Goal: Communication & Community: Answer question/provide support

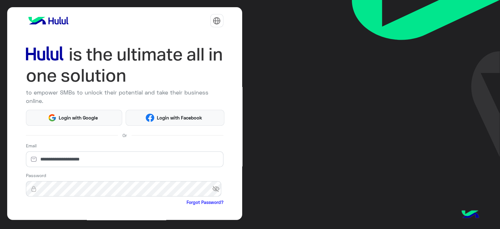
click at [37, 214] on html "**********" at bounding box center [250, 114] width 500 height 229
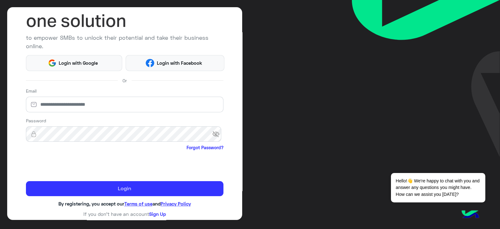
scroll to position [55, 0]
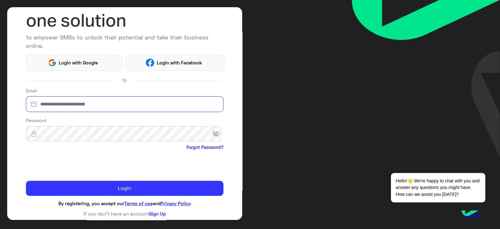
type input "**********"
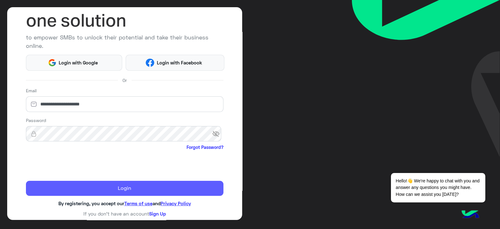
click at [83, 187] on button "Login" at bounding box center [125, 188] width 198 height 15
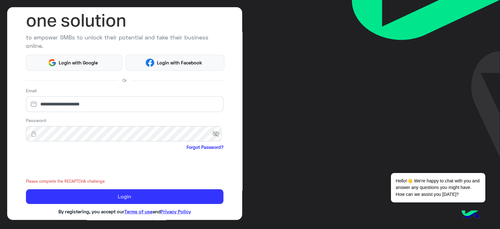
click at [115, 196] on div "**********" at bounding box center [124, 113] width 235 height 213
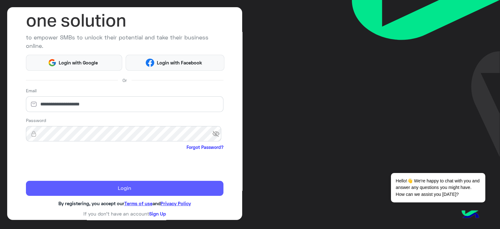
click at [117, 189] on button "Login" at bounding box center [125, 188] width 198 height 15
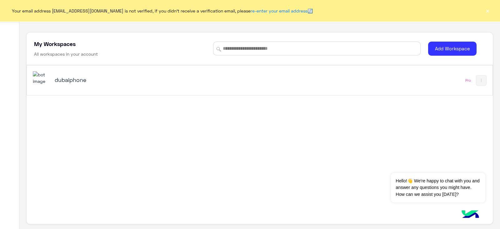
click at [485, 12] on button "×" at bounding box center [488, 11] width 6 height 6
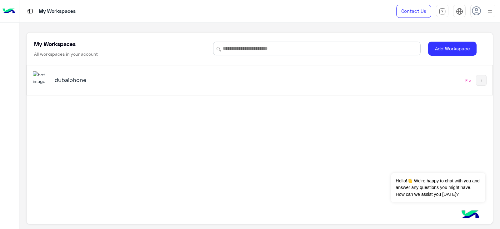
click at [408, 71] on div "dubaiphone Pro" at bounding box center [260, 80] width 466 height 30
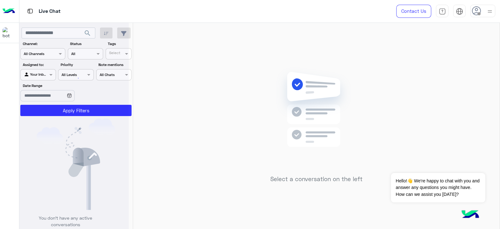
click at [476, 8] on use at bounding box center [476, 10] width 9 height 9
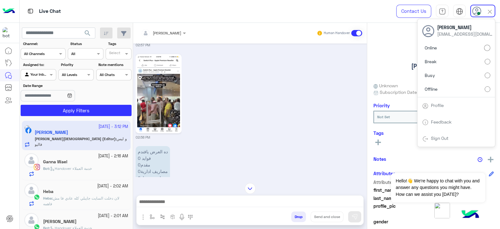
scroll to position [309, 0]
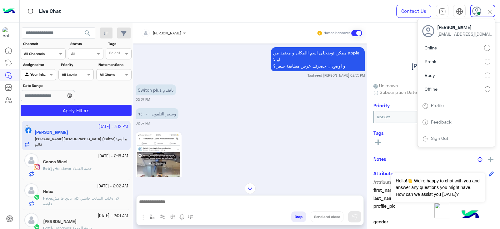
click at [87, 33] on span "search" at bounding box center [88, 33] width 8 height 8
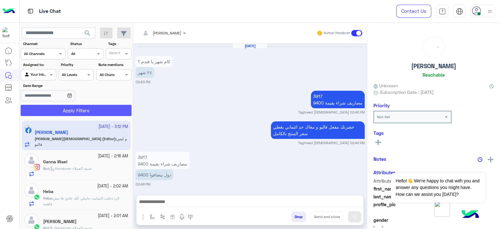
scroll to position [504, 0]
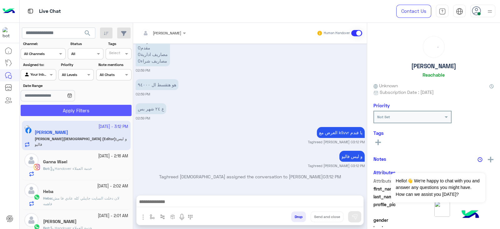
click at [102, 113] on button "Apply Filters" at bounding box center [76, 110] width 111 height 11
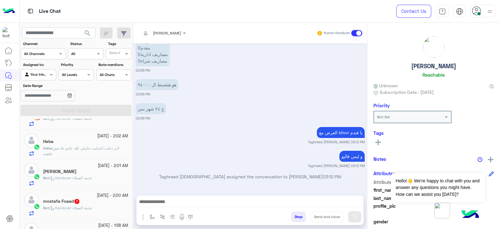
scroll to position [70, 0]
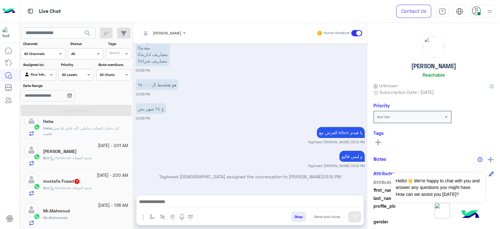
click at [104, 210] on div "Mr.Mahmoud" at bounding box center [85, 211] width 85 height 7
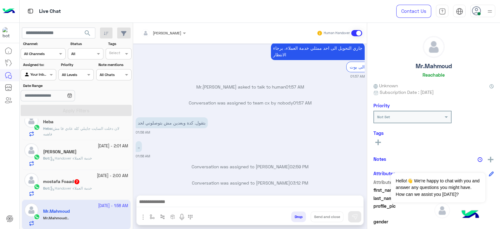
scroll to position [46, 0]
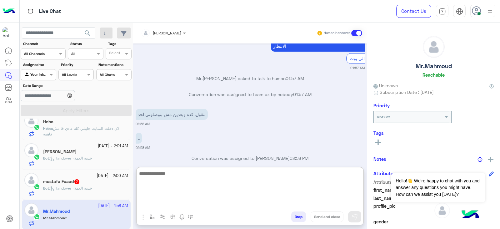
click at [338, 199] on textarea at bounding box center [250, 188] width 227 height 38
paste textarea "**********"
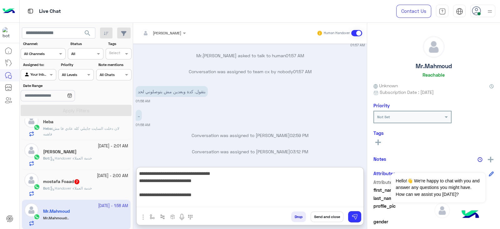
scroll to position [74, 0]
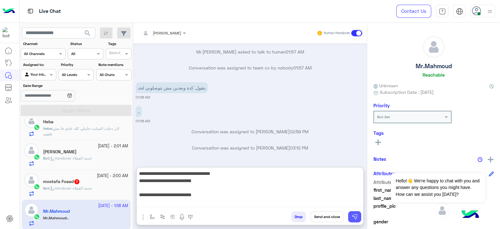
type textarea "**********"
click at [353, 215] on img at bounding box center [355, 217] width 6 height 6
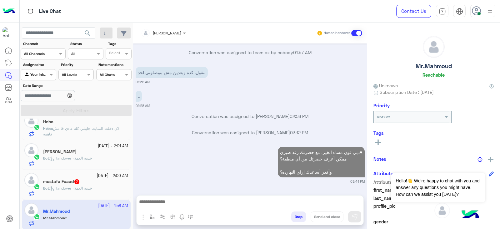
scroll to position [89, 0]
click at [113, 190] on div "Bot : Handover خدمة العملاء" at bounding box center [85, 190] width 85 height 11
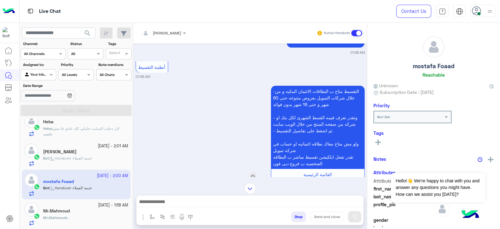
scroll to position [85, 0]
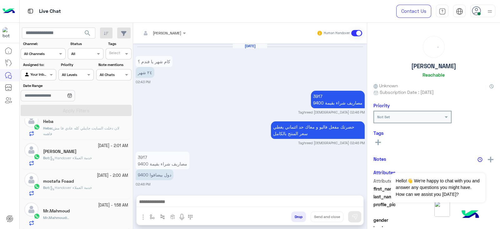
scroll to position [504, 0]
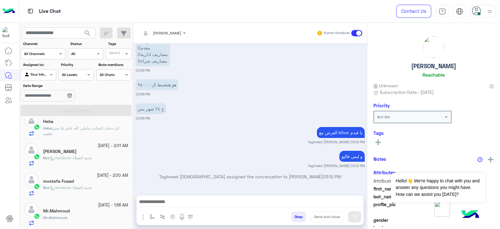
click at [106, 214] on div "Mr.Mahmoud" at bounding box center [85, 211] width 85 height 7
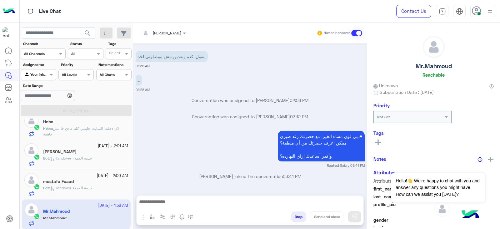
click at [102, 186] on div "Bot : Handover خدمة العملاء" at bounding box center [85, 190] width 85 height 11
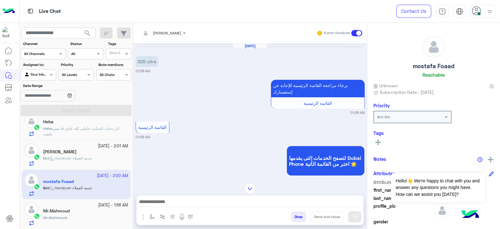
click at [258, 188] on div at bounding box center [250, 188] width 234 height 11
click at [283, 205] on textarea at bounding box center [250, 202] width 227 height 9
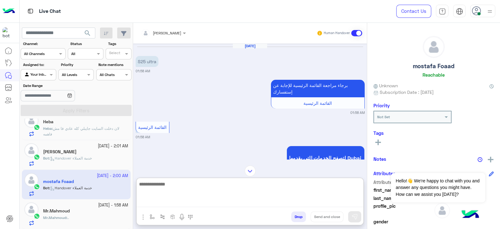
paste textarea "**********"
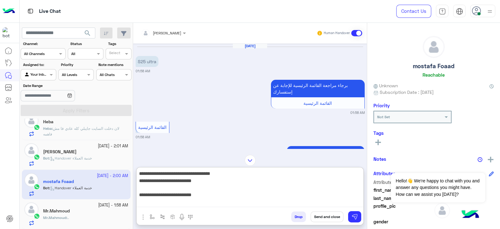
click at [314, 197] on textarea "**********" at bounding box center [250, 188] width 227 height 38
type textarea "**********"
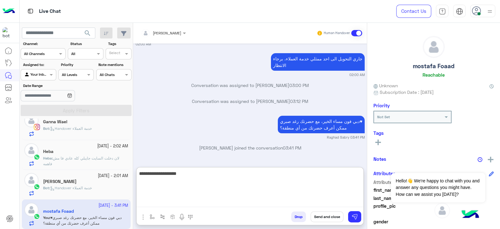
type textarea "**********"
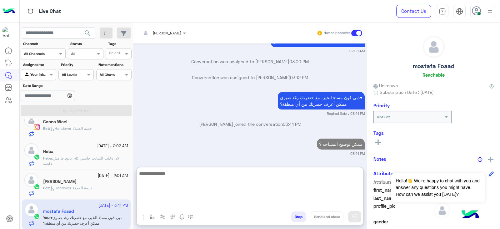
click at [109, 181] on div "[PERSON_NAME]" at bounding box center [85, 182] width 85 height 7
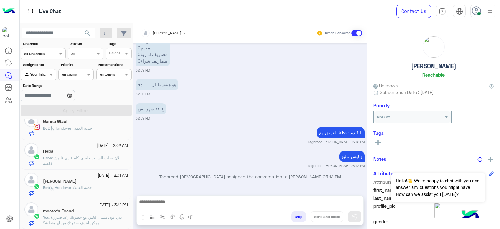
click at [89, 198] on div "[DATE] - 2:01 AM [PERSON_NAME] Bot : Handover خدمة العملاء" at bounding box center [76, 184] width 109 height 30
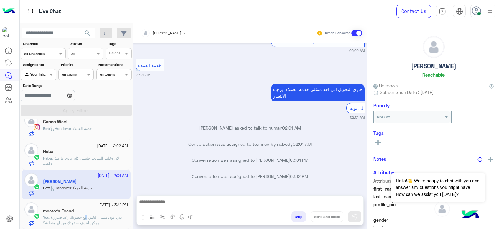
click at [86, 217] on span "دبي فون مساء الخير، مع حضرتك رغد صبري♥ ممكن أعرف حضرتك من أي منطقة؟" at bounding box center [82, 220] width 78 height 10
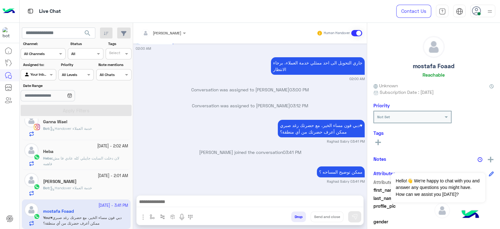
click at [107, 188] on div "Bot : Handover خدمة العملاء" at bounding box center [85, 190] width 85 height 11
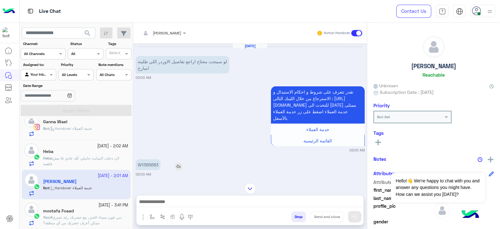
click at [143, 164] on p "W1365683" at bounding box center [148, 164] width 25 height 11
copy p "W1365683"
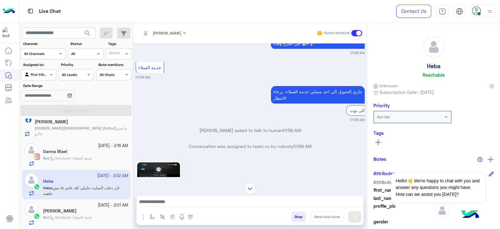
scroll to position [759, 0]
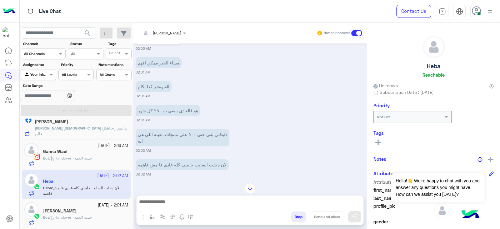
click at [88, 29] on span "search" at bounding box center [88, 33] width 8 height 8
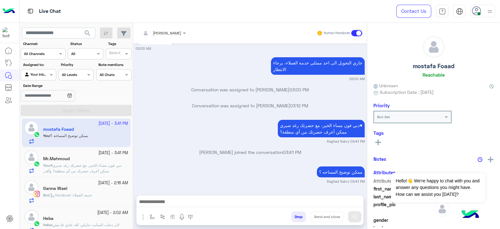
scroll to position [40, 0]
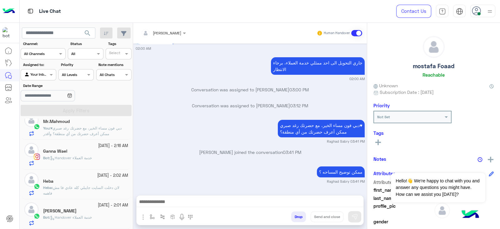
click at [94, 162] on div "Bot : Handover خدمة العملاء" at bounding box center [85, 160] width 85 height 11
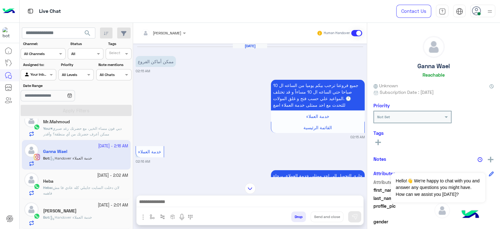
click at [299, 202] on textarea at bounding box center [250, 202] width 227 height 9
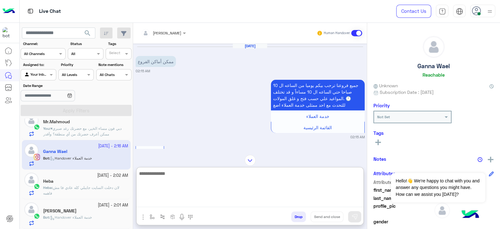
paste textarea "**********"
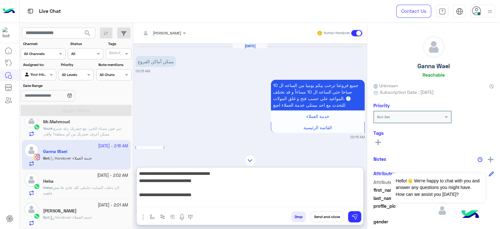
click at [333, 194] on textarea "**********" at bounding box center [250, 188] width 227 height 38
type textarea "**********"
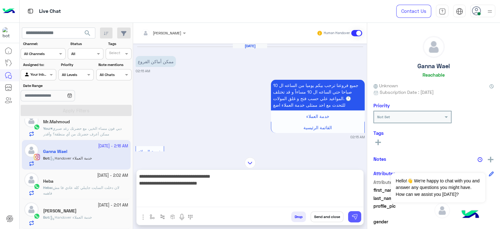
click at [355, 214] on img at bounding box center [355, 217] width 6 height 6
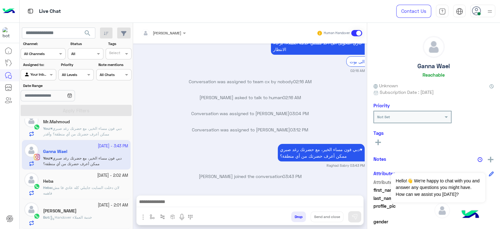
scroll to position [138, 0]
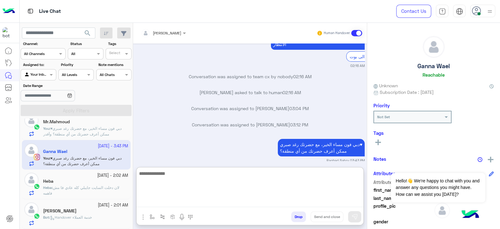
paste textarea "**********"
type textarea "**********"
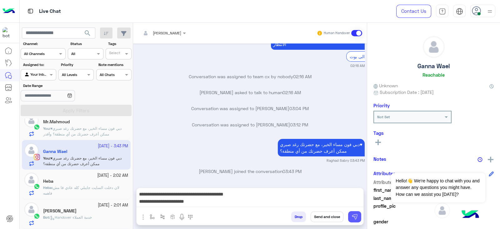
scroll to position [135, 0]
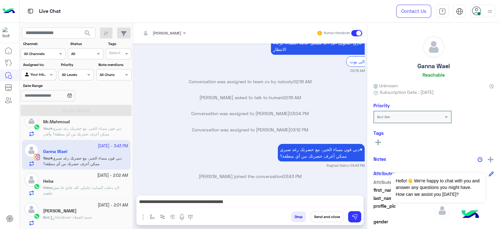
click at [327, 189] on div "Raghad Sabry Human Handover [DATE] ممكن أماكن الفروع 02:15 AM جميع فروعنا ترحب …" at bounding box center [250, 127] width 234 height 209
click at [355, 213] on button at bounding box center [354, 216] width 13 height 11
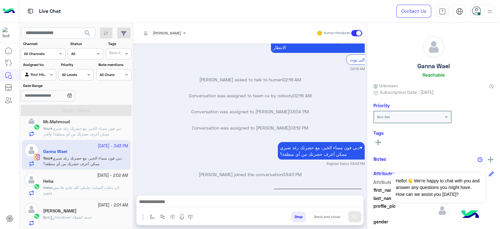
scroll to position [165, 0]
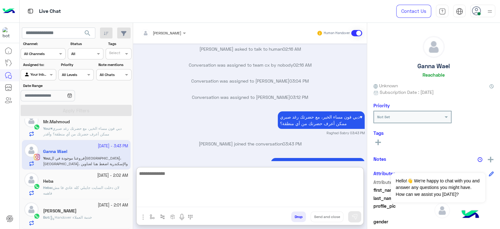
paste textarea "**********"
type textarea "**********"
click at [357, 218] on img at bounding box center [355, 217] width 6 height 6
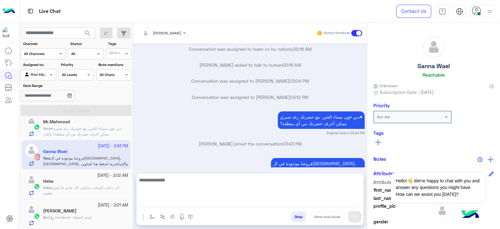
scroll to position [189, 0]
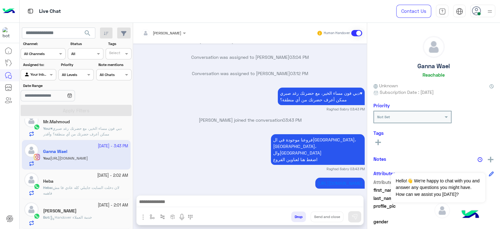
click at [319, 202] on textarea at bounding box center [250, 202] width 227 height 9
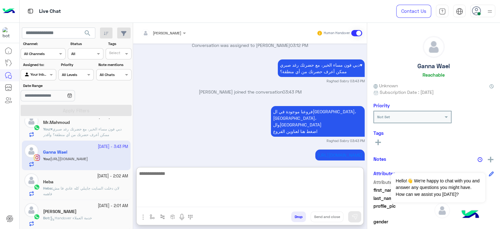
scroll to position [40, 0]
click at [100, 187] on span "لان دخلت السايت جايبلي كله عادي فا مش فاهمه" at bounding box center [81, 190] width 76 height 10
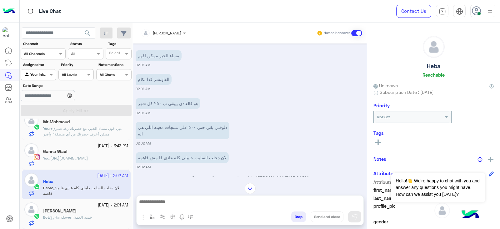
scroll to position [759, 0]
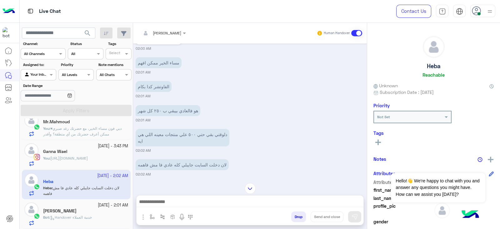
click at [88, 156] on span "[URL][DOMAIN_NAME]" at bounding box center [69, 158] width 38 height 5
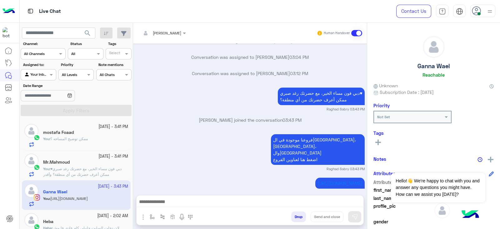
click at [103, 131] on div "mostafa Foaad" at bounding box center [85, 133] width 85 height 7
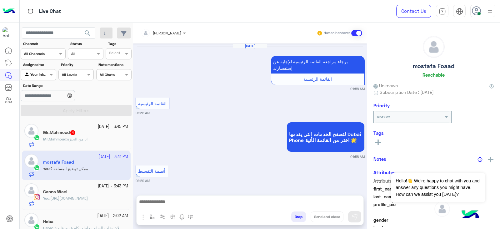
scroll to position [522, 0]
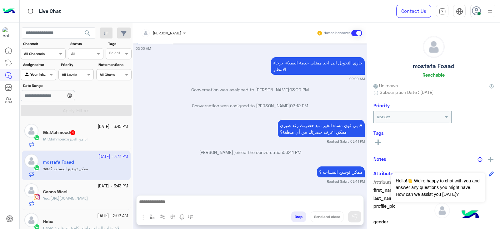
click at [113, 137] on div "Mr.Mahmoud : انا من الجيزة" at bounding box center [85, 141] width 85 height 11
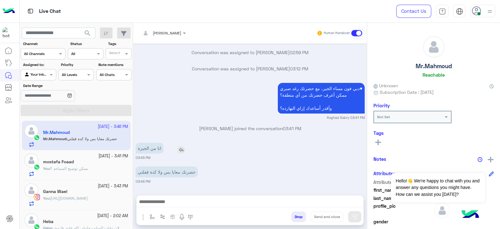
scroll to position [177, 0]
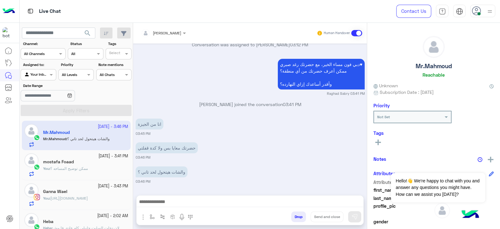
click at [114, 165] on div "mostafa Foaad" at bounding box center [85, 162] width 85 height 7
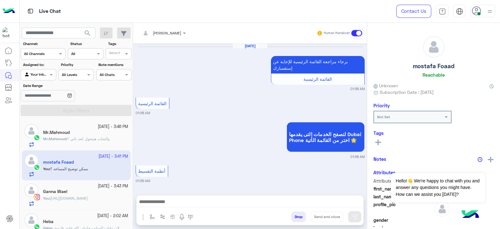
scroll to position [522, 0]
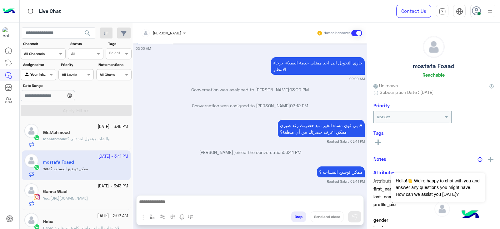
click at [113, 136] on div "Mr.Mahmoud : والشات هيتحول لحد تاني ؟" at bounding box center [85, 141] width 85 height 11
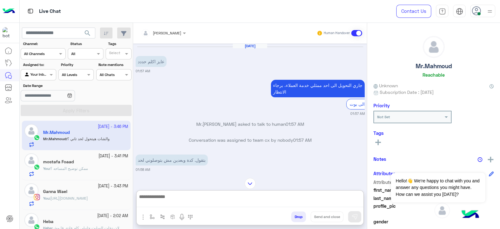
click at [304, 201] on textarea at bounding box center [250, 200] width 227 height 14
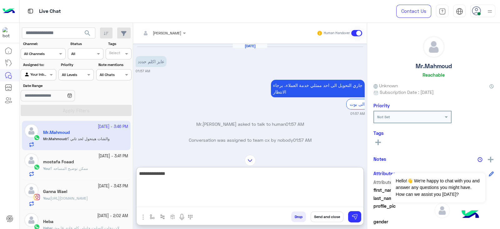
type textarea "**********"
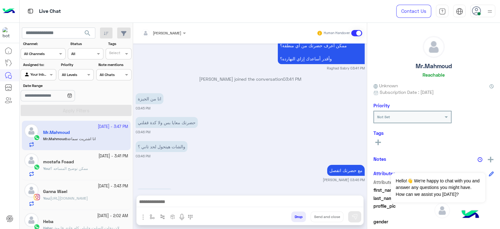
scroll to position [225, 0]
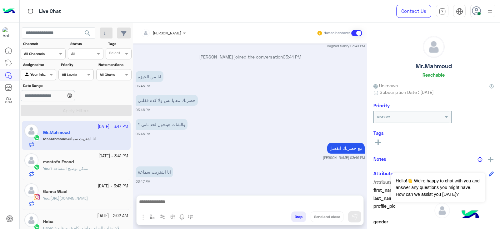
click at [295, 178] on div "انا اشتريت سماعة 03:47 PM" at bounding box center [250, 174] width 229 height 19
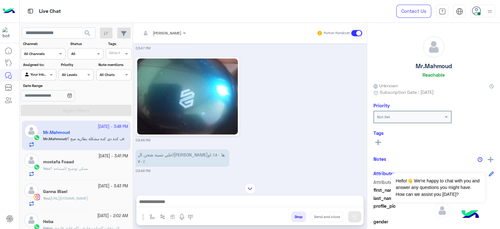
scroll to position [412, 0]
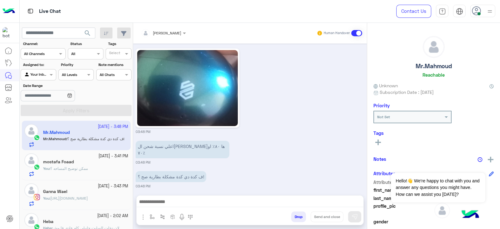
click at [291, 160] on small "03:48 PM" at bounding box center [250, 162] width 229 height 5
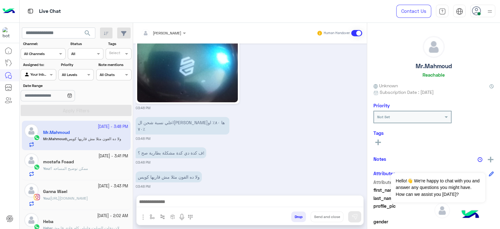
scroll to position [460, 0]
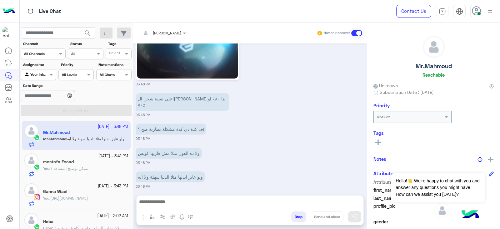
click at [287, 198] on textarea at bounding box center [250, 202] width 227 height 9
click at [323, 146] on div "ولا ده الفون مثلا مش قاريها كويس 03:48 PM" at bounding box center [250, 155] width 229 height 19
click at [310, 204] on textarea at bounding box center [250, 202] width 227 height 9
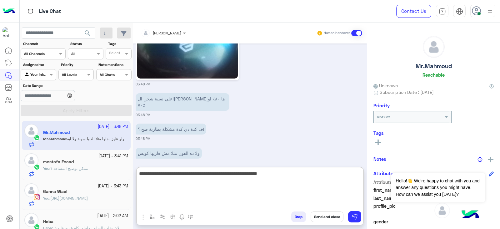
type textarea "**********"
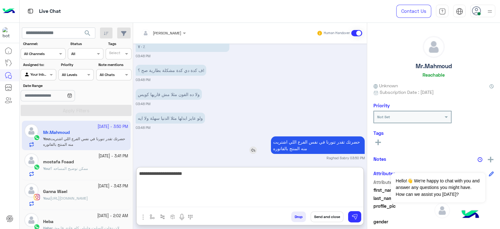
type textarea "**********"
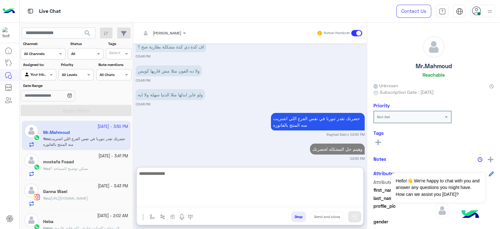
click at [96, 163] on div "mostafa Foaad" at bounding box center [85, 162] width 85 height 7
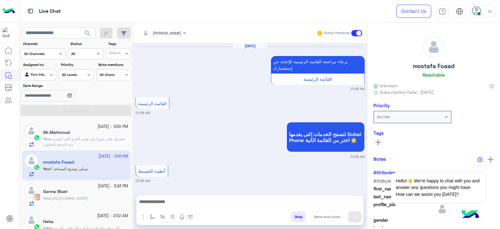
scroll to position [522, 0]
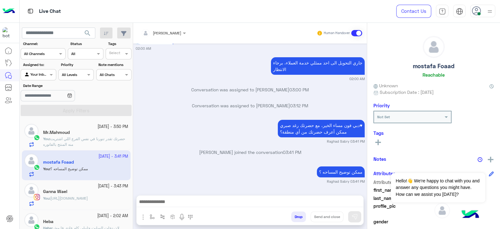
click at [281, 155] on p "[PERSON_NAME] joined the conversation 03:41 PM" at bounding box center [250, 152] width 229 height 7
click at [333, 201] on textarea at bounding box center [250, 202] width 227 height 9
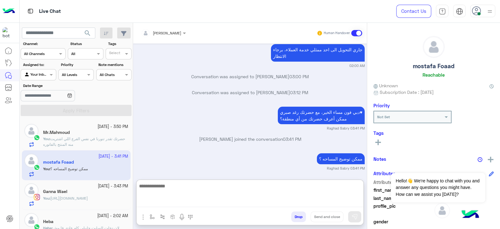
paste textarea "**********"
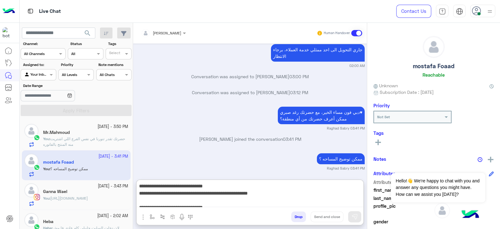
scroll to position [48, 0]
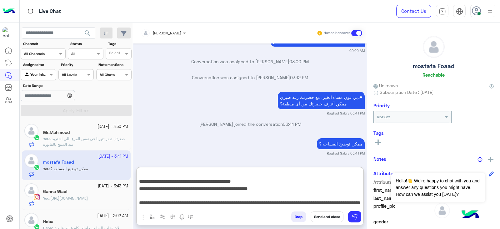
type textarea "**********"
click at [330, 219] on button "Send and close" at bounding box center [327, 216] width 33 height 11
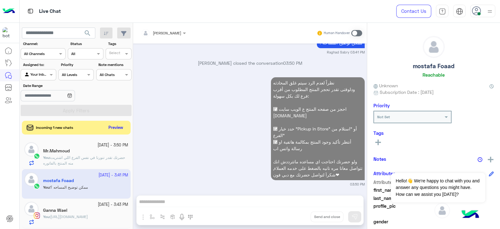
scroll to position [654, 0]
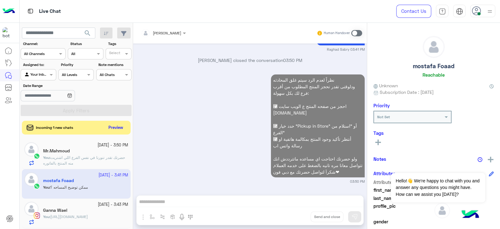
click at [83, 210] on div "Ganna Wael" at bounding box center [85, 211] width 85 height 7
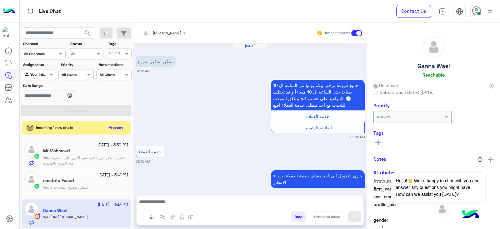
scroll to position [189, 0]
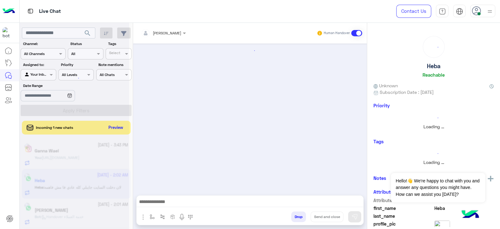
click at [317, 204] on textarea at bounding box center [250, 202] width 227 height 9
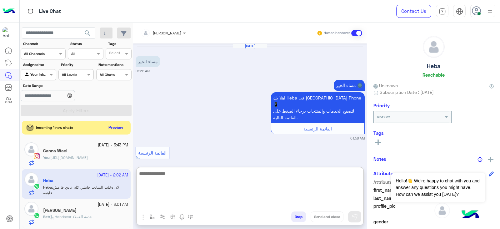
scroll to position [826, 0]
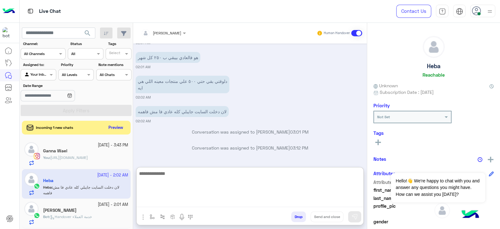
click at [88, 32] on span "search" at bounding box center [88, 33] width 8 height 8
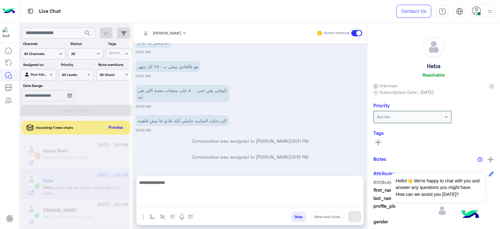
scroll to position [798, 0]
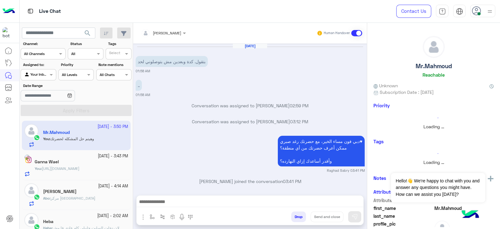
scroll to position [414, 0]
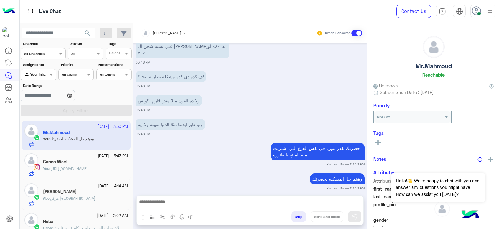
click at [88, 169] on span "[URL][DOMAIN_NAME]" at bounding box center [69, 168] width 38 height 5
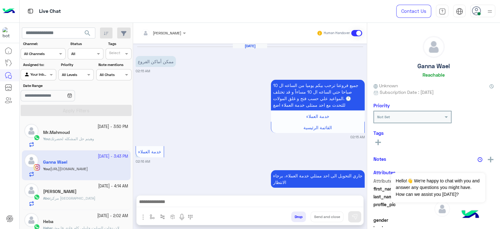
scroll to position [189, 0]
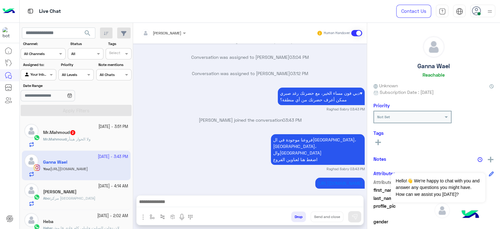
click at [98, 127] on small "[DATE] - 3:51 PM" at bounding box center [113, 127] width 30 height 6
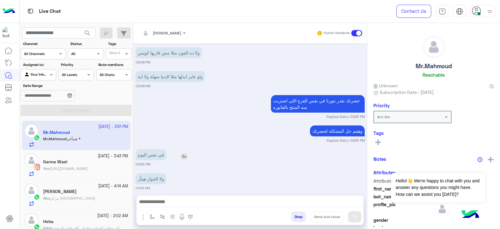
scroll to position [438, 0]
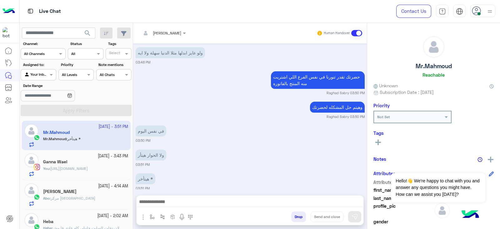
click at [99, 165] on div "Ganna Wael" at bounding box center [85, 162] width 85 height 7
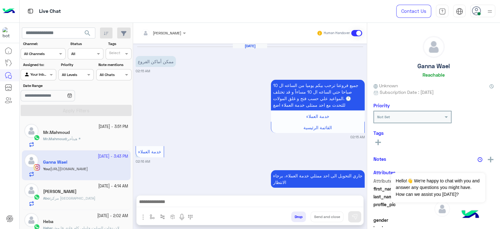
scroll to position [189, 0]
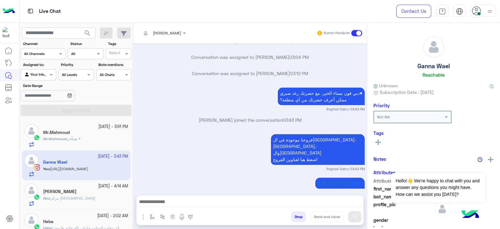
click at [114, 130] on div "Mr.Mahmoud" at bounding box center [85, 133] width 85 height 7
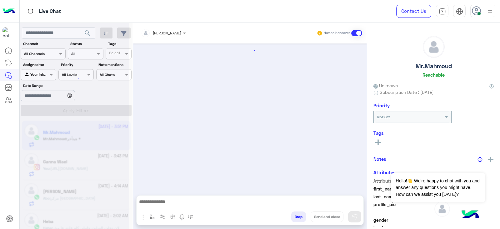
scroll to position [422, 0]
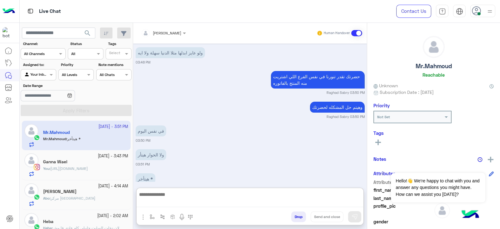
click at [295, 201] on textarea at bounding box center [250, 198] width 227 height 17
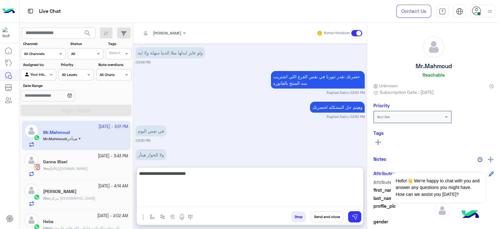
type textarea "**********"
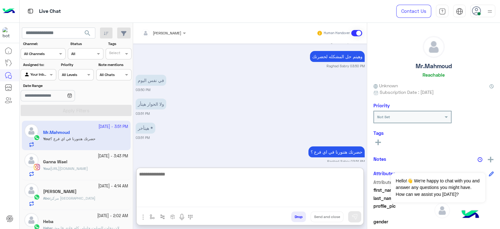
scroll to position [474, 0]
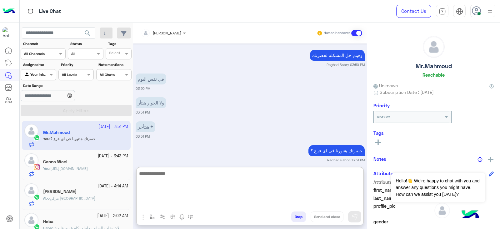
click at [52, 162] on h5 "Ganna Wael" at bounding box center [55, 161] width 24 height 5
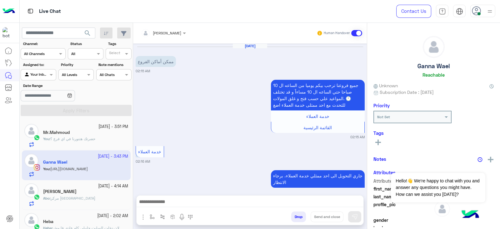
scroll to position [189, 0]
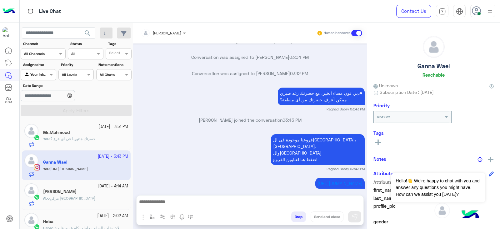
drag, startPoint x: 322, startPoint y: 203, endPoint x: 330, endPoint y: 197, distance: 9.6
click at [322, 203] on textarea at bounding box center [250, 202] width 227 height 9
paste textarea "**********"
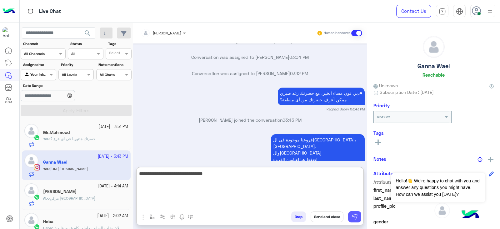
type textarea "**********"
click at [353, 214] on img at bounding box center [355, 217] width 6 height 6
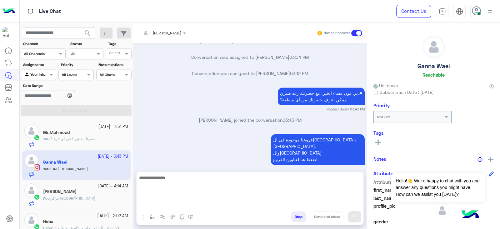
scroll to position [213, 0]
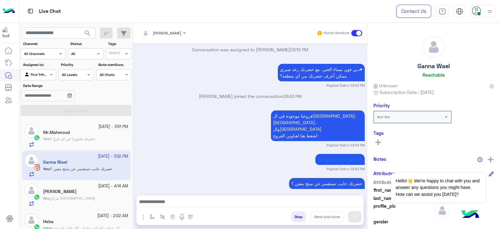
click at [78, 199] on div "Abo : مركز جرجا" at bounding box center [85, 200] width 85 height 11
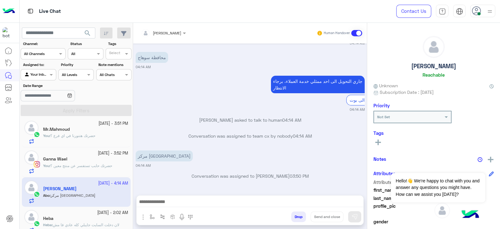
scroll to position [40, 0]
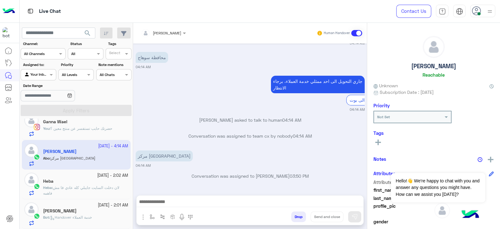
click at [92, 190] on p "Heba : لان دخلت السايت جايبلي كله عادي فا مش فاهمه" at bounding box center [85, 190] width 85 height 11
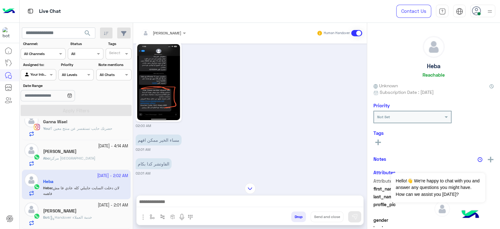
scroll to position [681, 0]
click at [152, 87] on img at bounding box center [158, 83] width 43 height 76
click at [89, 218] on span "Handover خدمة العملاء" at bounding box center [71, 217] width 42 height 5
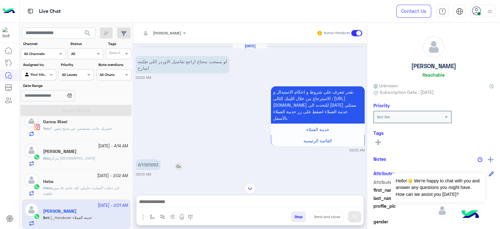
click at [149, 161] on p "W1365683" at bounding box center [148, 164] width 25 height 11
copy p "W1365683"
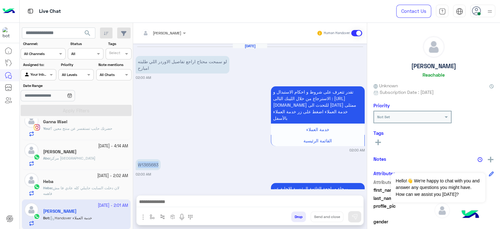
scroll to position [167, 0]
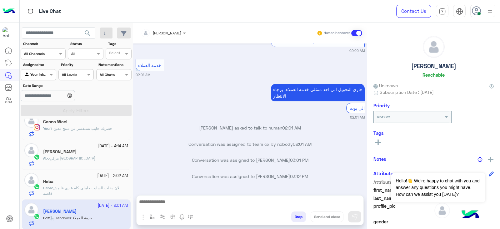
click at [337, 204] on textarea at bounding box center [250, 202] width 227 height 9
paste textarea "**********"
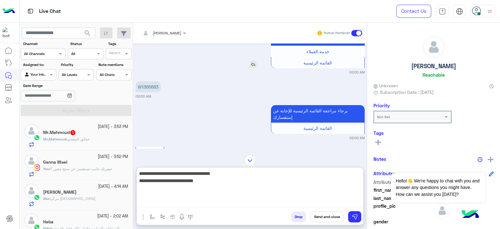
scroll to position [195, 0]
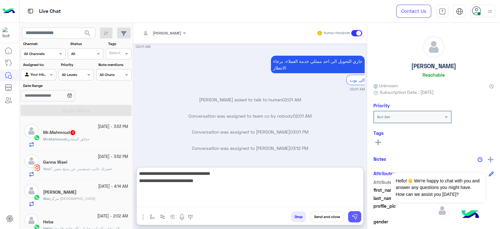
type textarea "**********"
click at [356, 218] on img at bounding box center [355, 217] width 6 height 6
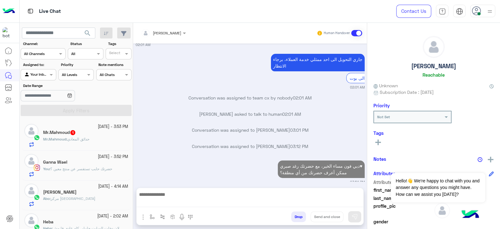
scroll to position [197, 0]
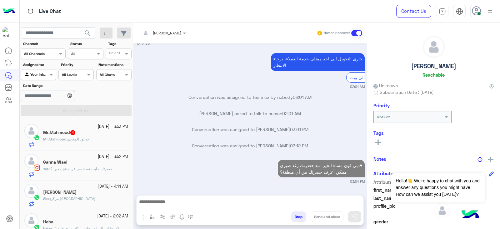
click at [99, 143] on div "Mr.Mahmoud : حدائق المعادي" at bounding box center [85, 141] width 85 height 11
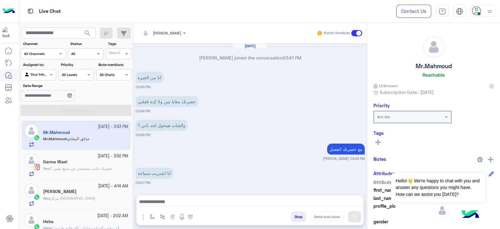
scroll to position [410, 0]
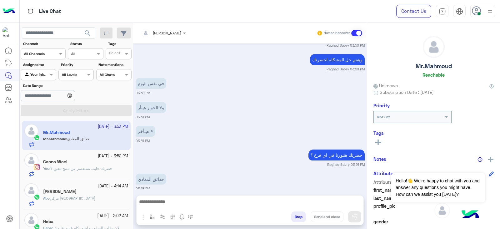
drag, startPoint x: 4, startPoint y: 108, endPoint x: 215, endPoint y: 117, distance: 210.9
click at [215, 124] on div "هيتأخر * 03:51 PM" at bounding box center [250, 133] width 229 height 19
click at [305, 205] on textarea at bounding box center [250, 202] width 227 height 9
paste textarea "**********"
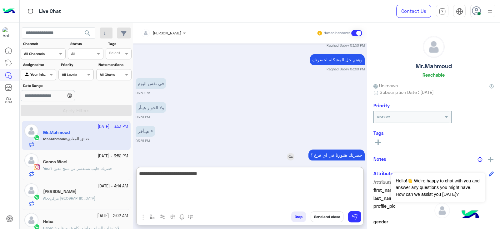
scroll to position [438, 0]
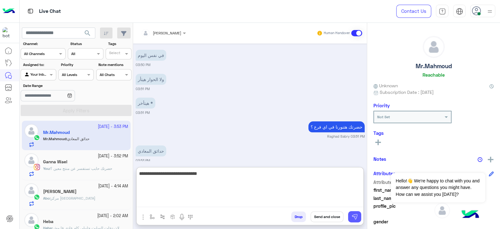
type textarea "**********"
click at [357, 213] on button at bounding box center [354, 216] width 13 height 11
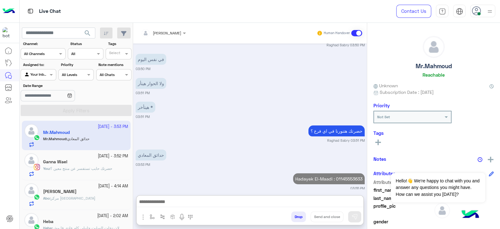
click at [347, 203] on textarea at bounding box center [250, 202] width 227 height 9
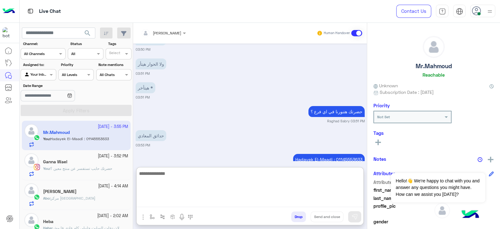
scroll to position [462, 0]
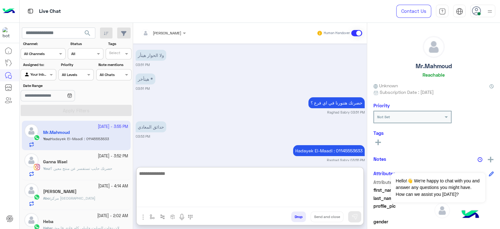
click at [86, 165] on div "Ganna Wael" at bounding box center [85, 162] width 85 height 7
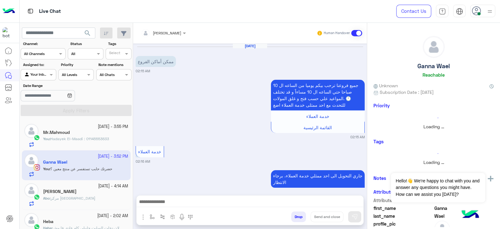
scroll to position [213, 0]
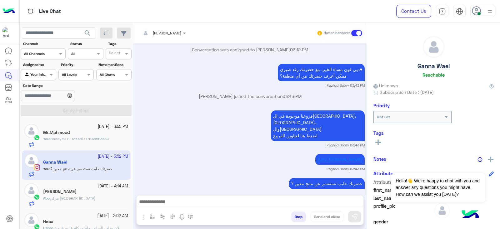
click at [288, 194] on div "Raghad Sabry Human Handover [DATE] ممكن أماكن الفروع 02:15 AM جميع فروعنا ترحب …" at bounding box center [250, 127] width 234 height 209
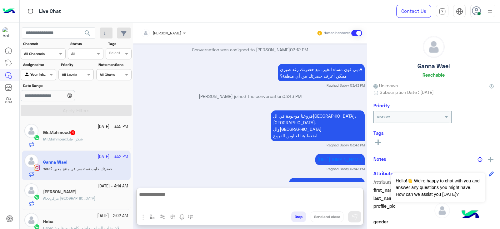
click at [292, 200] on textarea at bounding box center [250, 198] width 227 height 17
paste textarea "**********"
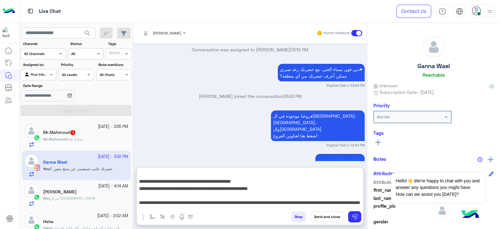
scroll to position [48, 0]
type textarea "**********"
click at [325, 217] on button "Send and close" at bounding box center [327, 216] width 33 height 11
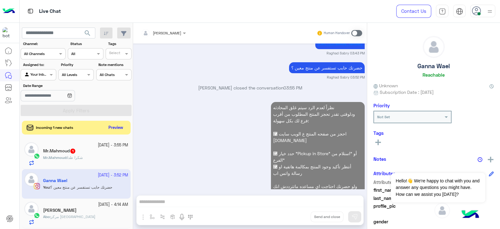
scroll to position [345, 0]
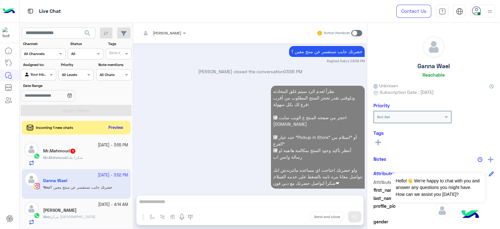
click at [98, 149] on div "Mr.Mahmoud 1" at bounding box center [85, 151] width 85 height 7
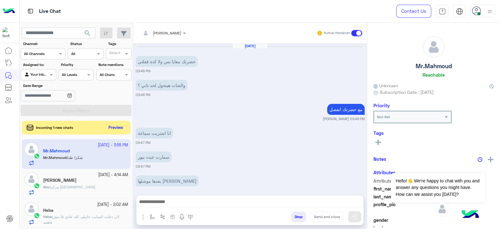
scroll to position [417, 0]
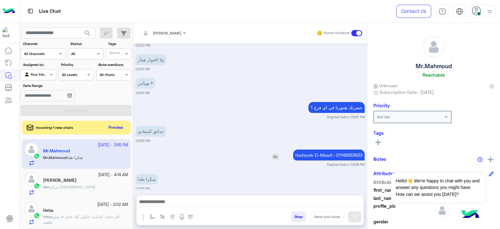
click at [258, 150] on div "Hadayek El-Maadi : 01145553633" at bounding box center [311, 154] width 107 height 11
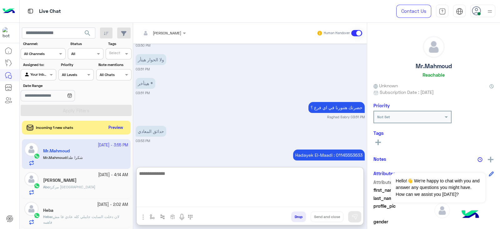
paste textarea "**********"
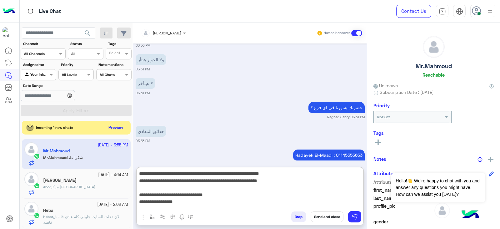
scroll to position [33, 0]
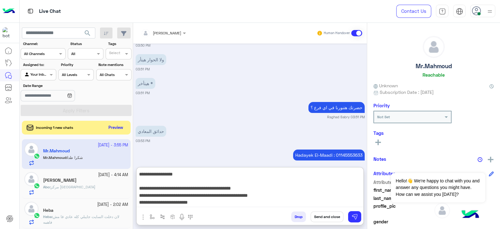
type textarea "**********"
click at [331, 215] on button "Send and close" at bounding box center [327, 216] width 33 height 11
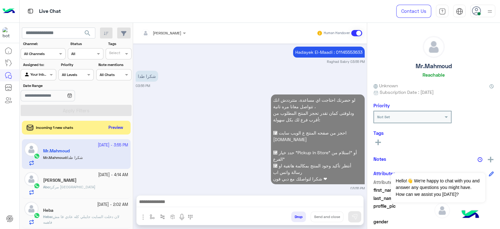
scroll to position [536, 0]
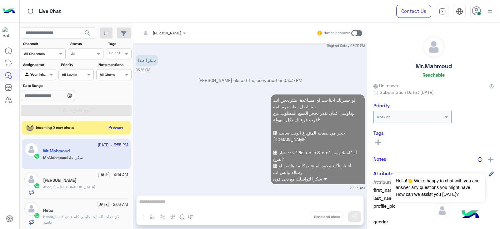
click at [94, 186] on div "Abo : مركز جرجا" at bounding box center [85, 189] width 85 height 11
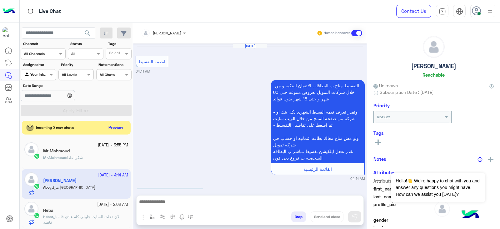
scroll to position [879, 0]
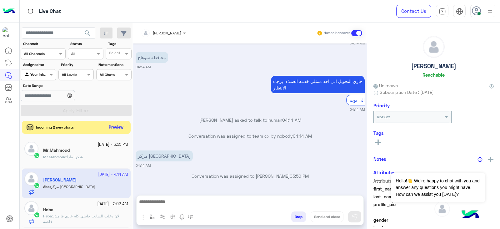
click at [117, 127] on button "Preview" at bounding box center [116, 127] width 19 height 8
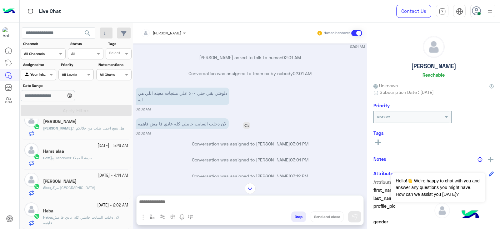
scroll to position [1146, 0]
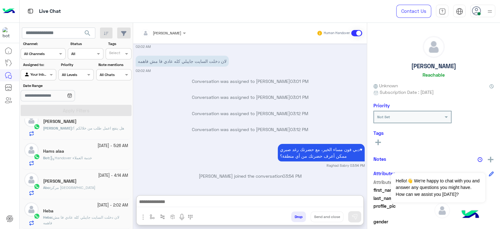
click at [297, 202] on textarea at bounding box center [250, 202] width 227 height 9
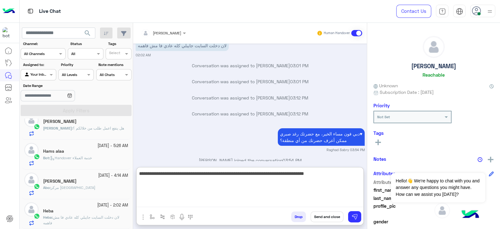
type textarea "**********"
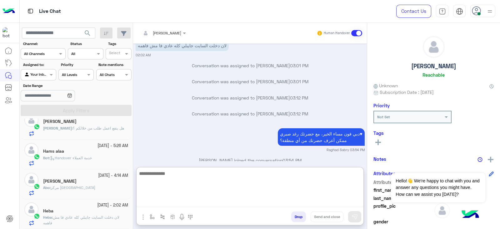
scroll to position [1211, 0]
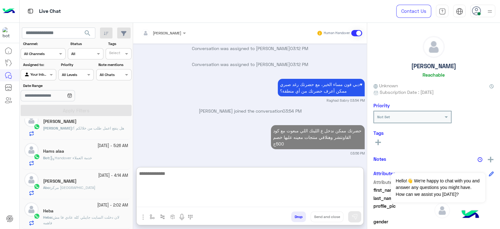
click at [91, 185] on div "Abo : مركز جرجا" at bounding box center [85, 190] width 85 height 11
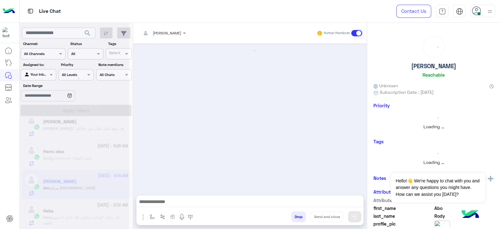
scroll to position [41, 0]
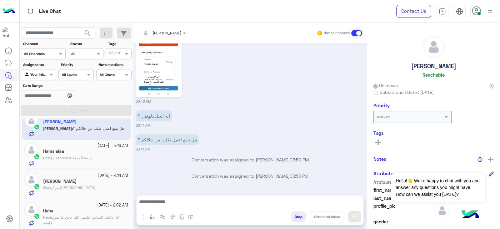
scroll to position [40, 0]
click at [88, 29] on span "search" at bounding box center [88, 33] width 8 height 8
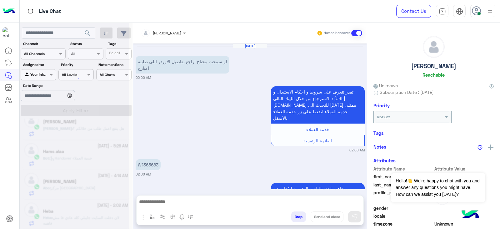
scroll to position [250, 0]
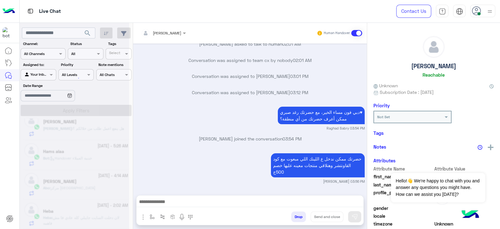
click at [171, 32] on div at bounding box center [163, 32] width 51 height 6
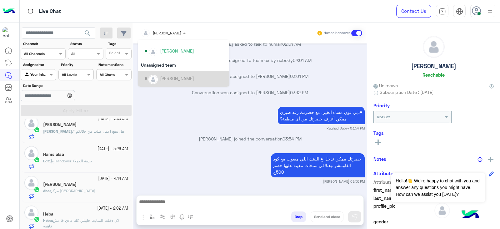
scroll to position [40, 0]
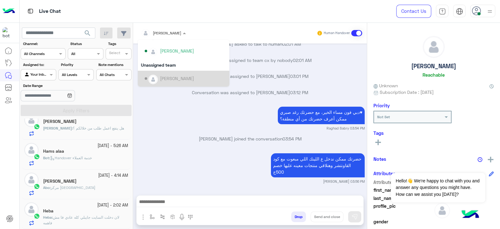
click at [92, 158] on span "Bot : Handover خدمة العملاء" at bounding box center [67, 157] width 49 height 5
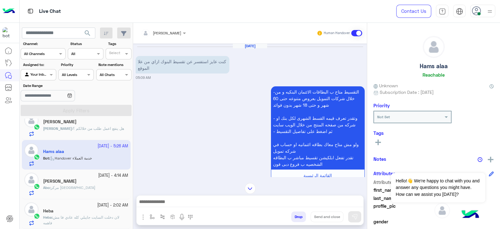
scroll to position [40, 0]
click at [91, 185] on div "Abo : مركز جرجا" at bounding box center [85, 190] width 85 height 11
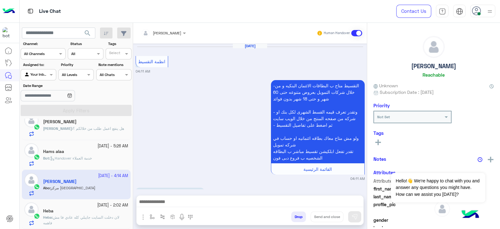
scroll to position [879, 0]
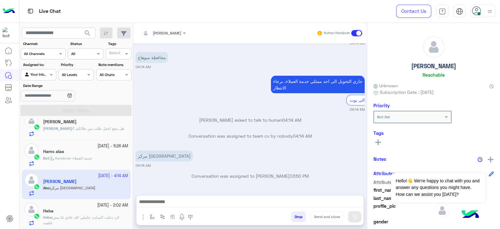
click at [89, 214] on p "Heba : لان دخلت السايت جايبلي كله عادي فا مش فاهمه" at bounding box center [85, 219] width 85 height 11
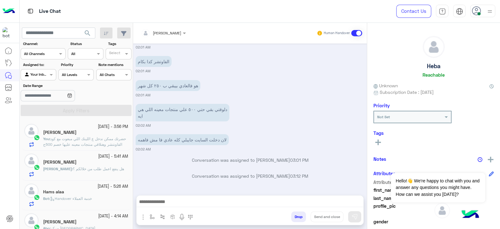
click at [96, 133] on div "[PERSON_NAME]" at bounding box center [85, 133] width 85 height 7
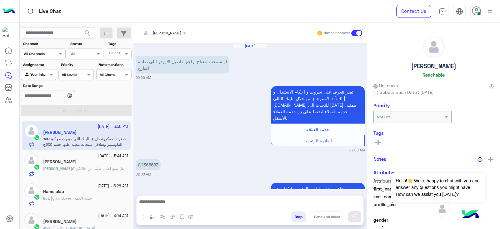
scroll to position [250, 0]
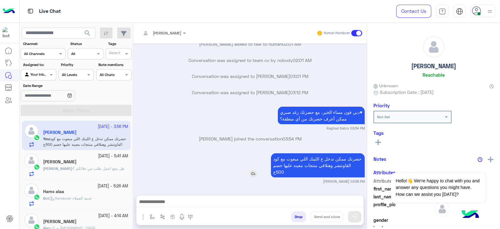
click at [297, 164] on p "حضرتك ممكن ندخل ع اللينك اللي مبعوت مع كود القاونتشر وهنلاقي منتجات معينه عليها…" at bounding box center [318, 165] width 94 height 24
copy app-msgs-text
click at [280, 203] on textarea at bounding box center [250, 202] width 227 height 9
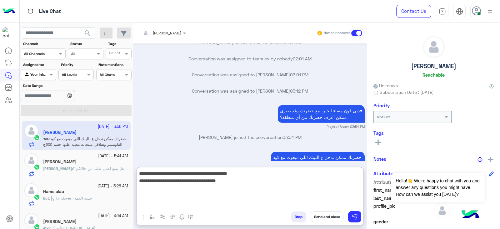
type textarea "**********"
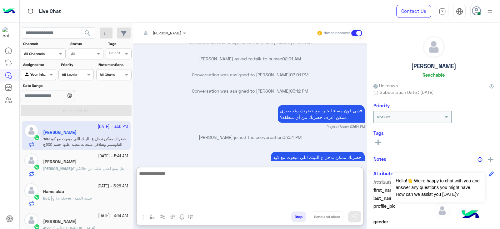
scroll to position [315, 0]
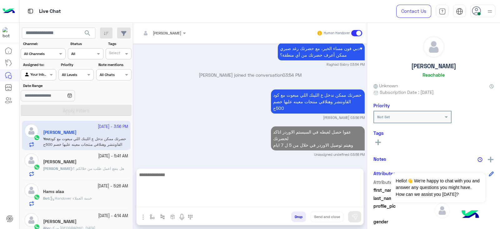
drag, startPoint x: 277, startPoint y: 202, endPoint x: 91, endPoint y: 166, distance: 189.8
click at [91, 166] on span "هل ينفع اعمل طلب من خلالكم ؟" at bounding box center [98, 168] width 51 height 5
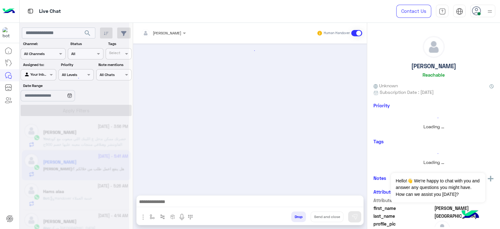
click at [93, 166] on div at bounding box center [74, 117] width 109 height 229
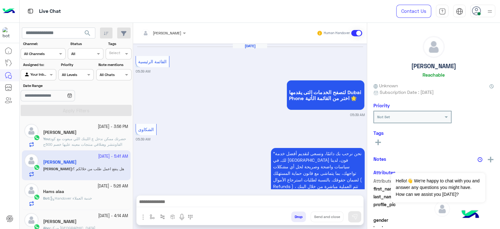
scroll to position [1020, 0]
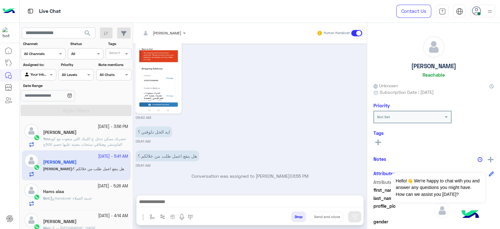
click at [76, 199] on span "Handover خدمة العملاء" at bounding box center [71, 198] width 42 height 5
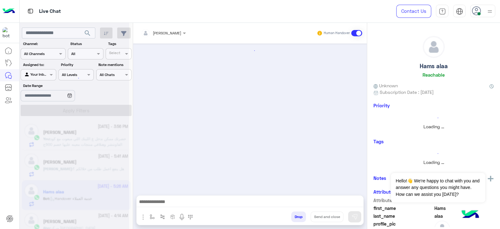
scroll to position [940, 0]
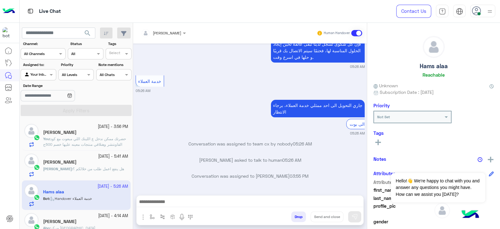
click at [87, 34] on span "search" at bounding box center [88, 33] width 8 height 8
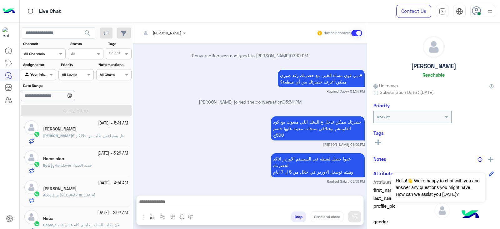
scroll to position [40, 0]
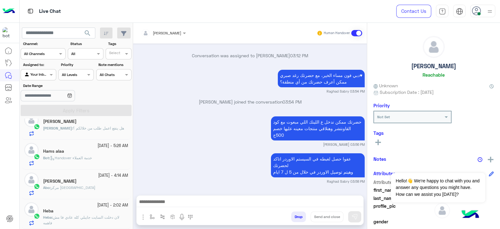
click at [78, 164] on div "Bot : Handover خدمة العملاء" at bounding box center [85, 160] width 85 height 11
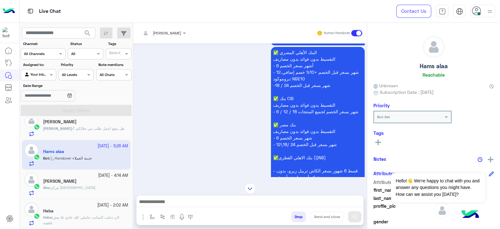
scroll to position [706, 0]
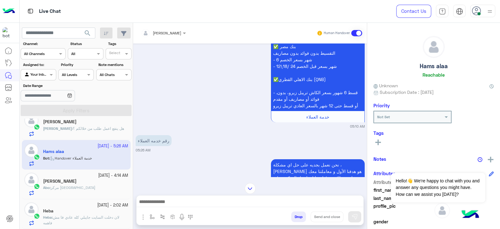
click at [74, 187] on div "Abo : مركز جرجا" at bounding box center [85, 190] width 85 height 11
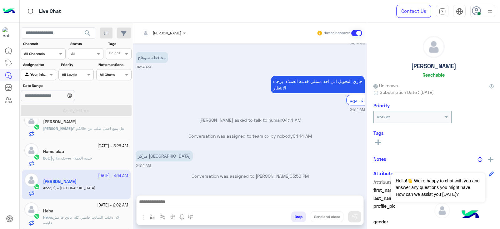
scroll to position [40, 0]
click at [97, 211] on div "Heba" at bounding box center [85, 211] width 85 height 7
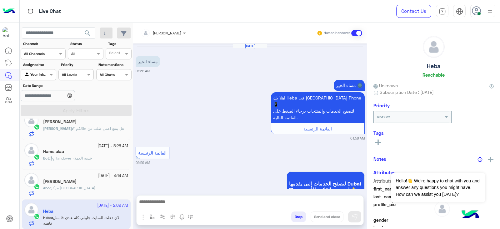
scroll to position [798, 0]
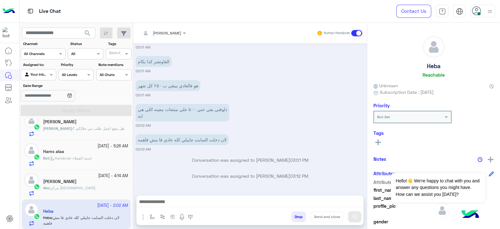
click at [80, 179] on div "[PERSON_NAME]" at bounding box center [85, 182] width 85 height 7
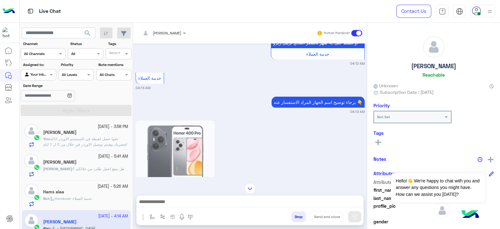
scroll to position [606, 0]
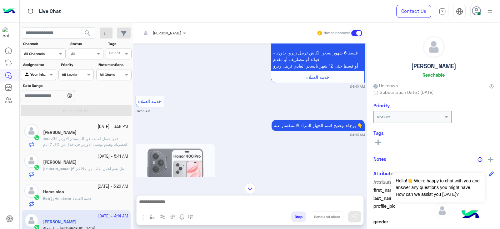
click at [332, 202] on textarea at bounding box center [250, 202] width 227 height 9
paste textarea "**********"
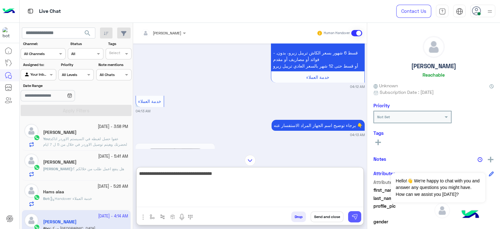
type textarea "**********"
click at [356, 216] on img at bounding box center [355, 217] width 6 height 6
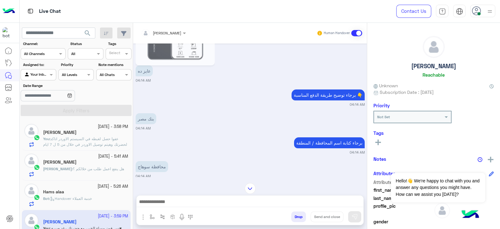
scroll to position [685, 0]
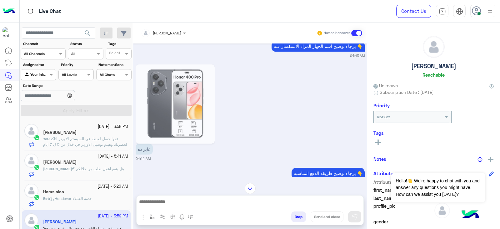
click at [324, 203] on textarea at bounding box center [250, 202] width 227 height 9
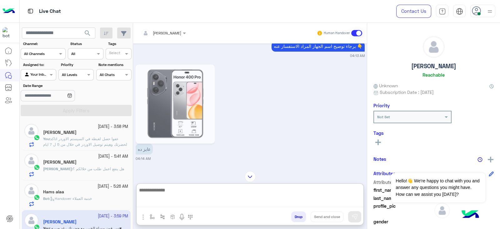
paste textarea "**********"
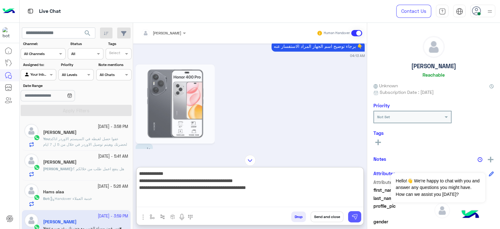
type textarea "**********"
click at [356, 216] on img at bounding box center [355, 217] width 6 height 6
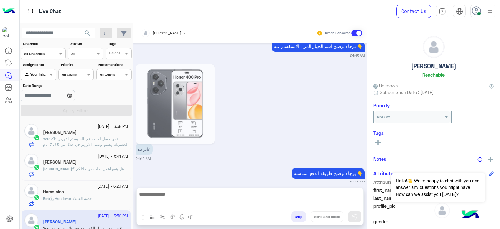
scroll to position [969, 0]
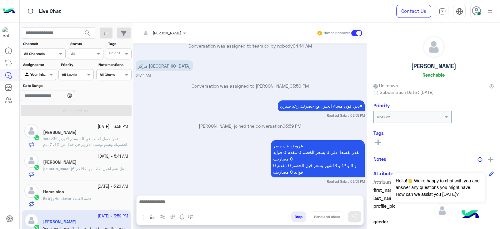
click at [70, 191] on div "Hams alaa" at bounding box center [85, 192] width 85 height 7
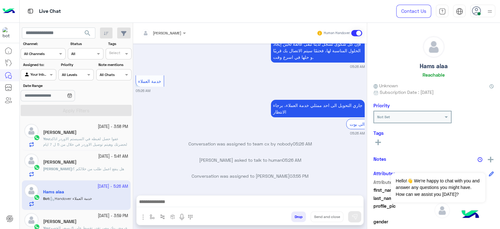
scroll to position [940, 0]
click at [90, 29] on span "search" at bounding box center [88, 33] width 8 height 8
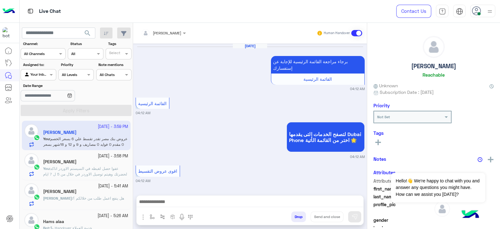
scroll to position [814, 0]
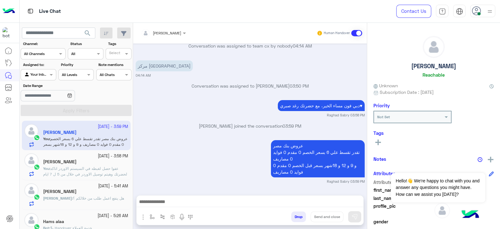
click at [95, 169] on span "عفوا حصل لغبطه في السيستم الاوردر اتاكد لحضرتك وهيتم توصيل الاوردر في خلال من 5…" at bounding box center [85, 171] width 84 height 10
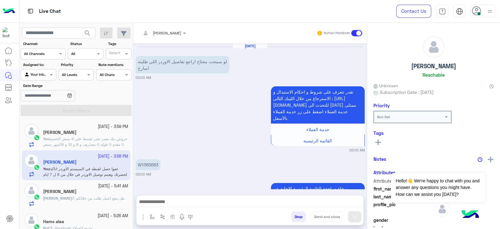
scroll to position [287, 0]
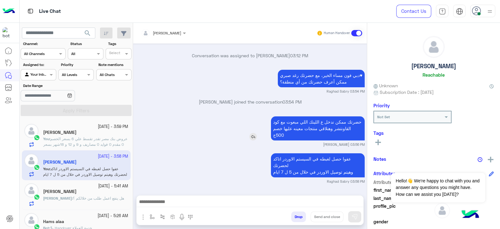
click at [318, 121] on p "حضرتك ممكن ندخل ع اللينك اللي مبعوت مع كود القاونتشر وهنلاقي منتجات معينه عليها…" at bounding box center [318, 128] width 94 height 24
click at [318, 122] on p "حضرتك ممكن ندخل ع اللينك اللي مبعوت مع كود القاونتشر وهنلاقي منتجات معينه عليها…" at bounding box center [318, 128] width 94 height 24
copy app-msgs-text
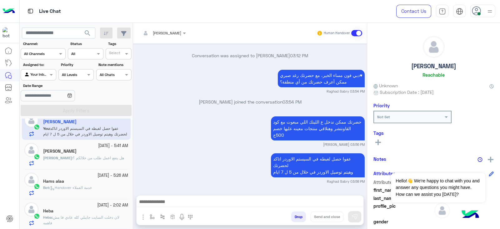
scroll to position [3, 0]
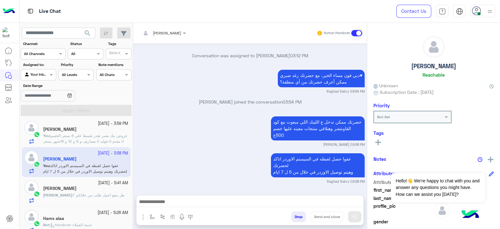
click at [92, 194] on span "هل ينفع اعمل طلب من خلالكم ؟" at bounding box center [98, 195] width 51 height 5
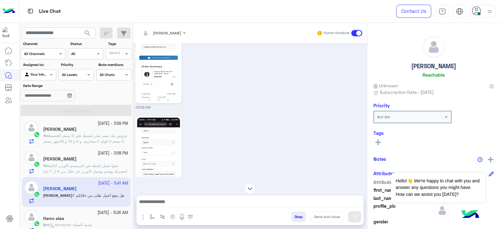
scroll to position [40, 0]
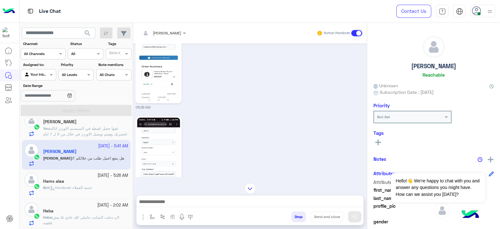
click at [83, 189] on span "Handover خدمة العملاء" at bounding box center [71, 187] width 42 height 5
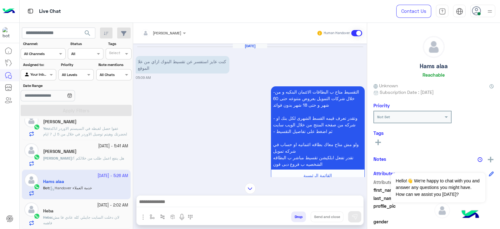
click at [78, 219] on p "Heba : لان دخلت السايت جايبلي كله عادي فا مش فاهمه" at bounding box center [85, 219] width 85 height 11
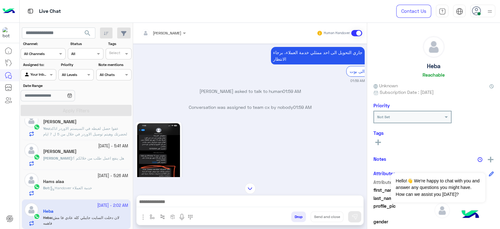
scroll to position [798, 0]
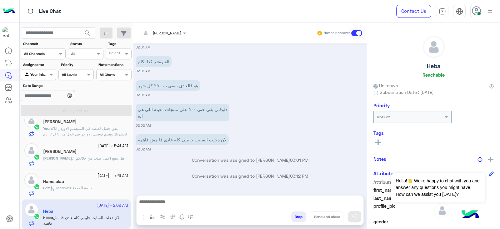
click at [314, 205] on textarea at bounding box center [250, 202] width 227 height 9
paste textarea "**********"
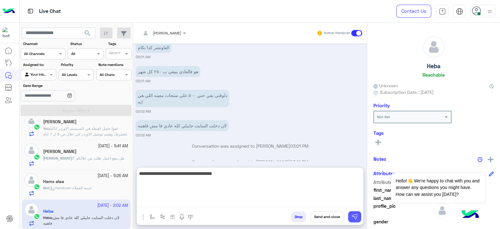
type textarea "**********"
click at [353, 216] on img at bounding box center [355, 217] width 6 height 6
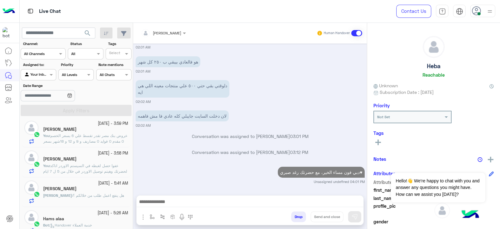
scroll to position [0, 0]
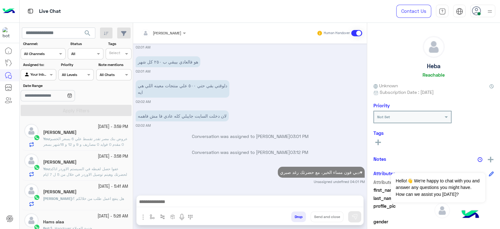
click at [83, 168] on span "عفوا حصل لغبطه في السيستم الاوردر اتاكد لحضرتك وهيتم توصيل الاوردر في خلال من 5…" at bounding box center [85, 171] width 84 height 10
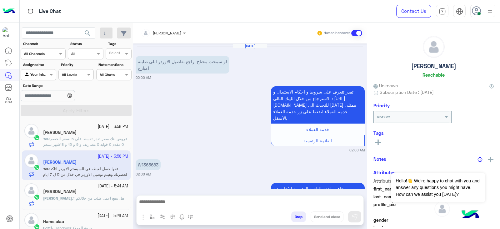
scroll to position [287, 0]
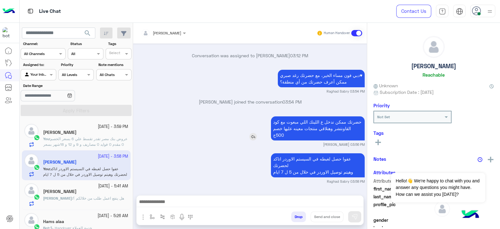
click at [332, 132] on p "حضرتك ممكن ندخل ع اللينك اللي مبعوت مع كود القاونتشر وهنلاقي منتجات معينه عليها…" at bounding box center [318, 128] width 94 height 24
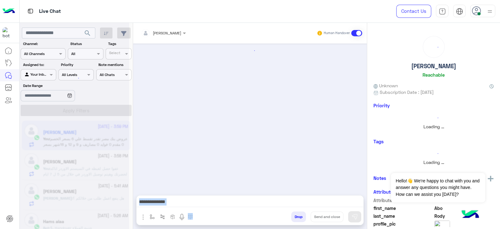
click at [332, 132] on div at bounding box center [250, 115] width 234 height 145
click at [111, 164] on div at bounding box center [74, 117] width 109 height 229
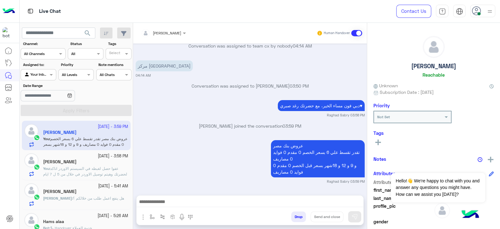
click at [103, 169] on span "عفوا حصل لغبطه في السيستم الاوردر اتاكد لحضرتك وهيتم توصيل الاوردر في خلال من 5…" at bounding box center [85, 171] width 84 height 10
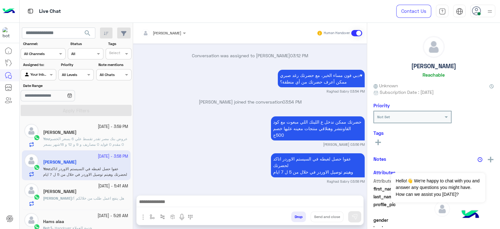
scroll to position [287, 0]
click at [308, 129] on p "حضرتك ممكن ندخل ع اللينك اللي مبعوت مع كود القاونتشر وهنلاقي منتجات معينه عليها…" at bounding box center [318, 128] width 94 height 24
copy app-msgs-text
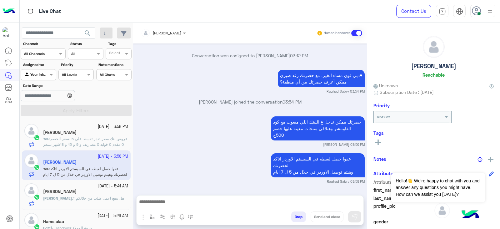
click at [95, 131] on div "[PERSON_NAME]" at bounding box center [85, 133] width 85 height 7
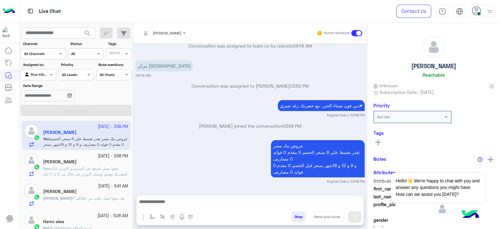
scroll to position [40, 0]
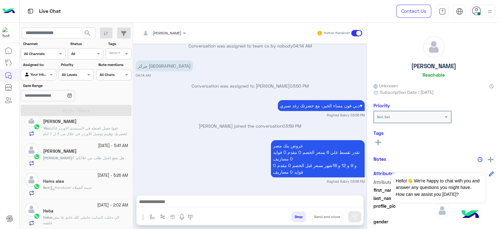
click at [86, 216] on span "لان دخلت السايت جايبلي كله عادي فا مش فاهمه" at bounding box center [81, 220] width 76 height 10
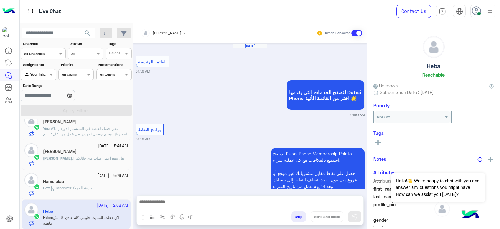
scroll to position [753, 0]
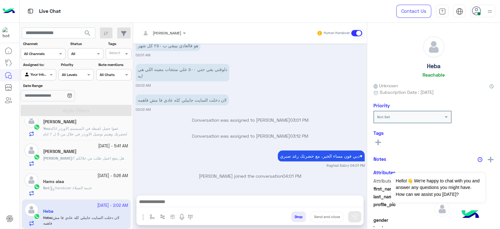
click at [335, 202] on textarea at bounding box center [250, 202] width 227 height 9
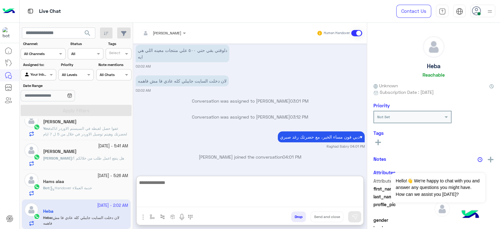
paste textarea "**********"
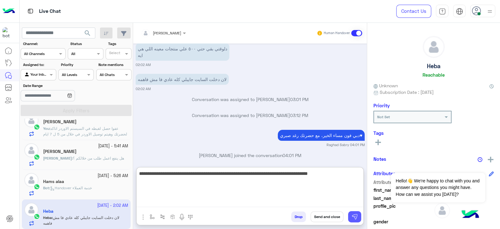
type textarea "**********"
click at [355, 213] on button at bounding box center [354, 216] width 13 height 11
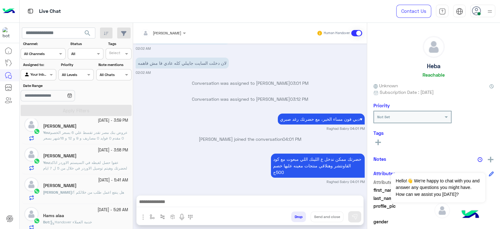
scroll to position [0, 0]
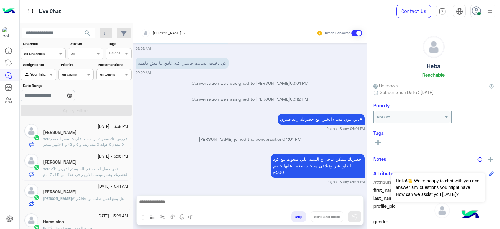
click at [87, 193] on div "[PERSON_NAME]" at bounding box center [85, 192] width 85 height 7
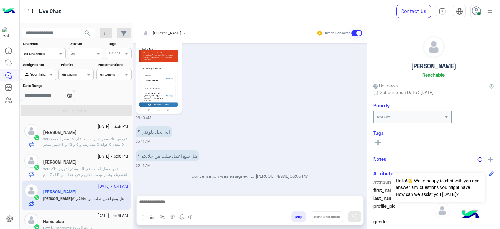
scroll to position [40, 0]
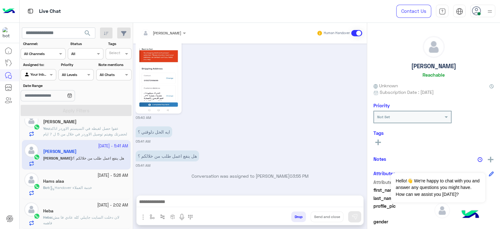
click at [100, 187] on div "Bot : Handover خدمة العملاء" at bounding box center [85, 190] width 85 height 11
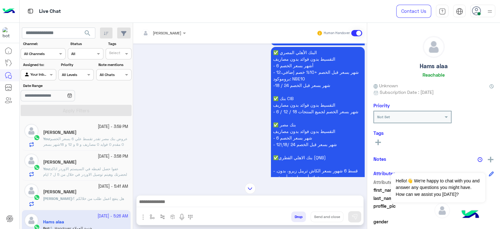
click at [83, 138] on span "عروض بنك مصر تقدر تقسط علي 6 بسعر الخصم 0 مقدم 0 فوايد 0 مصاريف و 9 و 12 و 18شه…" at bounding box center [85, 144] width 84 height 16
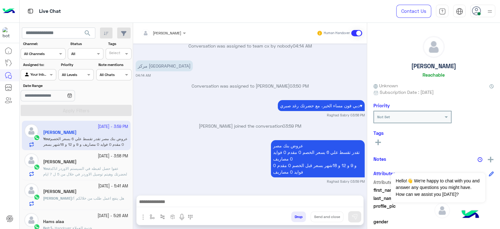
click at [286, 207] on textarea at bounding box center [250, 202] width 227 height 9
paste textarea "**********"
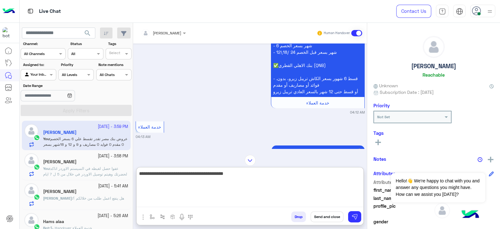
scroll to position [423, 0]
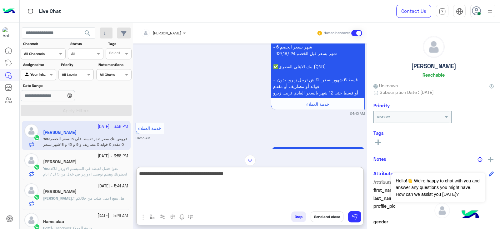
paste textarea "*********"
paste textarea "* *********"
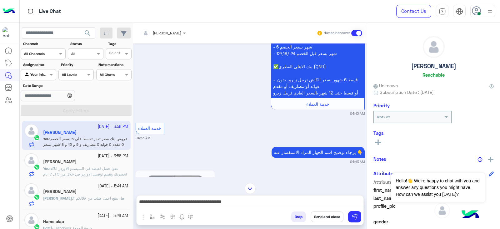
click at [308, 198] on textarea "**********" at bounding box center [250, 202] width 227 height 9
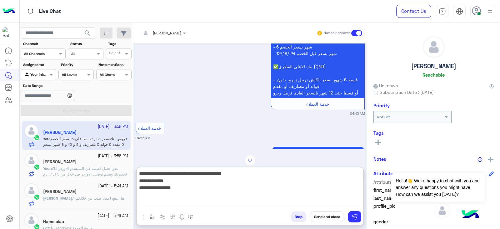
click at [345, 202] on textarea "**********" at bounding box center [250, 188] width 227 height 38
paste textarea "**********"
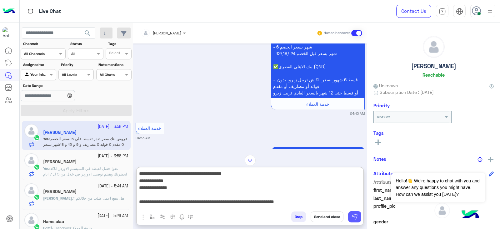
type textarea "**********"
click at [357, 214] on img at bounding box center [355, 217] width 6 height 6
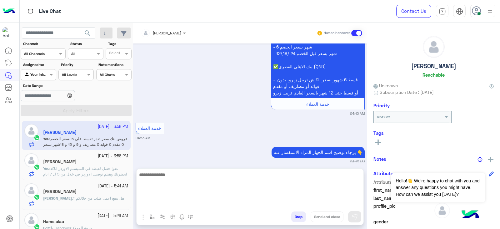
scroll to position [877, 0]
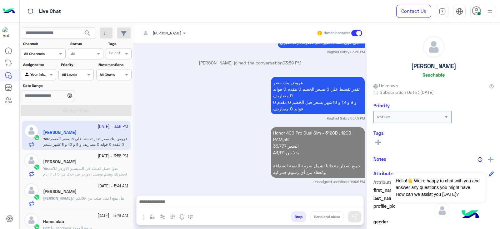
click at [316, 202] on textarea at bounding box center [250, 202] width 227 height 9
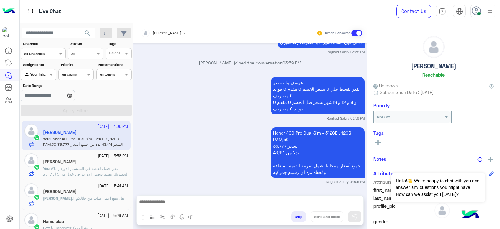
click at [289, 202] on textarea at bounding box center [250, 202] width 227 height 9
paste textarea "**********"
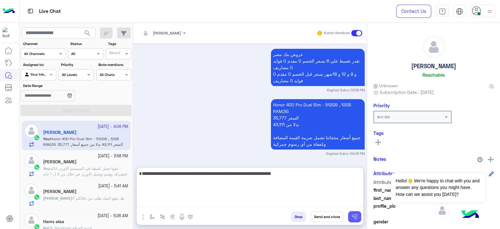
type textarea "**********"
click at [358, 213] on button at bounding box center [354, 216] width 13 height 11
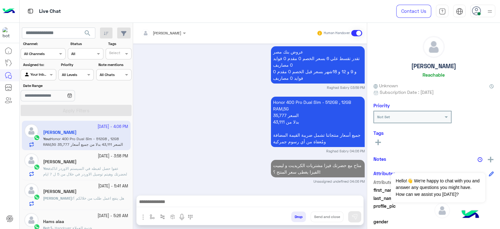
scroll to position [908, 0]
click at [102, 159] on div "[PERSON_NAME]" at bounding box center [85, 162] width 85 height 7
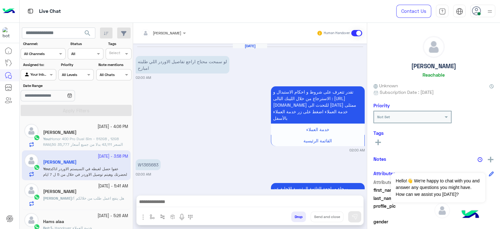
scroll to position [287, 0]
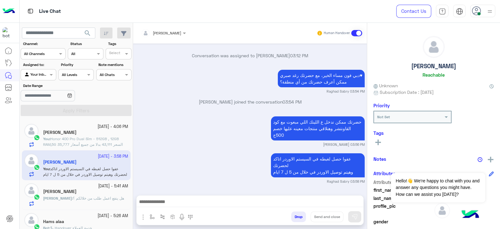
click at [304, 202] on textarea at bounding box center [250, 202] width 227 height 9
paste textarea "**********"
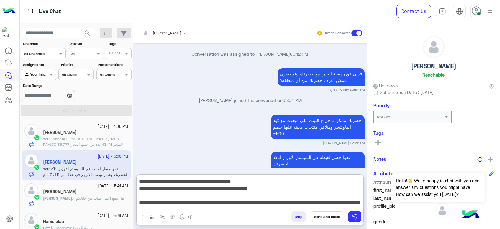
scroll to position [48, 0]
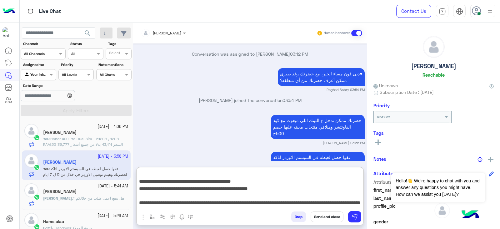
type textarea "**********"
click at [327, 219] on button "Send and close" at bounding box center [327, 216] width 33 height 11
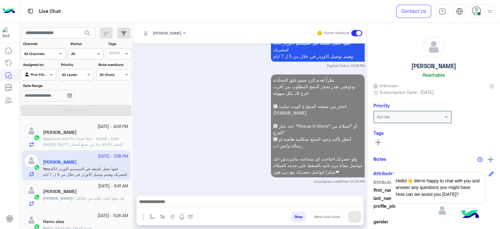
scroll to position [419, 0]
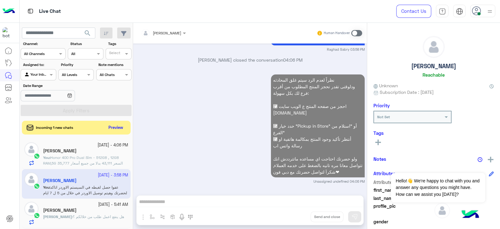
click at [80, 208] on div "[PERSON_NAME]" at bounding box center [85, 211] width 85 height 7
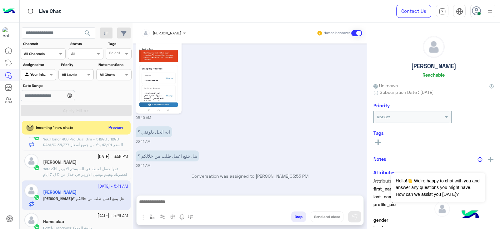
scroll to position [29, 0]
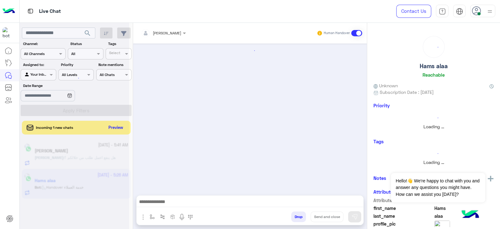
click at [88, 209] on div at bounding box center [74, 117] width 109 height 229
click at [119, 127] on div at bounding box center [74, 117] width 109 height 229
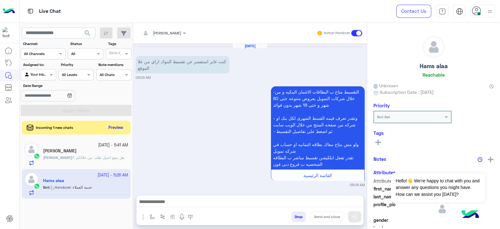
scroll to position [940, 0]
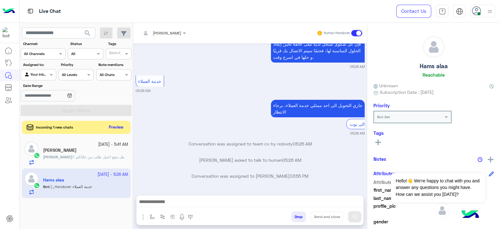
click at [113, 128] on button "Preview" at bounding box center [116, 127] width 19 height 8
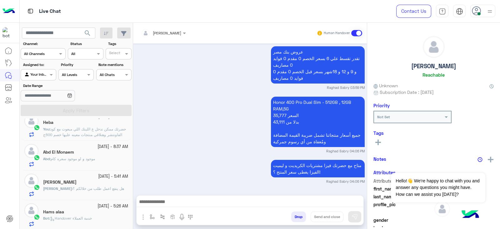
scroll to position [40, 0]
click at [95, 160] on p "Abd : موجود و لو موجود سعره كام" at bounding box center [69, 158] width 52 height 6
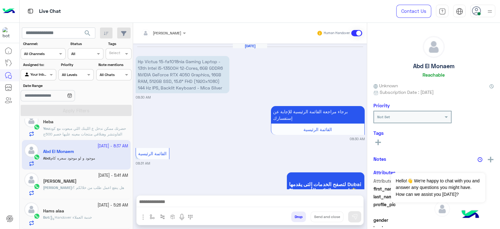
scroll to position [612, 0]
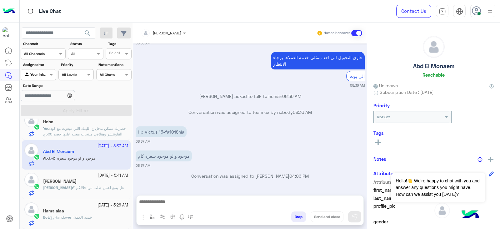
click at [94, 182] on div "[PERSON_NAME]" at bounding box center [85, 182] width 85 height 7
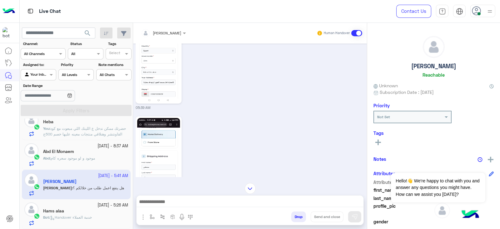
scroll to position [590, 0]
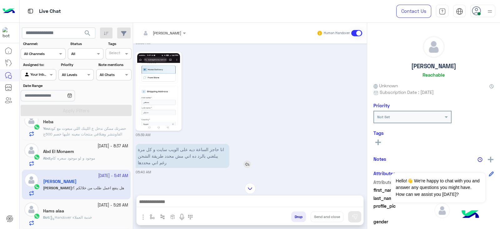
click at [187, 159] on p "انا حاجز الساعة ديه على الويب سايت و كل مرة يبلغني بالرد ده اني مش محدد طريقة ا…" at bounding box center [183, 156] width 94 height 24
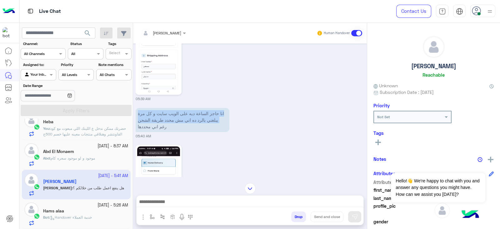
scroll to position [629, 0]
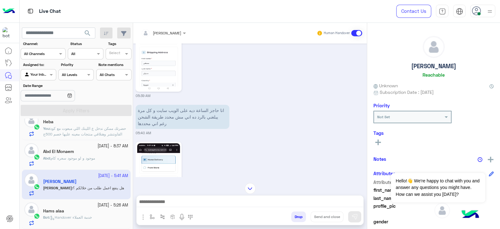
click at [270, 144] on div "[DATE] القائمة الرئيسية 05:39 AM لتصفح الخدمات التى يقدمها Dubai Phone اختر من …" at bounding box center [250, 109] width 234 height 133
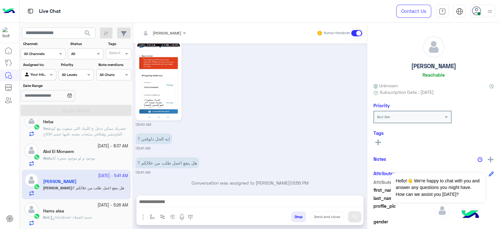
scroll to position [1020, 0]
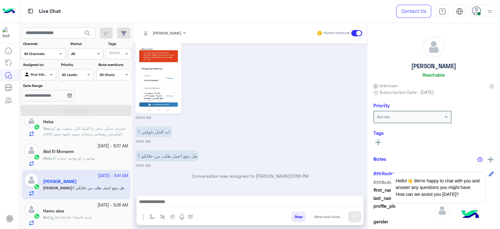
click at [335, 202] on textarea at bounding box center [250, 202] width 227 height 9
paste textarea "**********"
type textarea "**********"
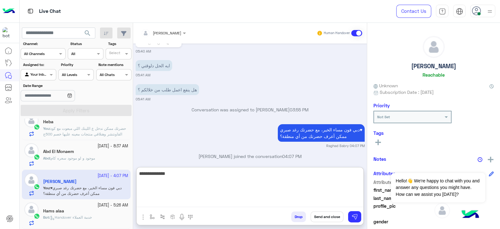
scroll to position [1094, 0]
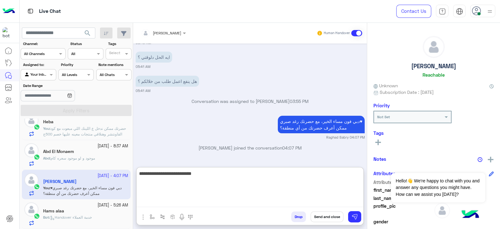
type textarea "**********"
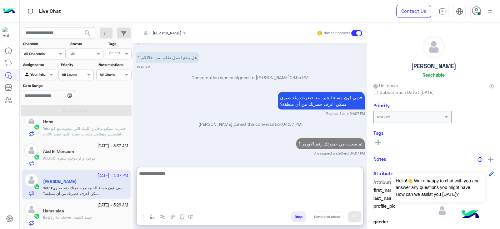
click at [110, 158] on div "Abd : موجود و لو موجود سعره كام" at bounding box center [85, 160] width 85 height 11
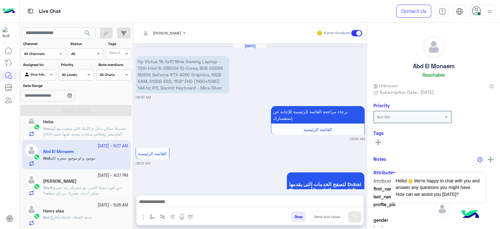
scroll to position [612, 0]
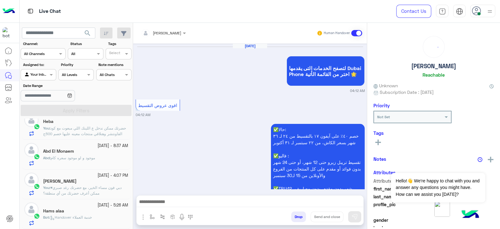
scroll to position [842, 0]
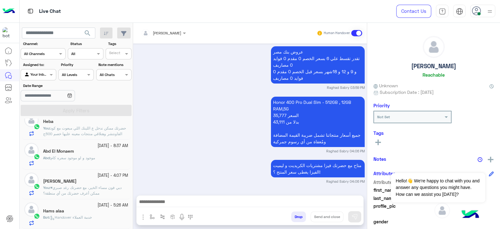
click at [66, 154] on div "Abd El Monaem" at bounding box center [85, 152] width 85 height 7
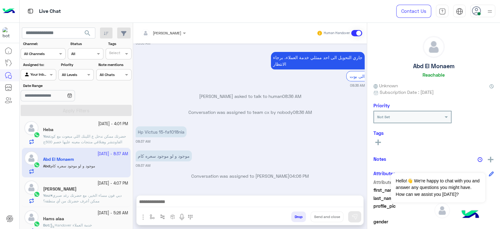
scroll to position [40, 0]
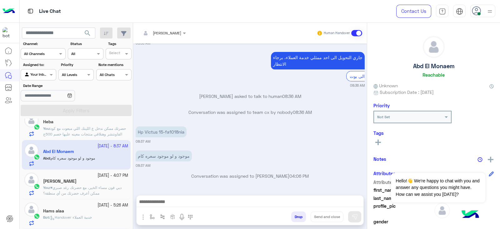
click at [83, 214] on div "Hams alaa" at bounding box center [85, 211] width 85 height 7
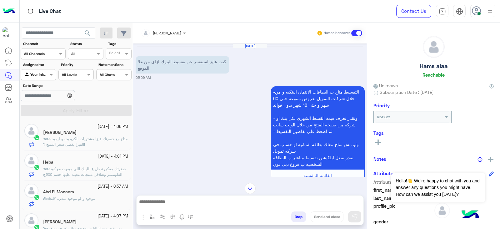
click at [85, 191] on div "Abd El Monaem" at bounding box center [85, 192] width 85 height 7
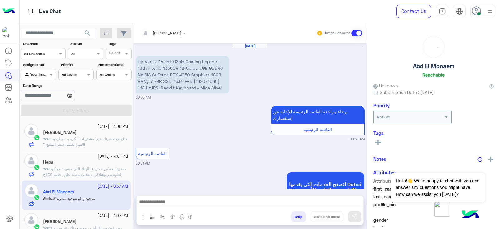
scroll to position [612, 0]
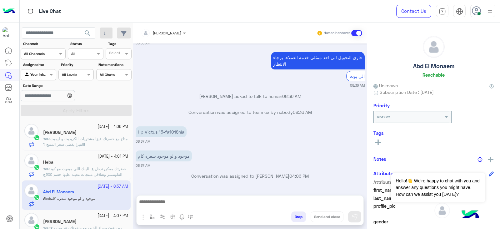
click at [78, 174] on span "حضرتك ممكن ندخل ع اللينك اللي مبعوت مع كود القاونتشر وهنلاقي منتجات معينه عليها…" at bounding box center [84, 171] width 83 height 10
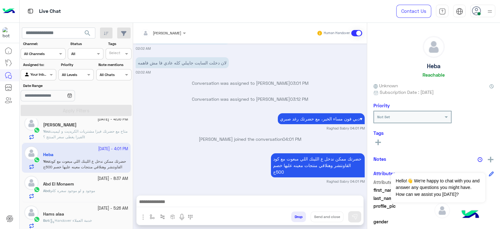
scroll to position [11, 0]
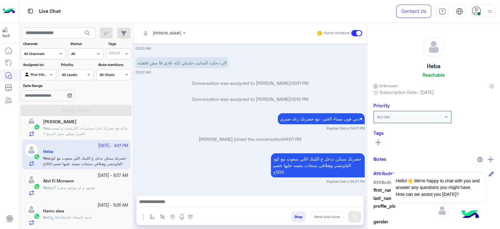
click at [91, 209] on div "Hams alaa" at bounding box center [85, 211] width 85 height 7
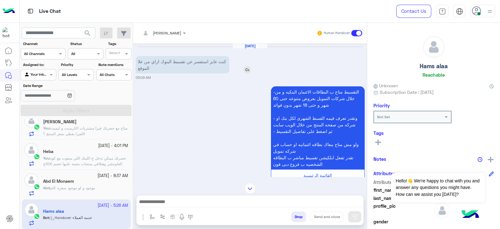
click at [195, 66] on p "كنت عايز استفسر عن تقسيط البنوك ازاي من علا الموقع" at bounding box center [183, 65] width 94 height 18
click at [192, 58] on p "كنت عايز استفسر عن تقسيط البنوك ازاي من علا الموقع" at bounding box center [183, 65] width 94 height 18
copy app-msgs-text
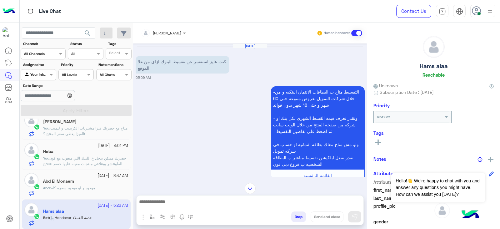
click at [199, 137] on div "-التقسيط متاح ب البطاقات الائتمان البنكيه و من خلال شركات التمويل بعروض متنوعه …" at bounding box center [250, 136] width 229 height 103
click at [86, 30] on span "search" at bounding box center [88, 33] width 8 height 8
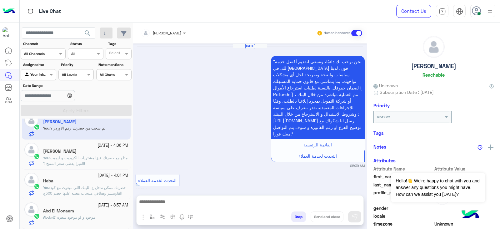
scroll to position [992, 0]
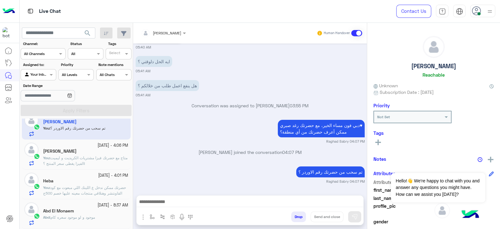
click at [301, 204] on textarea at bounding box center [250, 202] width 227 height 9
paste textarea "**********"
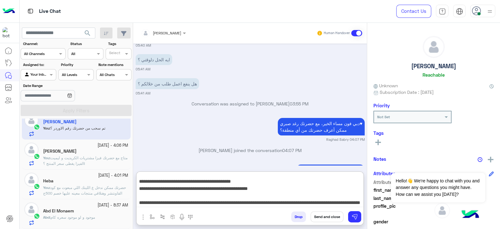
scroll to position [48, 0]
type textarea "**********"
click at [330, 219] on button "Send and close" at bounding box center [327, 216] width 33 height 11
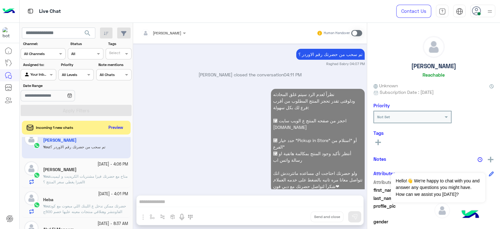
scroll to position [1124, 0]
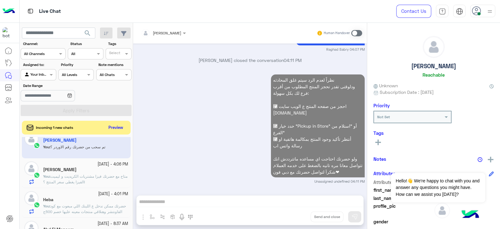
click at [77, 155] on app-inbox-user "[DATE] - 4:07 PM [PERSON_NAME] You : تم سحب من حضرتك رقم الاوردر ؟" at bounding box center [76, 142] width 109 height 29
click at [82, 174] on span "متاح مع حضرتك فيزا مشتريات الكريديت و ليميت الفيزا يغطى سعر المنتج ؟!" at bounding box center [85, 179] width 84 height 10
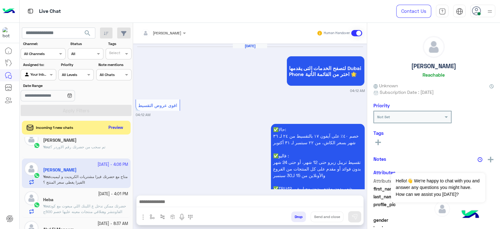
scroll to position [842, 0]
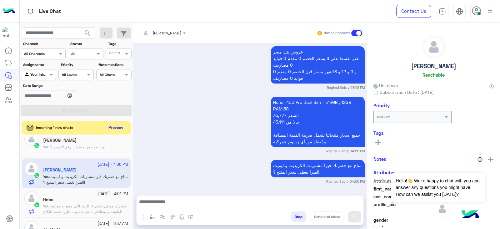
click at [429, 63] on h5 "[PERSON_NAME]" at bounding box center [433, 66] width 45 height 7
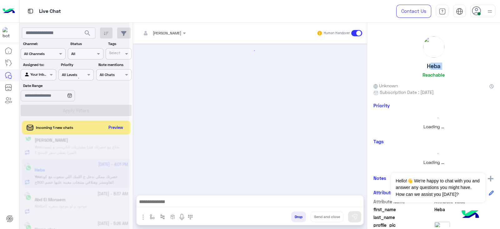
click at [429, 63] on h5 "Heba" at bounding box center [434, 66] width 14 height 7
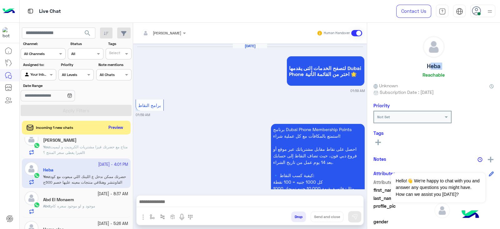
scroll to position [766, 0]
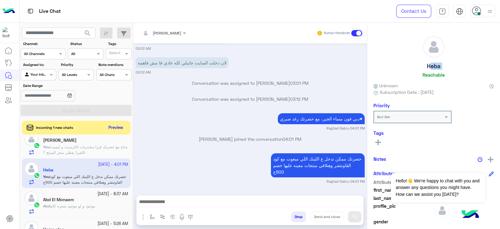
click at [93, 29] on button "search" at bounding box center [87, 34] width 15 height 13
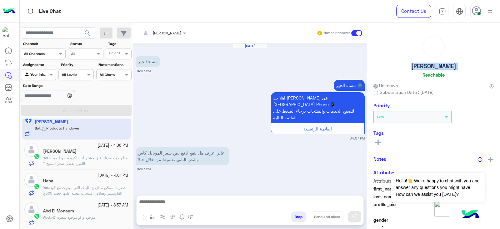
scroll to position [434, 0]
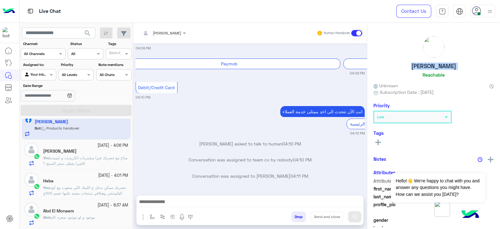
click at [86, 28] on button "search" at bounding box center [87, 34] width 15 height 13
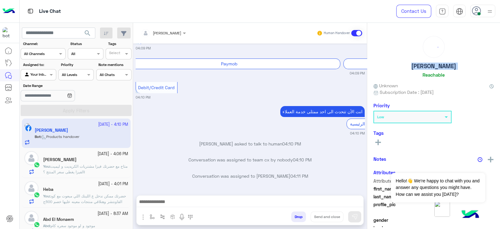
scroll to position [0, 0]
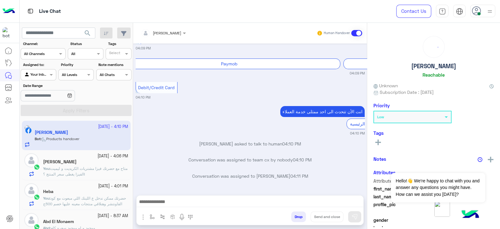
click at [94, 164] on div "[PERSON_NAME]" at bounding box center [85, 162] width 85 height 7
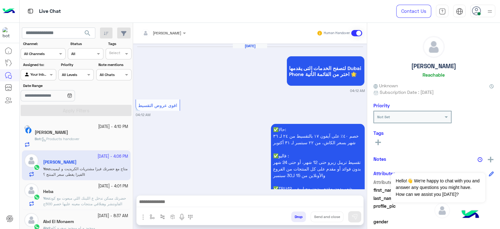
scroll to position [842, 0]
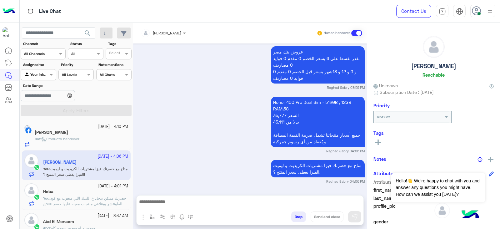
click at [428, 68] on h5 "[PERSON_NAME]" at bounding box center [433, 66] width 45 height 7
copy h5 "[PERSON_NAME]"
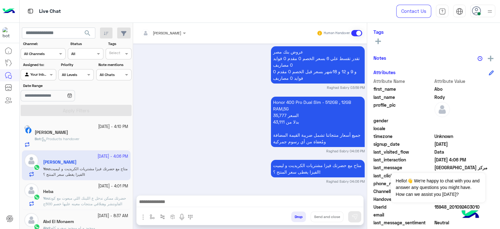
scroll to position [115, 0]
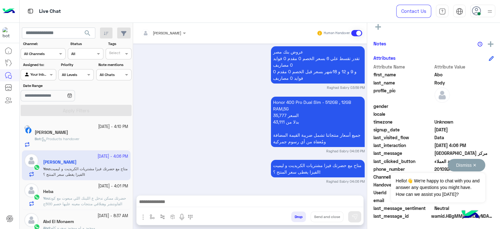
click at [476, 163] on button "Dismiss ✕" at bounding box center [467, 165] width 38 height 13
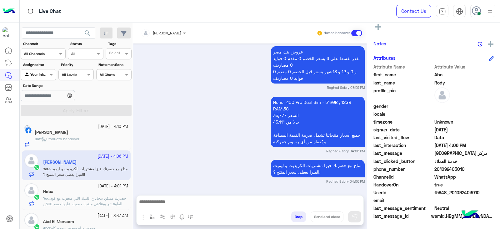
click at [446, 169] on span "201092403010" at bounding box center [465, 169] width 60 height 7
copy span "201092403010"
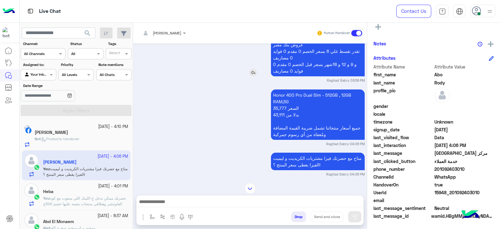
scroll to position [803, 0]
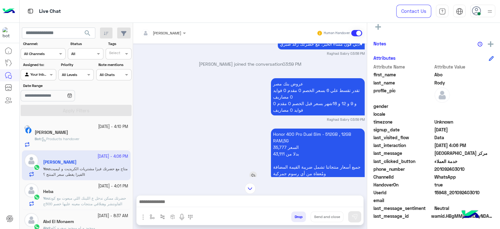
click at [284, 137] on p "Honor 400 Pro Dual Sim - 512GB , 12GB RAM,5G 35,777 السعر 43,111 بدلا من جميع أ…" at bounding box center [318, 153] width 94 height 50
copy p "Honor 400 Pro Dual Sim - 512GB , 12GB RAM,5G"
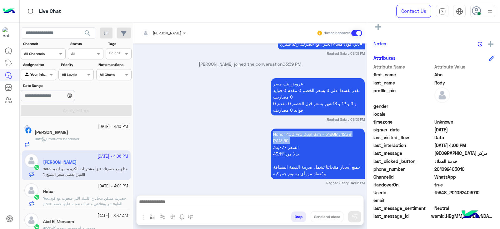
scroll to position [842, 0]
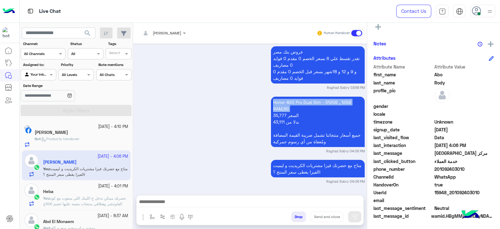
click at [303, 202] on textarea at bounding box center [250, 202] width 227 height 9
paste textarea "**********"
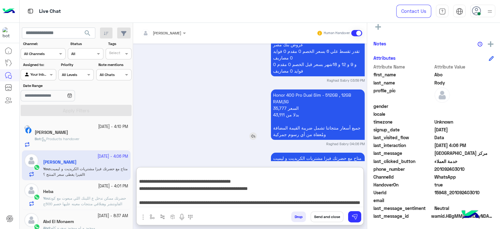
scroll to position [870, 0]
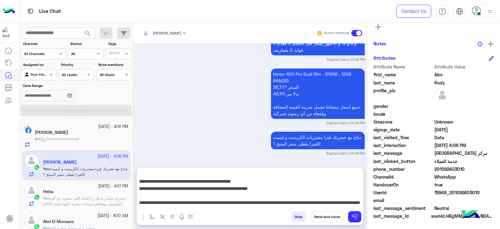
type textarea "**********"
click at [327, 210] on div "**********" at bounding box center [250, 189] width 227 height 44
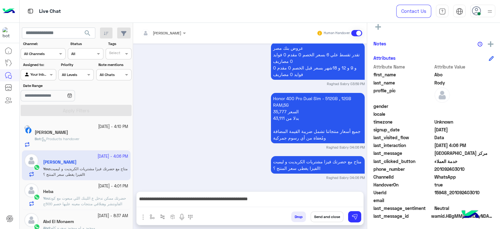
scroll to position [842, 0]
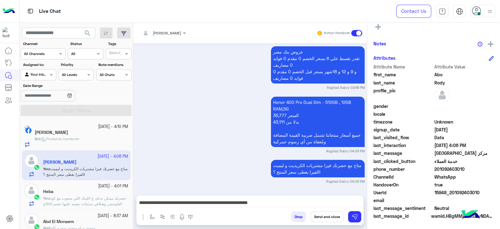
click at [327, 214] on button "Send and close" at bounding box center [327, 216] width 33 height 11
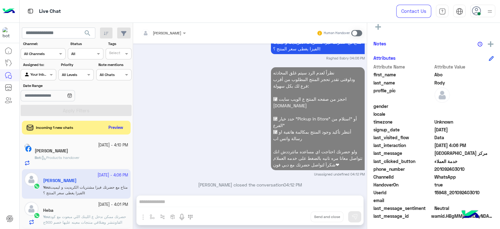
scroll to position [974, 0]
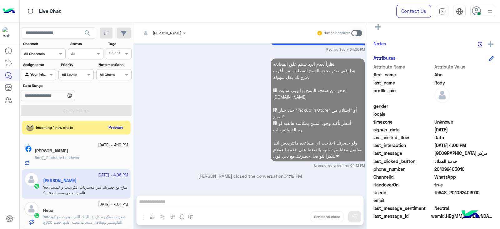
click at [79, 199] on div "[DATE] - 4:01 PM Heba You : حضرتك ممكن ندخل ع اللينك اللي مبعوت مع كود القاونتش…" at bounding box center [76, 214] width 109 height 30
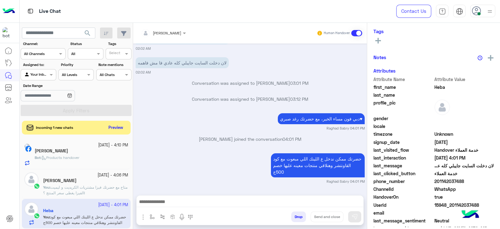
scroll to position [114, 0]
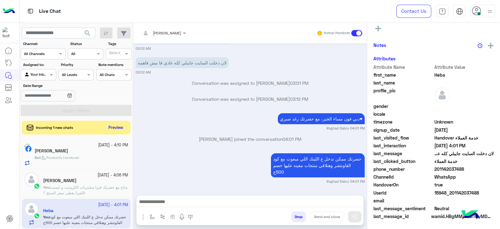
click at [314, 200] on textarea at bounding box center [250, 202] width 227 height 9
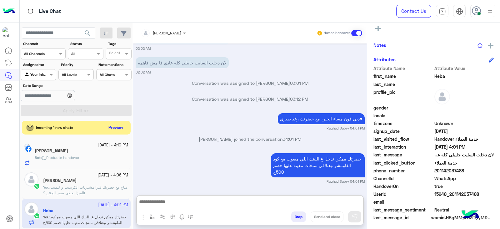
scroll to position [115, 0]
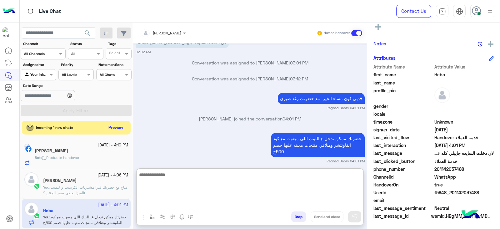
paste textarea "**********"
type textarea "**********"
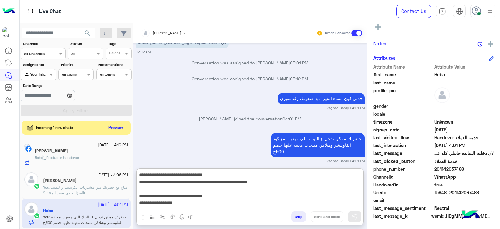
scroll to position [47, 0]
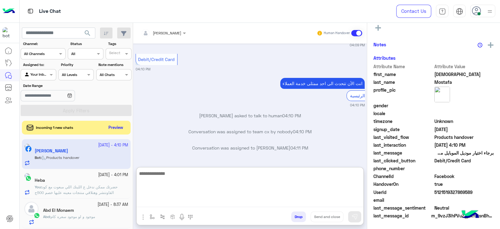
scroll to position [114, 0]
click at [86, 31] on span "search" at bounding box center [88, 33] width 8 height 8
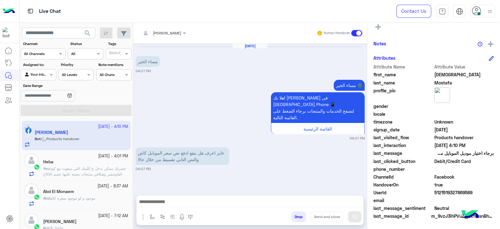
scroll to position [434, 0]
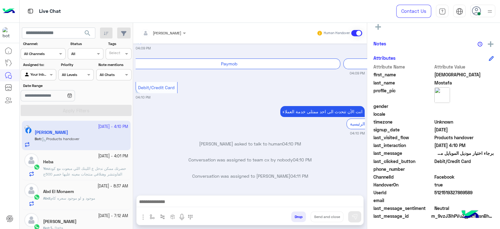
click at [77, 160] on div "Heba" at bounding box center [85, 162] width 85 height 7
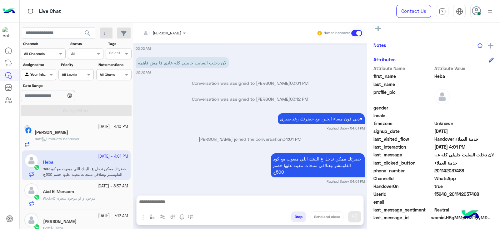
scroll to position [115, 0]
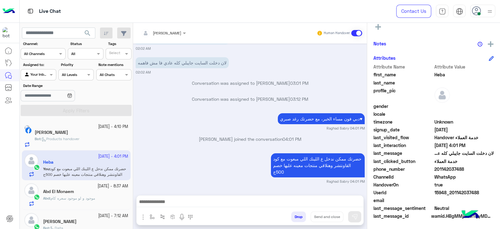
click at [332, 199] on textarea at bounding box center [250, 202] width 227 height 9
paste textarea "**********"
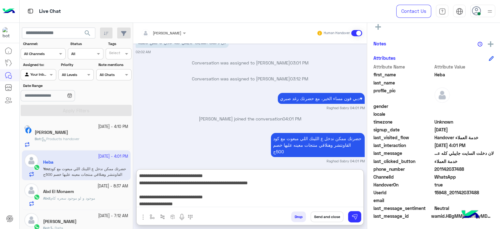
scroll to position [48, 0]
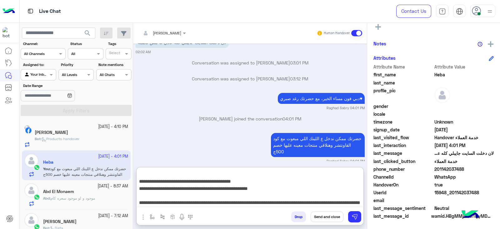
type textarea "**********"
click at [325, 218] on button "Send and close" at bounding box center [327, 216] width 33 height 11
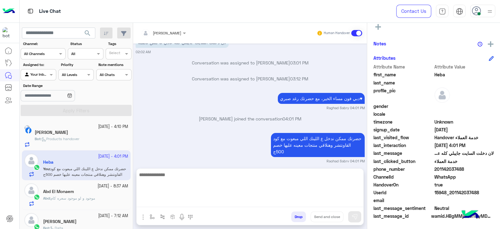
scroll to position [0, 0]
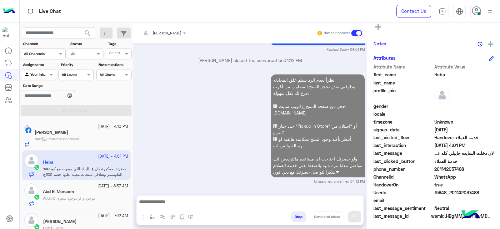
click at [72, 205] on div "Abd : موجود و لو موجود سعره كام" at bounding box center [85, 200] width 85 height 11
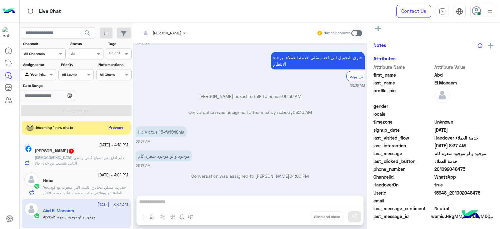
click at [88, 31] on span "search" at bounding box center [88, 33] width 8 height 8
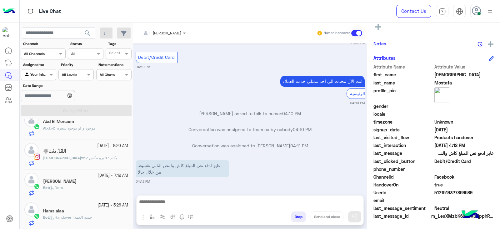
click at [88, 210] on div "Hams alaa" at bounding box center [85, 211] width 85 height 7
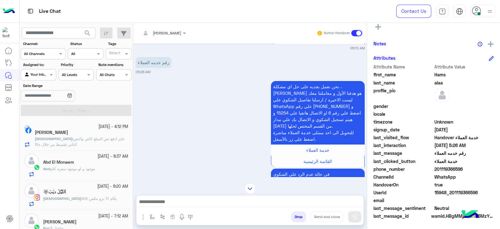
click at [62, 138] on span "[DEMOGRAPHIC_DATA]" at bounding box center [54, 138] width 38 height 5
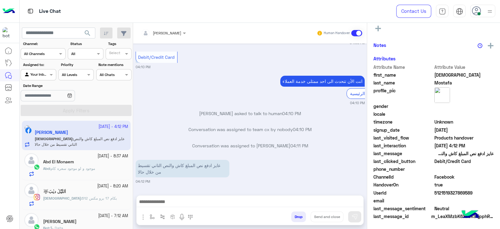
click at [95, 170] on span "موجود و لو موجود سعره كام" at bounding box center [73, 168] width 44 height 5
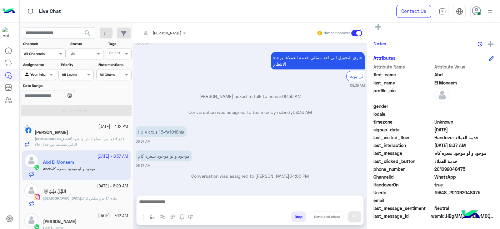
click at [94, 191] on div "اٰللٰيّٰلٰ ديٰبَ🐺" at bounding box center [85, 192] width 85 height 7
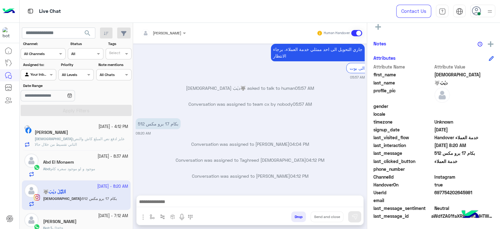
click at [42, 76] on div at bounding box center [38, 74] width 35 height 6
click at [42, 86] on b "Unassigned" at bounding box center [42, 86] width 24 height 5
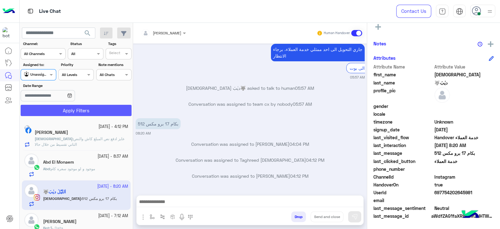
click at [62, 108] on button "Apply Filters" at bounding box center [76, 110] width 111 height 11
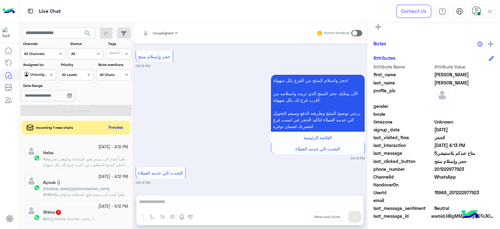
click at [98, 161] on span "نظراً لعدم الرد سيتم غلق المحادثه ودلوقتى تقدر تحجز المنتج المطلوب من أقرب فرع …" at bounding box center [85, 182] width 84 height 50
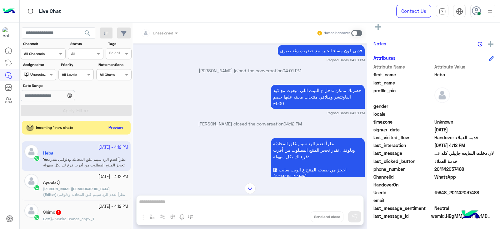
click at [449, 191] on span "15948_201142037488" at bounding box center [465, 192] width 60 height 7
copy span "15948_201142037488"
click at [85, 188] on span "[PERSON_NAME][DEMOGRAPHIC_DATA] (Editor)" at bounding box center [76, 191] width 67 height 10
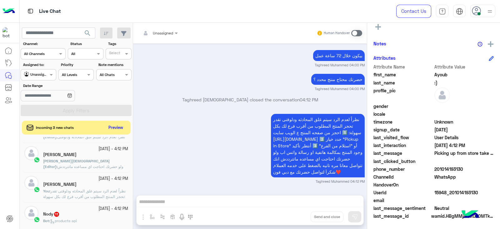
click at [98, 176] on small "[DATE] - 4:12 PM" at bounding box center [113, 179] width 30 height 6
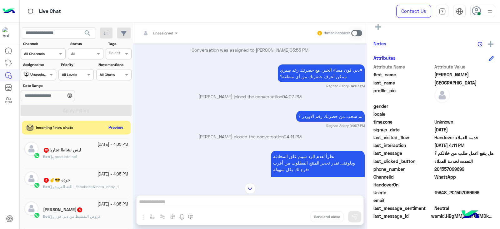
click at [357, 30] on span at bounding box center [356, 33] width 11 height 6
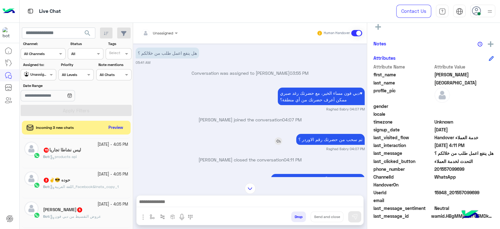
click at [280, 142] on img at bounding box center [279, 141] width 8 height 8
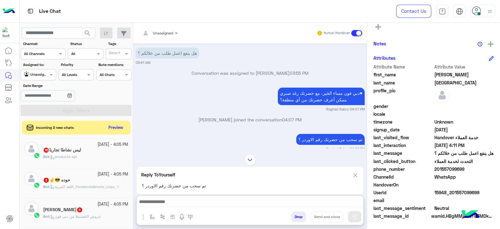
click at [298, 199] on textarea at bounding box center [250, 202] width 227 height 9
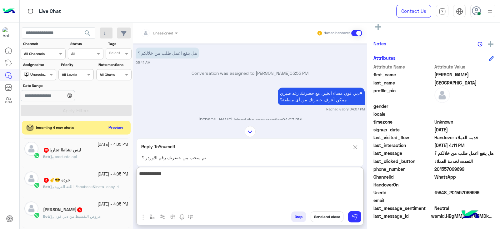
type textarea "**********"
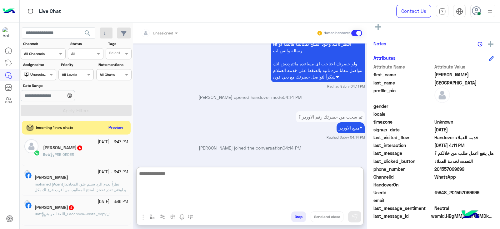
click at [33, 75] on input "text" at bounding box center [31, 74] width 14 height 6
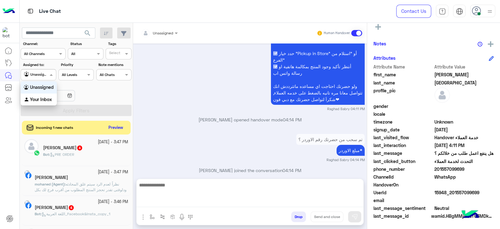
scroll to position [1048, 0]
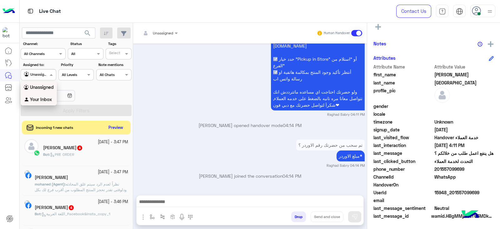
click at [42, 100] on b "Your Inbox" at bounding box center [41, 99] width 22 height 5
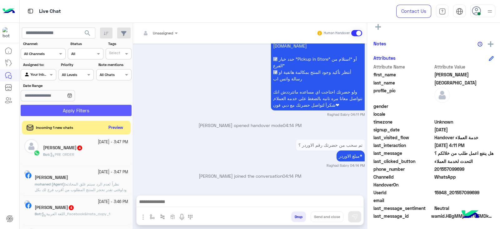
click at [63, 113] on button "Apply Filters" at bounding box center [76, 110] width 111 height 11
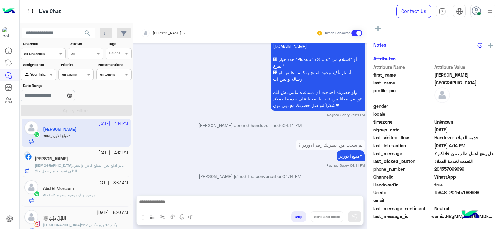
scroll to position [114, 0]
click at [83, 168] on p "[PERSON_NAME] : عايز ادفع نص المبلغ كاش والنص التاني تقسيط من خلال حالا" at bounding box center [81, 168] width 93 height 11
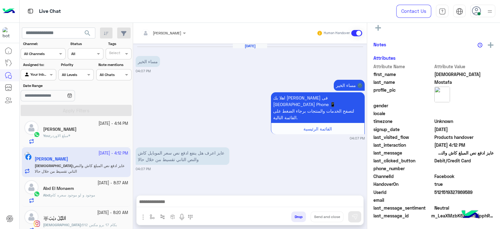
scroll to position [465, 0]
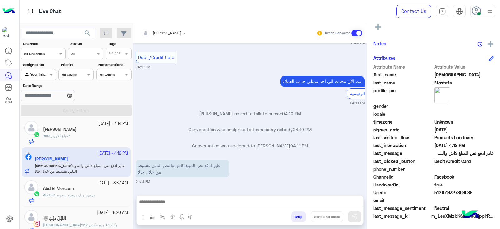
click at [87, 193] on span "موجود و لو موجود سعره كام" at bounding box center [73, 195] width 44 height 5
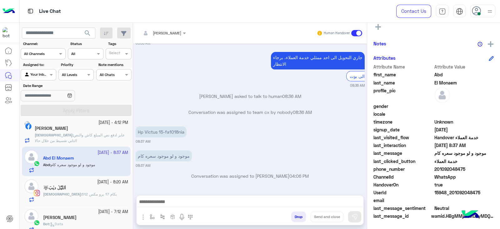
scroll to position [70, 0]
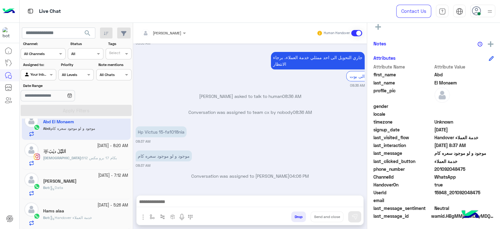
click at [97, 160] on div "[DEMOGRAPHIC_DATA] : بكام 17 برو مكس 512" at bounding box center [85, 160] width 85 height 11
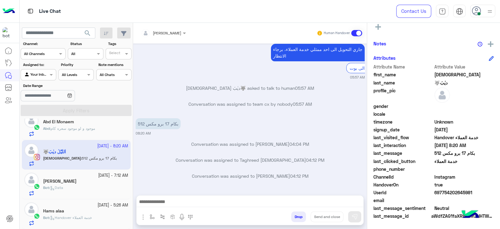
click at [325, 203] on textarea at bounding box center [250, 202] width 227 height 9
paste textarea "**********"
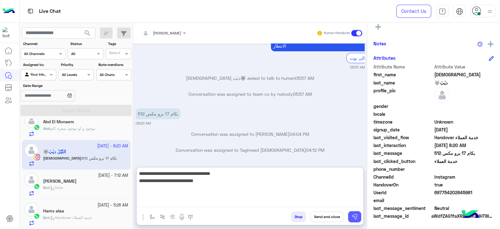
type textarea "**********"
click at [356, 217] on img at bounding box center [355, 217] width 6 height 6
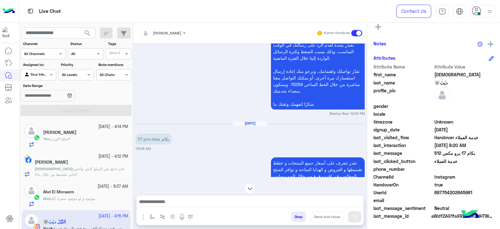
click at [86, 32] on span "search" at bounding box center [88, 33] width 8 height 8
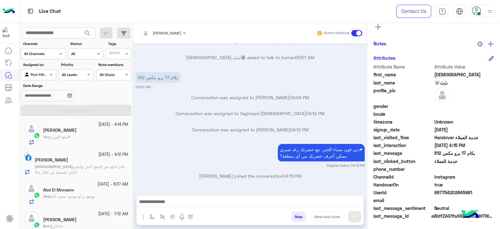
scroll to position [39, 0]
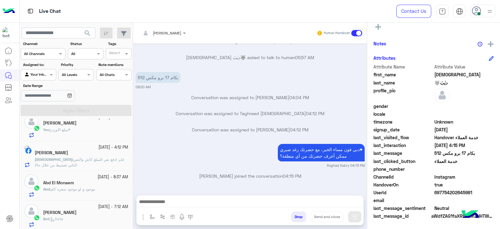
click at [88, 157] on span "عايز ادفع نص المبلغ كاش والنص التاني تقسيط من خلال حالا" at bounding box center [80, 162] width 90 height 10
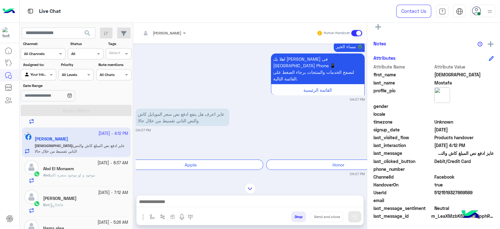
scroll to position [70, 0]
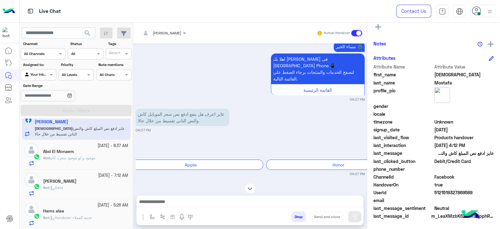
click at [89, 158] on span "موجود و لو موجود سعره كام" at bounding box center [73, 157] width 44 height 5
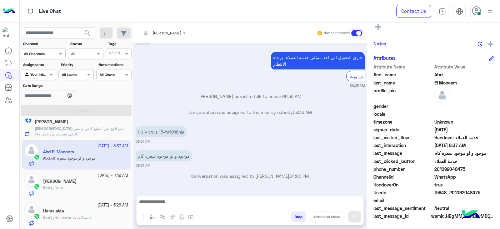
scroll to position [612, 0]
click at [174, 132] on p "Hp Victus 15-fa1018nia" at bounding box center [161, 131] width 51 height 11
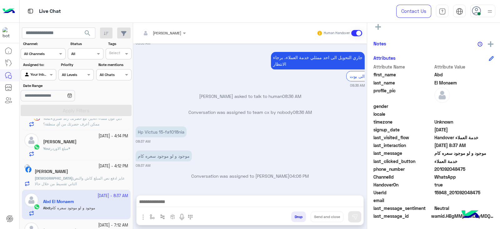
scroll to position [0, 0]
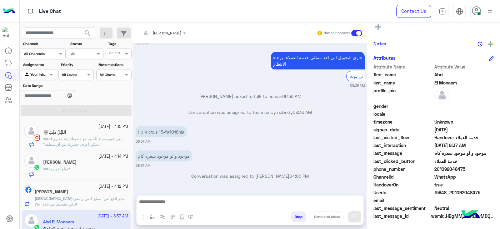
click at [88, 140] on span "دبي فون مساء الخير، مع حضرتك رغد صبري♥ ممكن أعرف حضرتك من أي منطقة؟" at bounding box center [82, 141] width 78 height 10
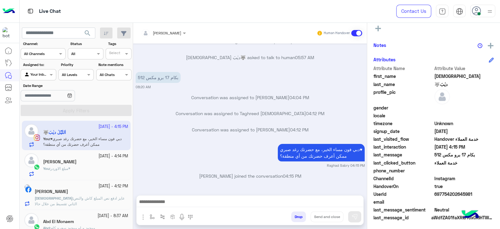
scroll to position [115, 0]
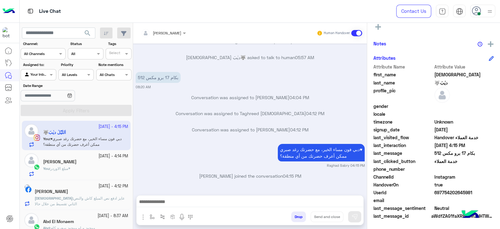
click at [90, 164] on div "[PERSON_NAME]" at bounding box center [85, 162] width 85 height 7
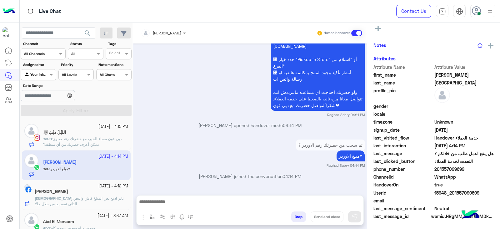
scroll to position [115, 0]
click at [86, 132] on div "اٰللٰيّٰلٰ ديٰبَ🐺" at bounding box center [85, 133] width 85 height 7
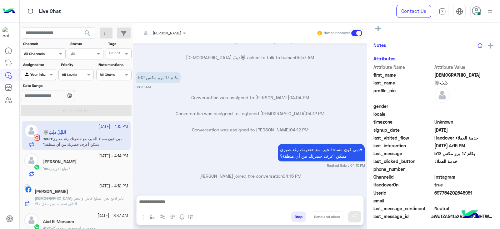
scroll to position [115, 0]
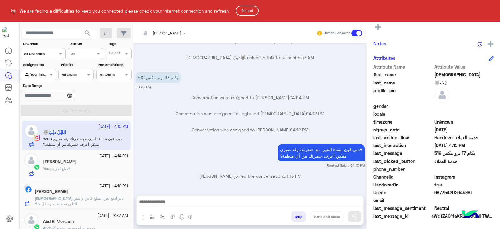
drag, startPoint x: 130, startPoint y: 122, endPoint x: 130, endPoint y: 161, distance: 39.1
click at [130, 161] on html "We are facing a difficulties to keep you connected please check your internet c…" at bounding box center [250, 114] width 500 height 229
click at [96, 171] on html "We are facing a difficulties to keep you connected please check your internet c…" at bounding box center [250, 114] width 500 height 229
click at [106, 163] on html "We are facing a difficulties to keep you connected please check your internet c…" at bounding box center [250, 114] width 500 height 229
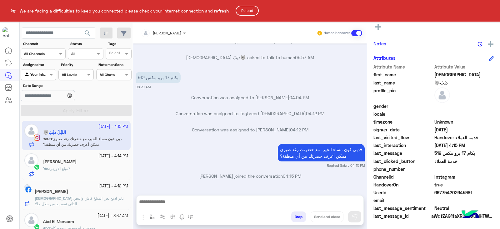
click at [252, 10] on button "Reload" at bounding box center [247, 11] width 23 height 10
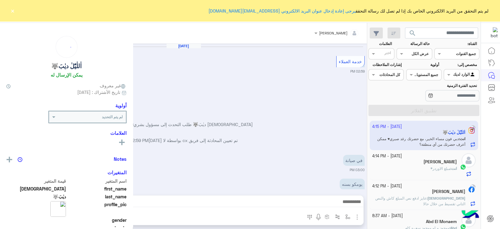
scroll to position [473, 0]
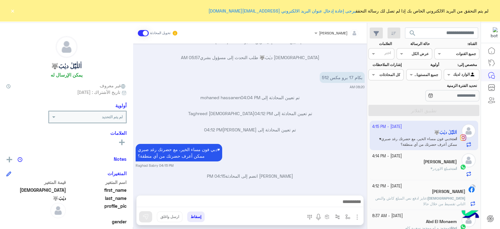
click at [13, 9] on button "×" at bounding box center [12, 11] width 6 height 6
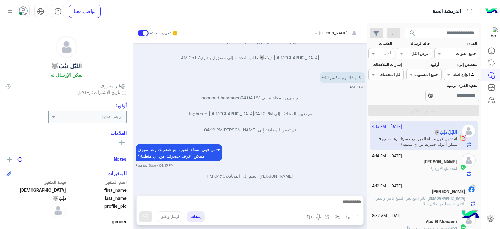
click at [16, 9] on div at bounding box center [17, 11] width 25 height 13
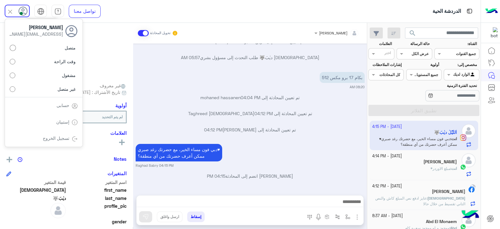
click at [43, 12] on img at bounding box center [40, 11] width 7 height 7
click at [43, 13] on img at bounding box center [40, 11] width 7 height 7
click at [9, 11] on img at bounding box center [10, 11] width 7 height 7
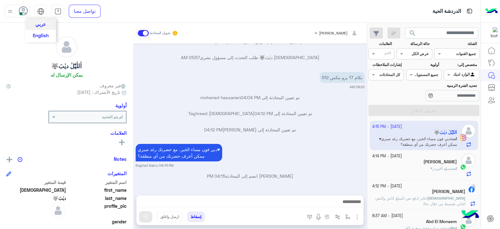
click at [36, 13] on div "عربي English" at bounding box center [40, 11] width 13 height 13
click at [39, 35] on span "English" at bounding box center [41, 35] width 16 height 6
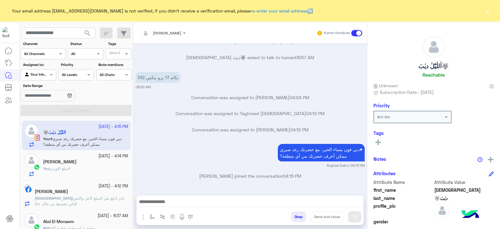
click at [488, 8] on button "×" at bounding box center [488, 11] width 6 height 6
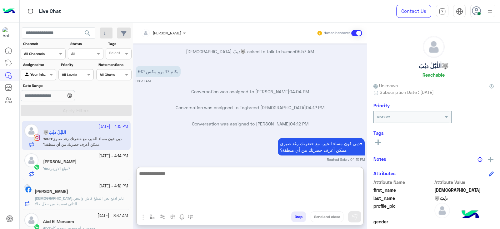
click at [255, 203] on textarea at bounding box center [250, 188] width 227 height 38
click at [240, 187] on textarea at bounding box center [250, 188] width 227 height 38
paste textarea "**********"
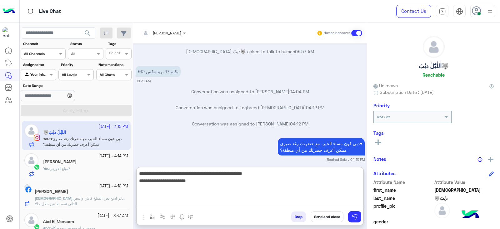
click at [171, 184] on textarea "**********" at bounding box center [250, 188] width 227 height 38
click at [170, 185] on textarea "**********" at bounding box center [250, 188] width 227 height 38
click at [172, 182] on textarea "**********" at bounding box center [250, 188] width 227 height 38
click at [182, 192] on textarea "**********" at bounding box center [250, 188] width 227 height 38
type textarea "**********"
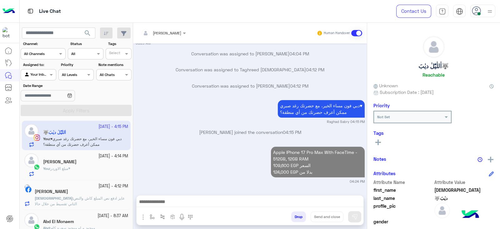
scroll to position [516, 0]
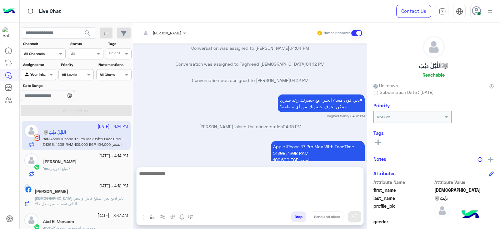
click at [319, 202] on textarea at bounding box center [250, 188] width 227 height 38
paste textarea "**********"
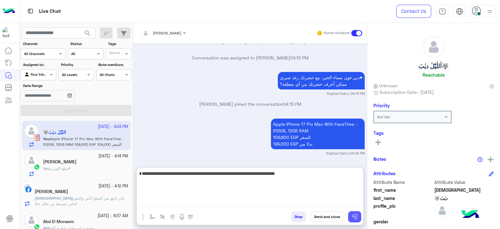
type textarea "**********"
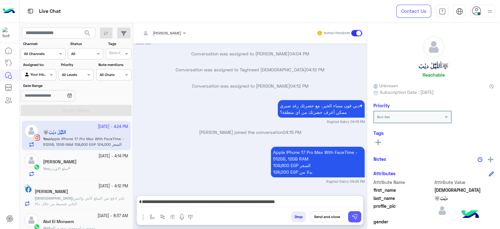
click at [353, 217] on img at bounding box center [355, 217] width 6 height 6
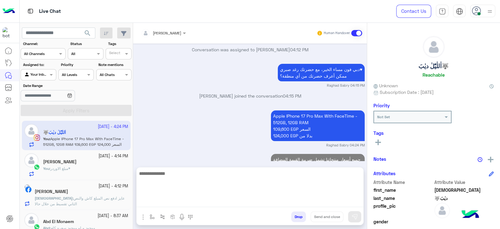
click at [342, 203] on textarea at bounding box center [250, 188] width 227 height 38
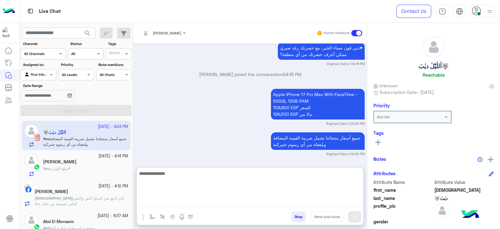
scroll to position [575, 0]
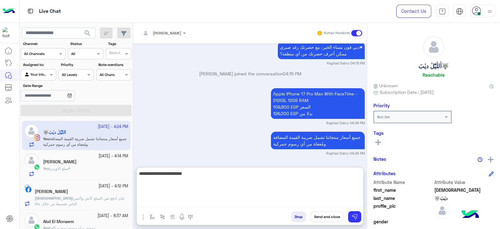
type textarea "**********"
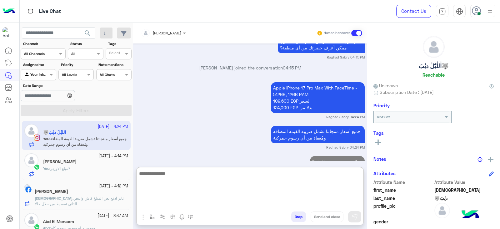
scroll to position [599, 0]
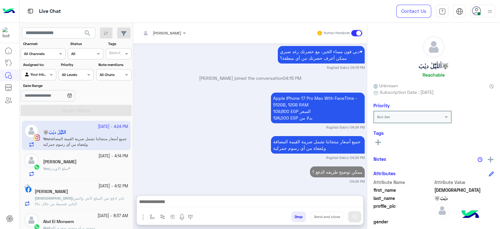
click at [104, 171] on div "You : مبلغ الاوردر*" at bounding box center [85, 171] width 85 height 11
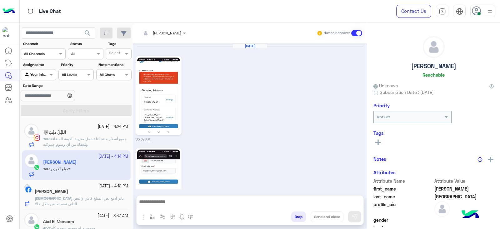
scroll to position [972, 0]
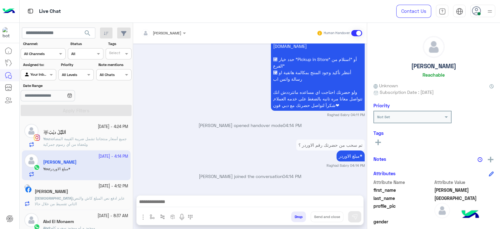
click at [274, 177] on p "Raghad Sabry joined the conversation 04:14 PM" at bounding box center [250, 176] width 229 height 7
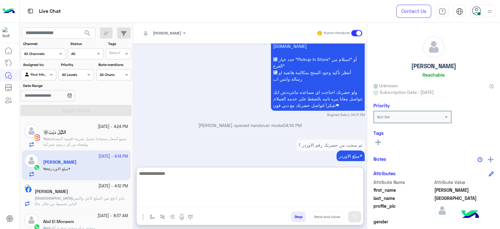
paste textarea "**********"
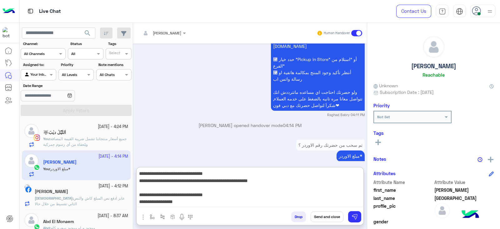
scroll to position [47, 0]
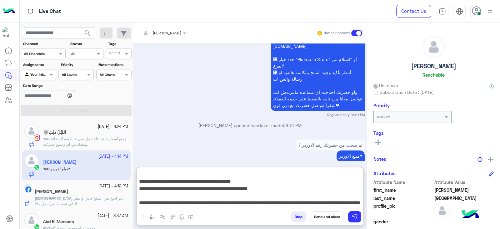
type textarea "**********"
click at [332, 219] on button "Send and close" at bounding box center [327, 216] width 33 height 11
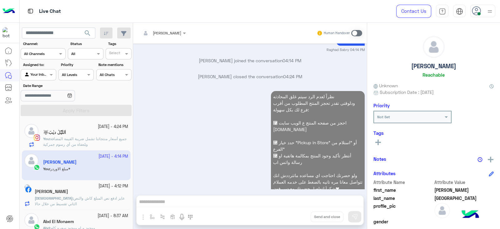
scroll to position [1103, 0]
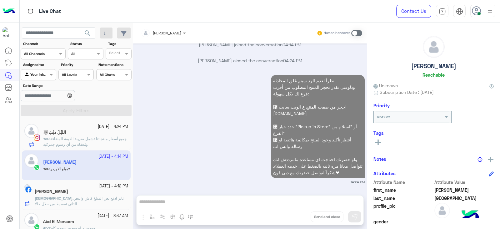
click at [108, 200] on span "عايز ادفع نص المبلغ كاش والنص التاني تقسيط من خلال حالا" at bounding box center [80, 201] width 90 height 10
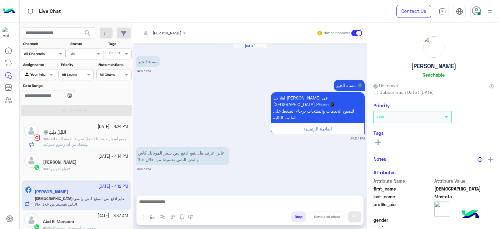
scroll to position [458, 0]
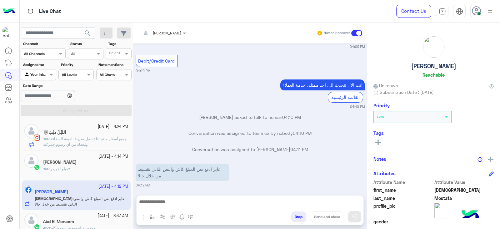
click at [87, 33] on span "search" at bounding box center [88, 33] width 8 height 8
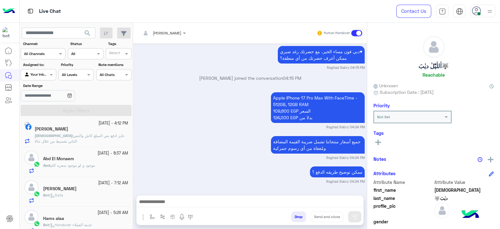
scroll to position [40, 0]
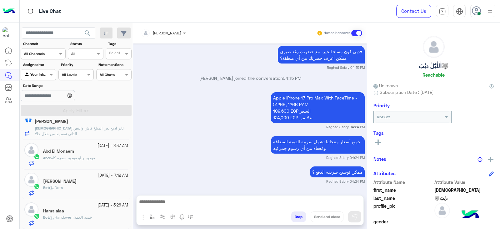
click at [100, 151] on div "Abd El Monaem" at bounding box center [85, 152] width 85 height 7
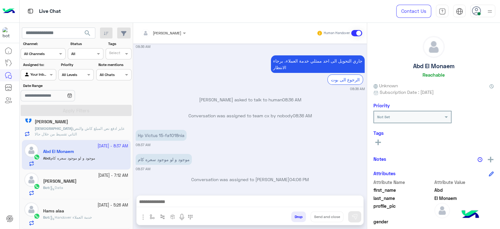
scroll to position [610, 0]
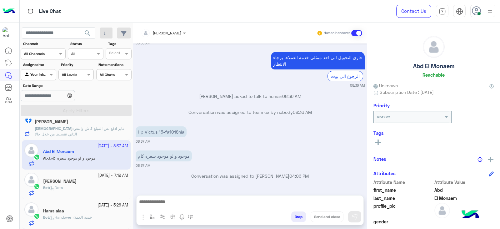
click at [98, 177] on small "[DATE] - 7:12 AM" at bounding box center [113, 176] width 30 height 6
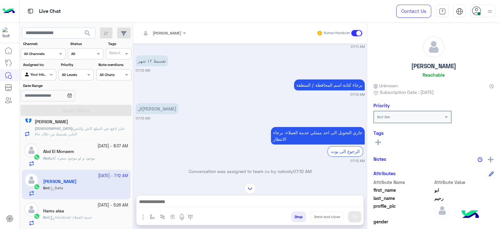
scroll to position [685, 0]
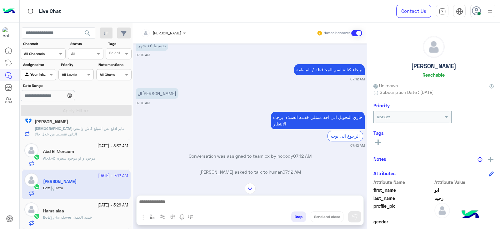
click at [314, 204] on textarea at bounding box center [250, 202] width 227 height 9
paste textarea "**********"
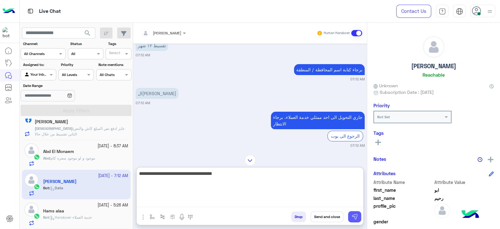
type textarea "**********"
click at [359, 216] on button at bounding box center [354, 216] width 13 height 11
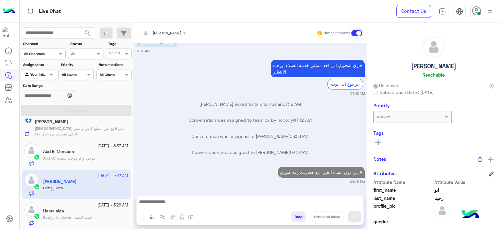
click at [350, 205] on textarea at bounding box center [250, 202] width 227 height 9
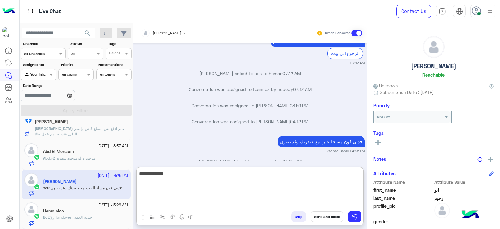
scroll to position [793, 0]
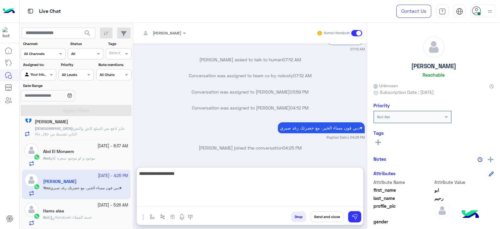
type textarea "**********"
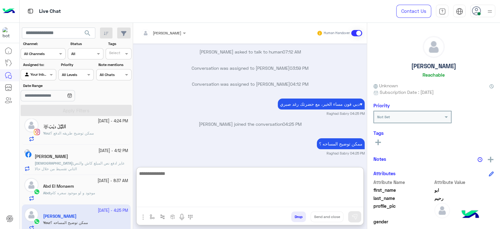
scroll to position [0, 0]
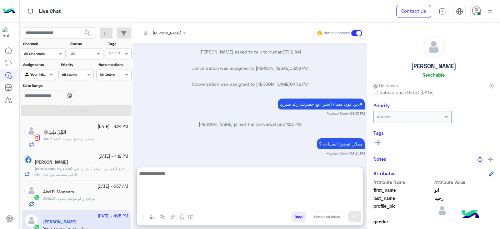
click at [102, 128] on small "26 September - 4:24 PM" at bounding box center [113, 127] width 30 height 6
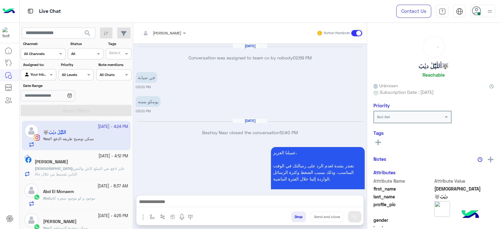
scroll to position [488, 0]
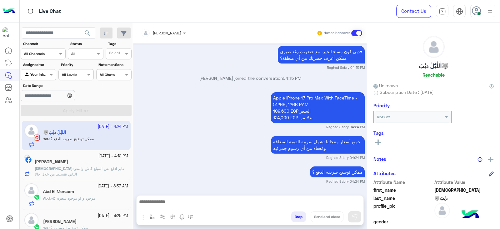
click at [93, 172] on p "[PERSON_NAME] : عايز ادفع نص المبلغ كاش والنص التاني تقسيط من خلال حالا" at bounding box center [81, 171] width 93 height 11
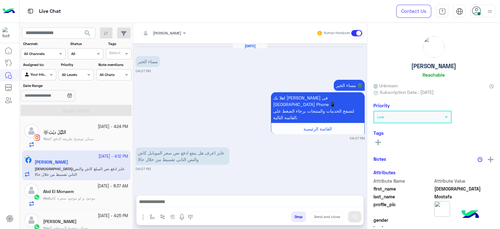
scroll to position [458, 0]
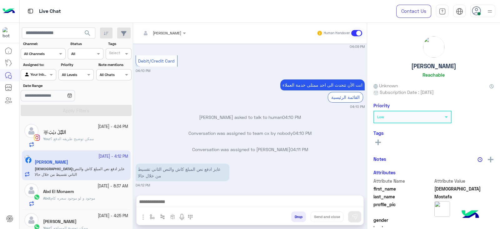
click at [91, 197] on span "موجود و لو موجود سعره كام" at bounding box center [73, 198] width 44 height 5
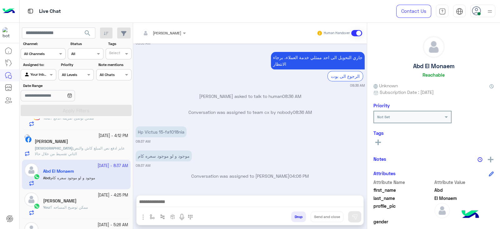
scroll to position [40, 0]
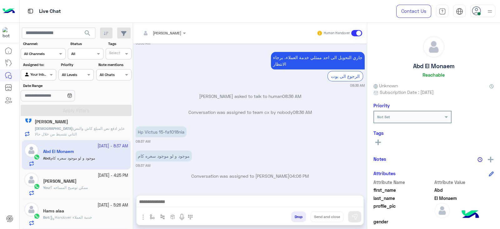
click at [106, 182] on div "[PERSON_NAME]" at bounding box center [85, 182] width 85 height 7
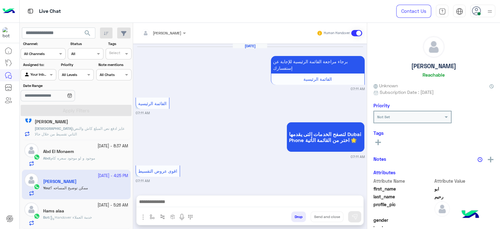
scroll to position [699, 0]
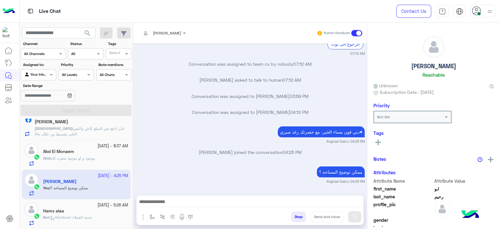
click at [109, 214] on div "Hams alaa" at bounding box center [85, 211] width 85 height 7
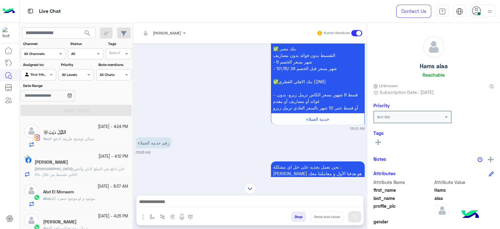
click at [78, 192] on div "Abd El Monaem" at bounding box center [85, 192] width 85 height 7
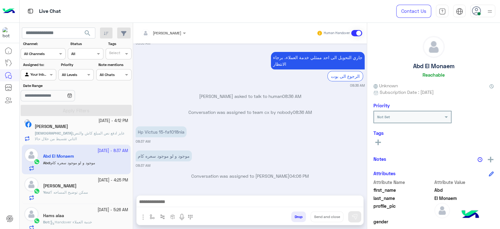
scroll to position [40, 0]
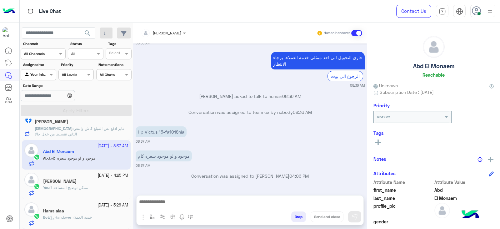
click at [93, 187] on div "You : ممكن توضيح المساحه ؟" at bounding box center [85, 190] width 85 height 11
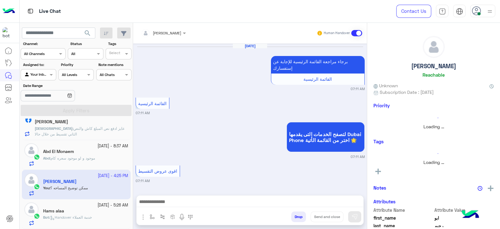
scroll to position [699, 0]
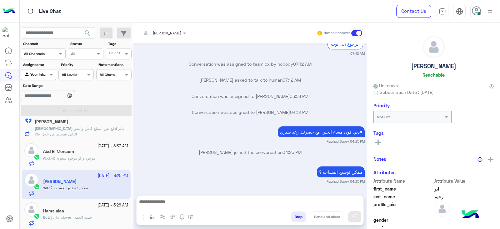
click at [99, 219] on div "Bot : Handover خدمة العملاء" at bounding box center [85, 219] width 85 height 11
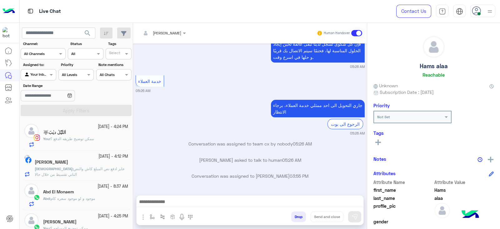
click at [95, 162] on div "[PERSON_NAME]" at bounding box center [81, 162] width 93 height 7
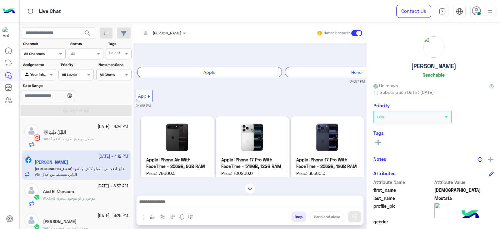
scroll to position [68, 0]
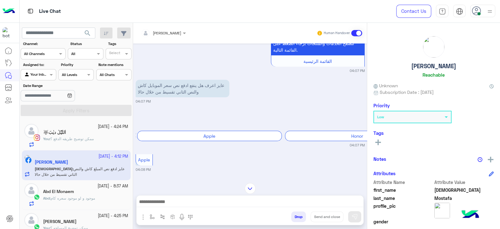
click at [100, 192] on div "Abd El Monaem" at bounding box center [85, 192] width 85 height 7
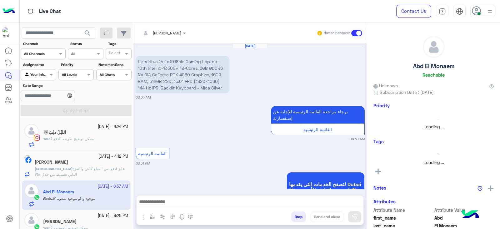
scroll to position [610, 0]
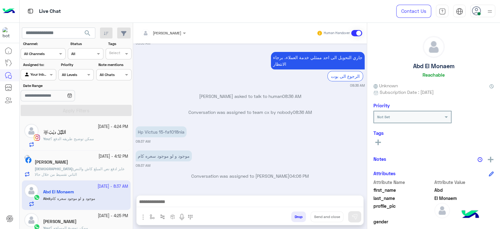
click at [97, 166] on span "عايز ادفع نص المبلغ كاش والنص التاني تقسيط من خلال حالا" at bounding box center [80, 171] width 90 height 10
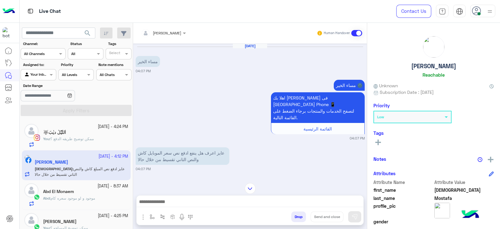
click at [327, 204] on textarea at bounding box center [250, 202] width 227 height 9
paste textarea "**********"
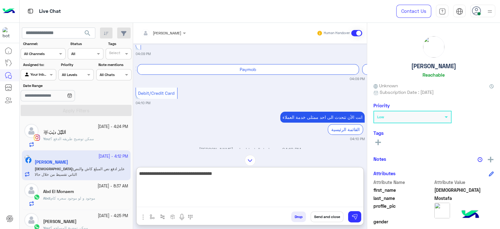
scroll to position [486, 0]
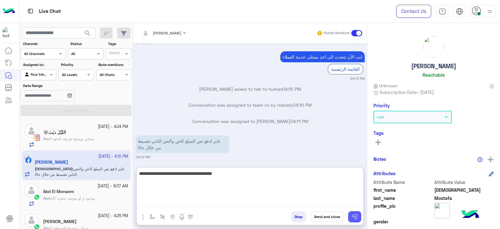
type textarea "**********"
click at [356, 216] on img at bounding box center [355, 217] width 6 height 6
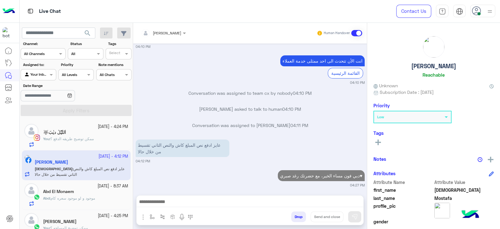
click at [335, 206] on textarea at bounding box center [250, 202] width 227 height 9
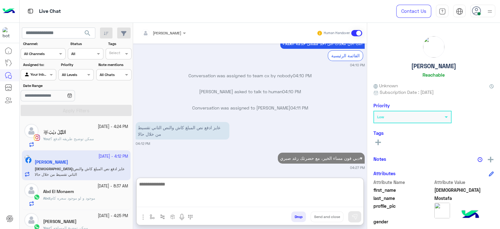
scroll to position [504, 0]
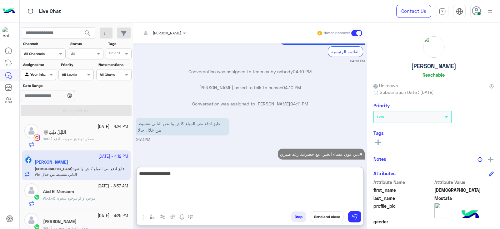
type textarea "**********"
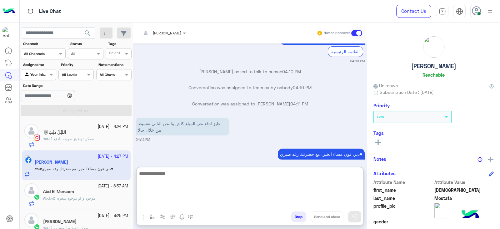
scroll to position [550, 0]
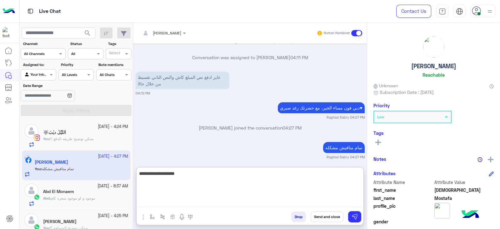
type textarea "**********"
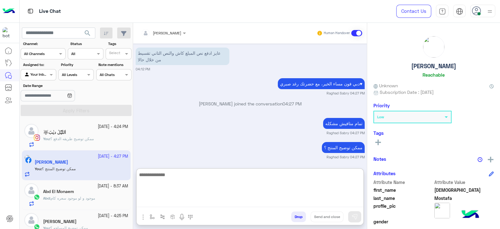
scroll to position [574, 0]
click at [109, 133] on div "اٰللٰيّٰلٰ ديٰبَ🐺" at bounding box center [85, 133] width 85 height 7
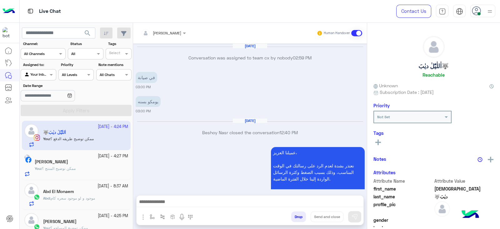
scroll to position [488, 0]
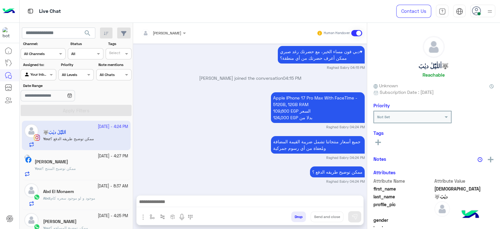
click at [102, 192] on div "Abd El Monaem" at bounding box center [85, 192] width 85 height 7
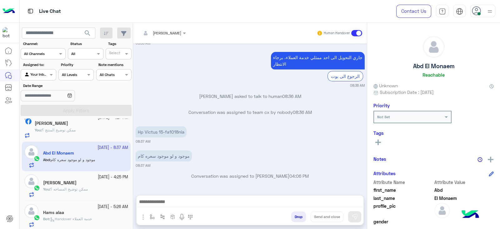
scroll to position [40, 0]
click at [85, 184] on div "[PERSON_NAME]" at bounding box center [85, 182] width 85 height 7
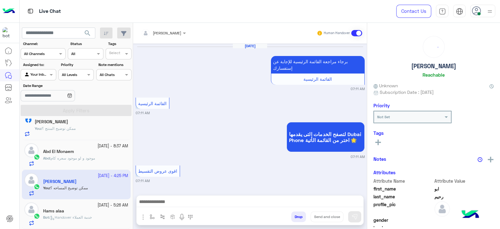
scroll to position [699, 0]
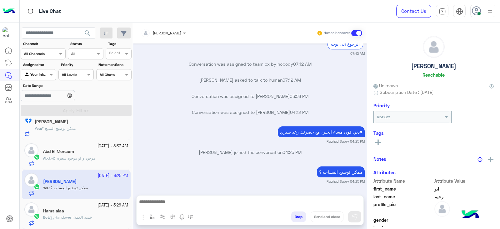
click at [102, 216] on div "Bot : Handover خدمة العملاء" at bounding box center [85, 219] width 85 height 11
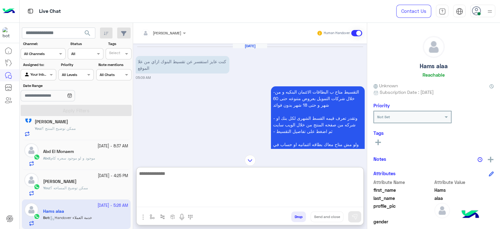
paste textarea "**********"
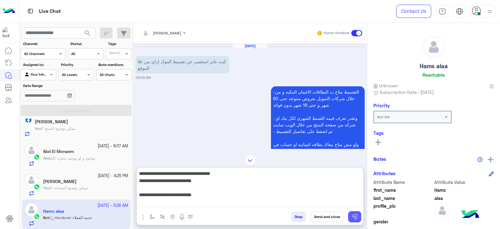
type textarea "**********"
click at [354, 218] on img at bounding box center [355, 217] width 6 height 6
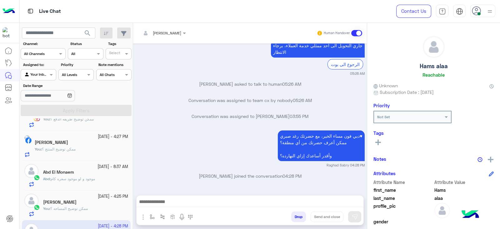
scroll to position [40, 0]
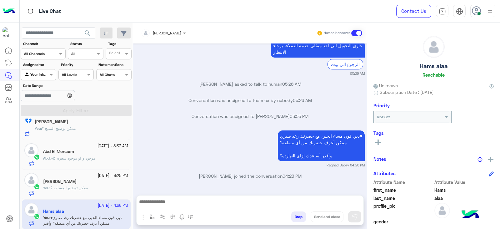
click at [104, 157] on div "Abd : موجود و لو موجود سعره كام" at bounding box center [85, 160] width 85 height 11
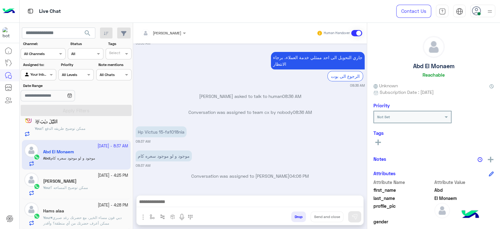
scroll to position [41, 0]
click at [113, 181] on div "[PERSON_NAME]" at bounding box center [85, 182] width 85 height 7
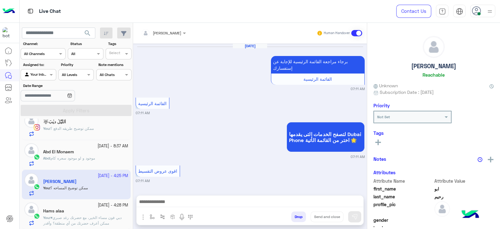
scroll to position [699, 0]
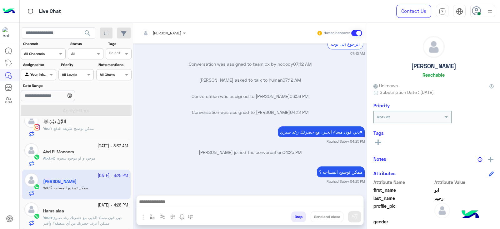
click at [86, 129] on span "ممكن توضيح طريقه الدفع ؟" at bounding box center [71, 128] width 43 height 5
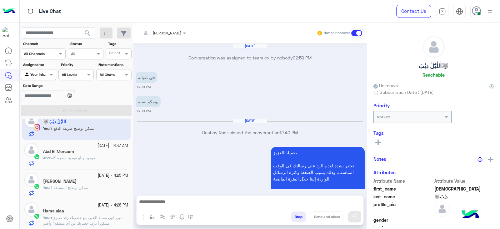
scroll to position [488, 0]
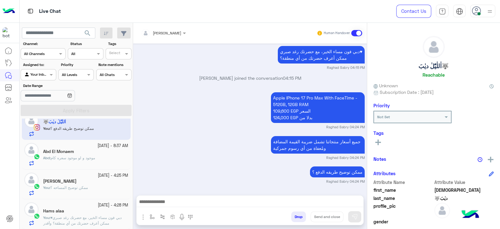
click at [102, 158] on div "Abd : موجود و لو موجود سعره كام" at bounding box center [85, 160] width 85 height 11
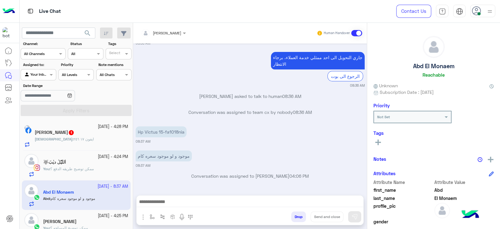
click at [108, 135] on div "Mohammed Mostafa 1" at bounding box center [81, 133] width 93 height 7
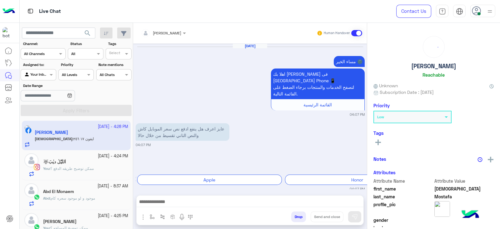
scroll to position [546, 0]
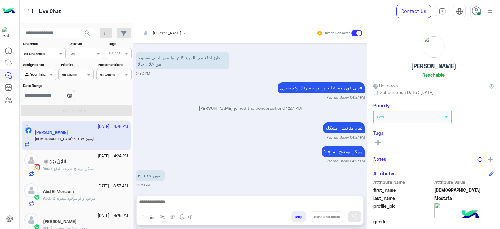
click at [98, 151] on div "26 September - 4:24 PM اٰللٰيّٰلٰ ديٰبَ🐺 You : ممكن توضيح طريقه الدفع ؟" at bounding box center [76, 165] width 109 height 30
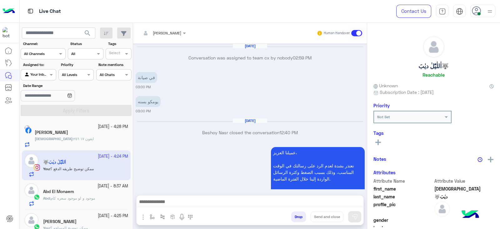
scroll to position [488, 0]
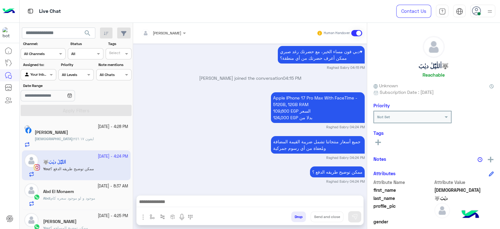
click at [299, 204] on textarea at bounding box center [250, 202] width 227 height 9
paste textarea "**********"
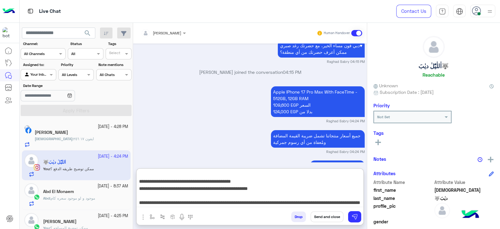
scroll to position [48, 0]
type textarea "**********"
click at [336, 216] on button "Send and close" at bounding box center [327, 216] width 33 height 11
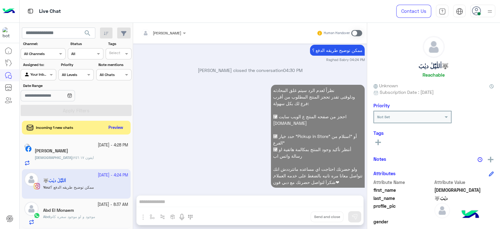
scroll to position [620, 0]
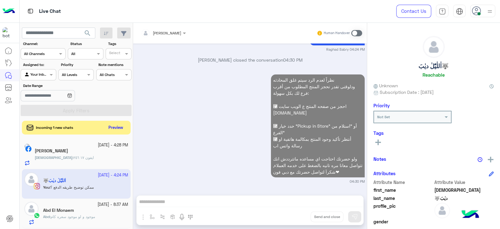
click at [90, 155] on div "Mohammed : ايفون ١٧ ٢٥٦" at bounding box center [81, 160] width 93 height 11
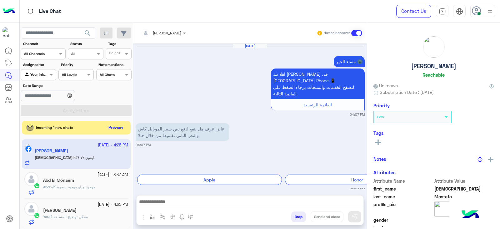
scroll to position [546, 0]
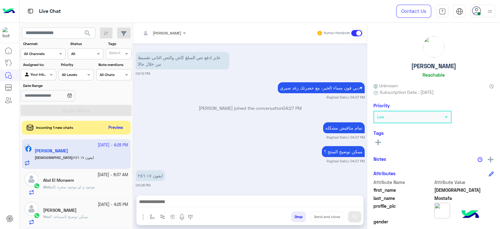
click at [88, 34] on span "search" at bounding box center [88, 33] width 8 height 8
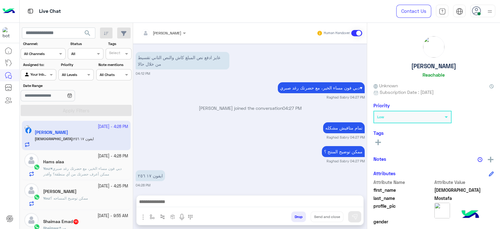
click at [98, 165] on div "Hams alaa" at bounding box center [85, 162] width 85 height 7
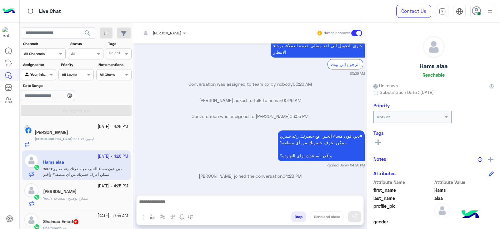
scroll to position [998, 0]
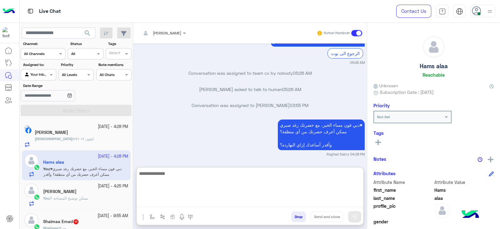
paste textarea "**********"
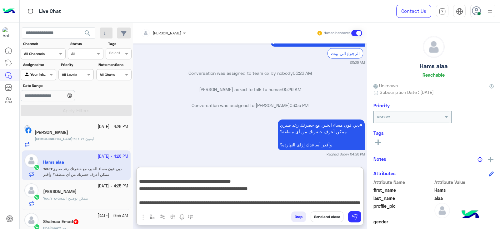
scroll to position [1026, 0]
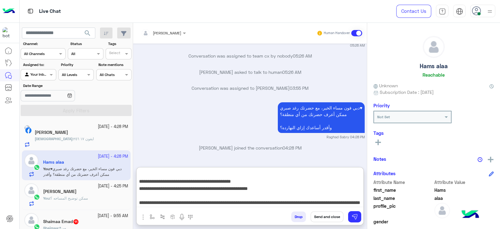
type textarea "**********"
click at [329, 219] on button "Send and close" at bounding box center [327, 216] width 33 height 11
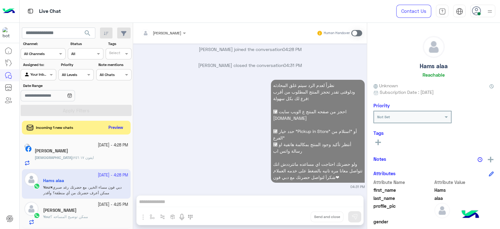
scroll to position [1130, 0]
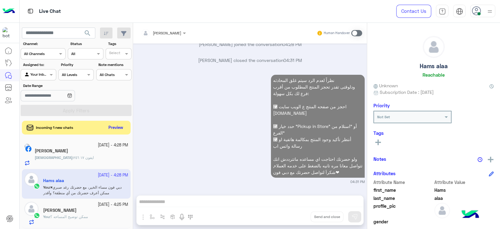
click at [98, 209] on div "[PERSON_NAME]" at bounding box center [85, 211] width 85 height 7
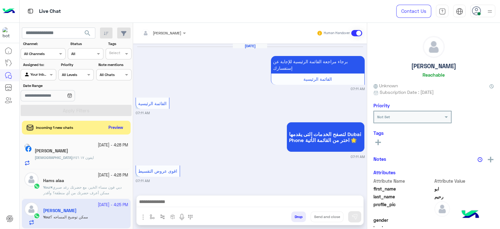
scroll to position [699, 0]
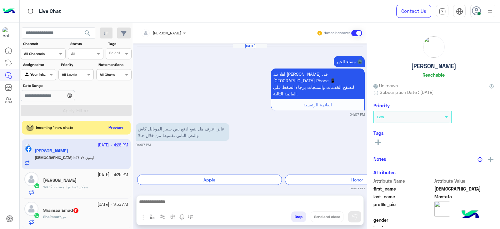
scroll to position [546, 0]
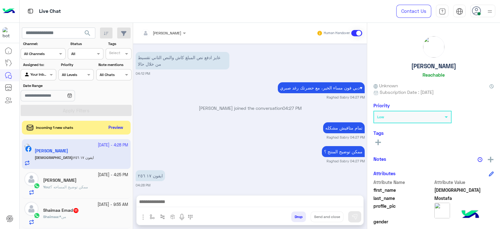
click at [87, 32] on span "search" at bounding box center [88, 33] width 8 height 8
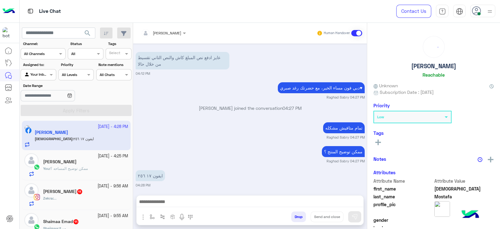
click at [95, 168] on div "You : ممكن توضيح المساحه ؟" at bounding box center [85, 171] width 85 height 11
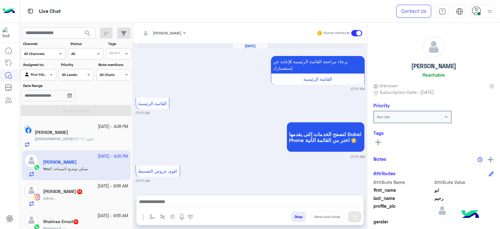
scroll to position [699, 0]
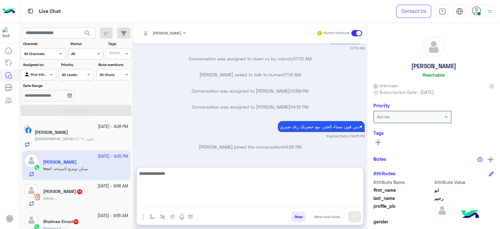
paste textarea "**********"
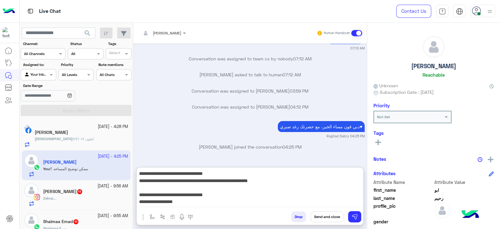
scroll to position [0, 0]
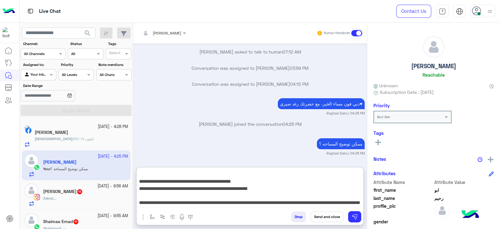
type textarea "**********"
click at [325, 217] on button "Send and close" at bounding box center [327, 216] width 33 height 11
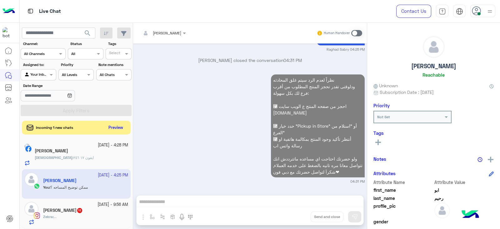
click at [98, 147] on small "26 September - 4:28 PM" at bounding box center [113, 145] width 30 height 6
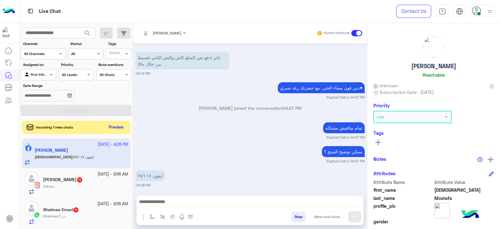
click at [119, 127] on button "Preview" at bounding box center [116, 127] width 19 height 8
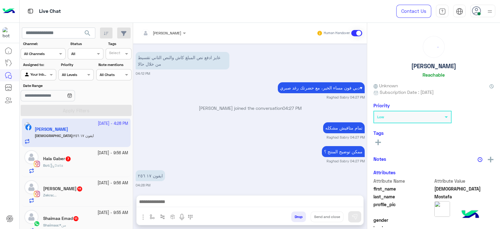
scroll to position [41, 0]
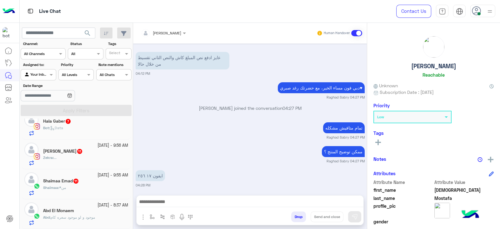
click at [93, 214] on p "Abd : موجود و لو موجود سعره كام" at bounding box center [69, 217] width 52 height 6
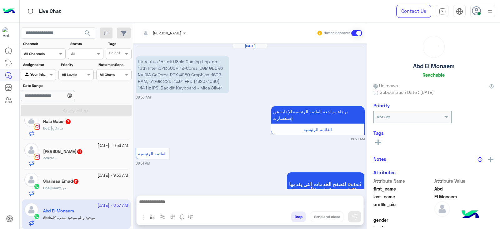
scroll to position [610, 0]
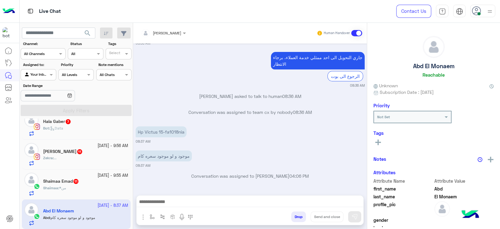
click at [89, 183] on div "Shaimaa Emad 11" at bounding box center [85, 182] width 85 height 7
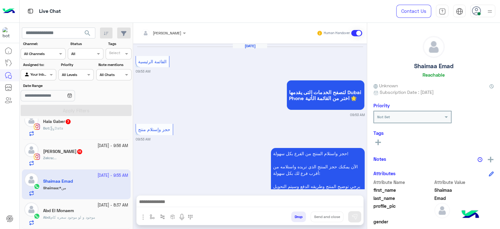
scroll to position [491, 0]
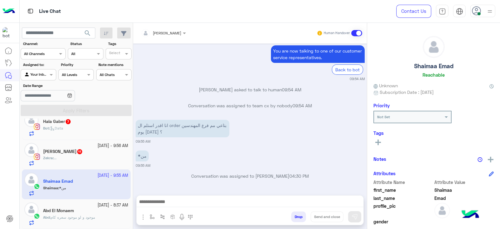
click at [90, 154] on div "Zekra Mohamed 11" at bounding box center [85, 152] width 85 height 7
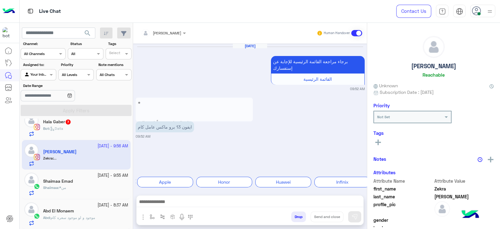
scroll to position [526, 0]
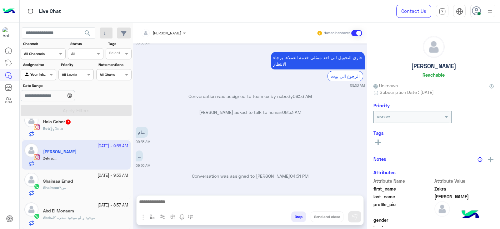
click at [96, 183] on div "Shaimaa Emad" at bounding box center [85, 182] width 85 height 7
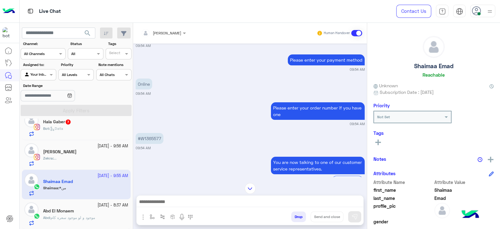
scroll to position [374, 0]
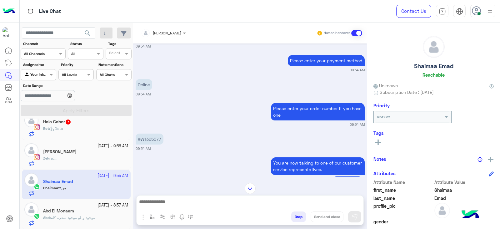
click at [67, 122] on span "7" at bounding box center [68, 121] width 5 height 5
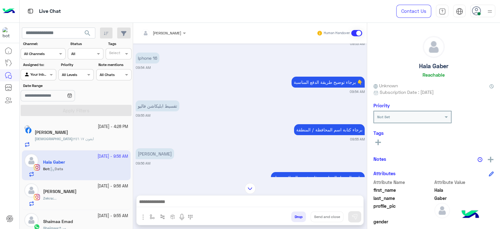
click at [87, 139] on span "ايفون ١٧ ٢٥٦" at bounding box center [83, 138] width 20 height 5
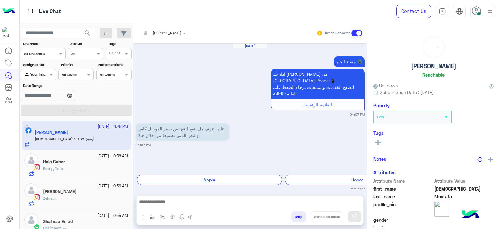
scroll to position [546, 0]
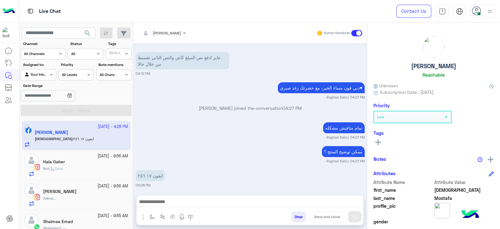
click at [88, 166] on div "Bot : Data" at bounding box center [85, 171] width 85 height 11
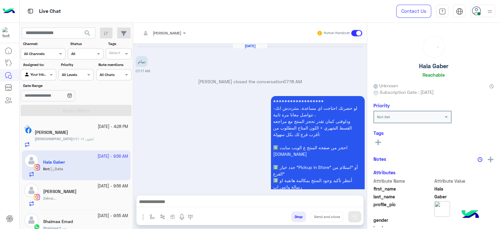
scroll to position [571, 0]
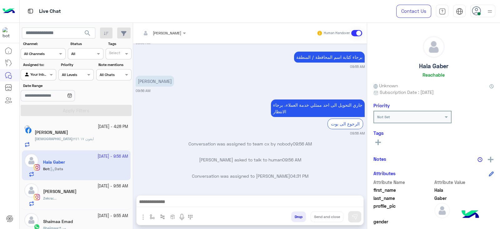
click at [90, 190] on div "Zekra Mohamed" at bounding box center [85, 192] width 85 height 7
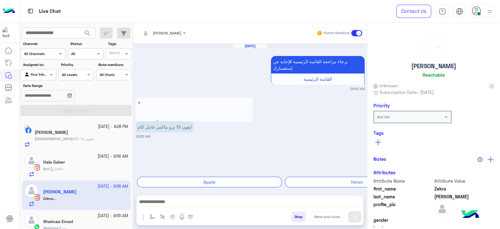
scroll to position [526, 0]
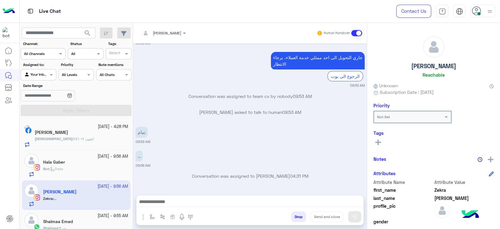
click at [90, 141] on div "Mohammed : ايفون ١٧ ٢٥٦" at bounding box center [81, 141] width 93 height 11
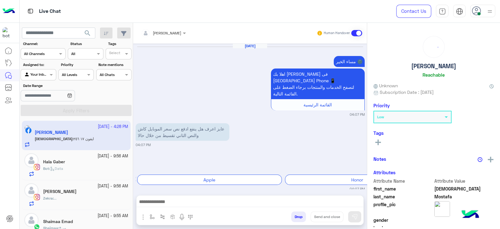
scroll to position [546, 0]
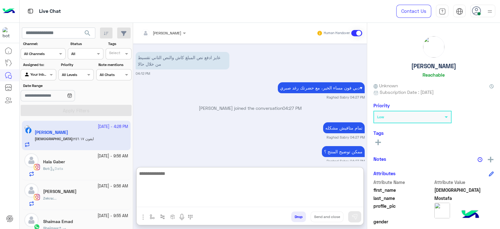
paste textarea "**********"
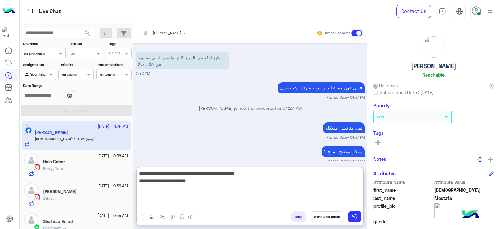
click at [169, 181] on textarea "**********" at bounding box center [250, 188] width 227 height 38
click at [170, 184] on textarea "**********" at bounding box center [250, 188] width 227 height 38
click at [171, 181] on textarea "**********" at bounding box center [250, 188] width 227 height 38
click at [189, 190] on textarea "**********" at bounding box center [250, 188] width 227 height 38
drag, startPoint x: 306, startPoint y: 202, endPoint x: 154, endPoint y: 201, distance: 151.9
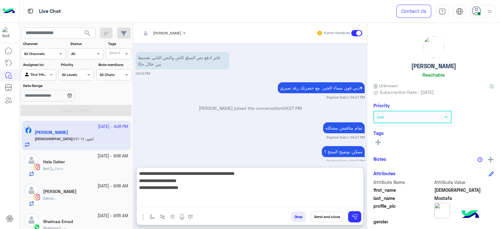
drag, startPoint x: 154, startPoint y: 201, endPoint x: 266, endPoint y: 190, distance: 112.5
click at [266, 190] on textarea "**********" at bounding box center [250, 188] width 227 height 38
click at [205, 188] on textarea "**********" at bounding box center [250, 188] width 227 height 38
paste textarea "**********"
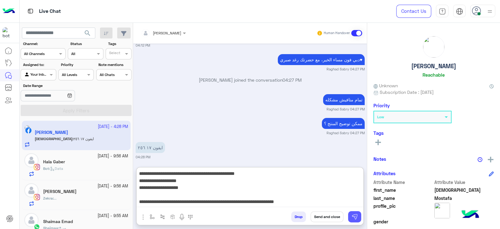
type textarea "**********"
click at [353, 215] on img at bounding box center [355, 217] width 6 height 6
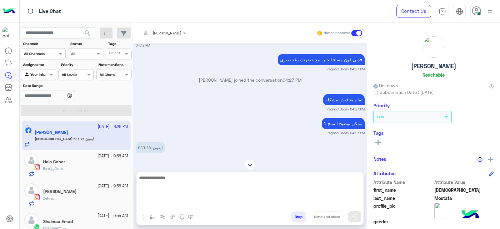
scroll to position [609, 0]
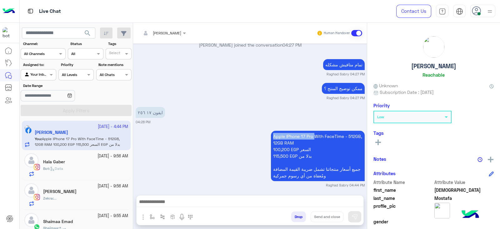
copy p "Apple IPhone 17 Pro"
drag, startPoint x: 267, startPoint y: 129, endPoint x: 313, endPoint y: 135, distance: 46.1
click at [313, 135] on div "Apple IPhone 17 Pro With FaceTime - 512GB, 12GB RAM 100,200 EGP السعر 115,500 E…" at bounding box center [250, 158] width 229 height 58
paste textarea "**********"
click at [234, 203] on textarea at bounding box center [250, 202] width 227 height 9
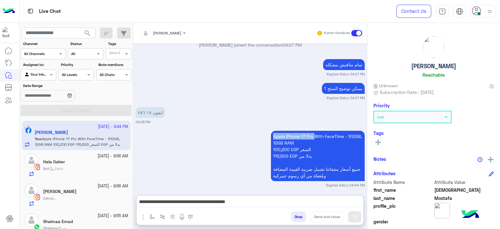
scroll to position [618, 0]
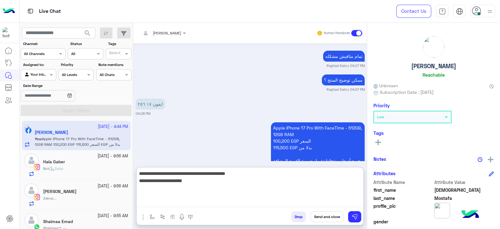
click at [170, 182] on textarea "**********" at bounding box center [250, 188] width 227 height 38
click at [169, 183] on textarea "**********" at bounding box center [250, 188] width 227 height 38
click at [178, 181] on textarea "**********" at bounding box center [250, 188] width 227 height 38
click at [189, 192] on textarea "**********" at bounding box center [250, 188] width 227 height 38
type textarea "**********"
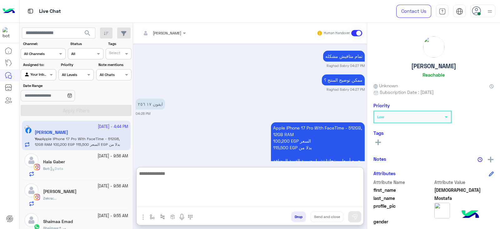
scroll to position [681, 0]
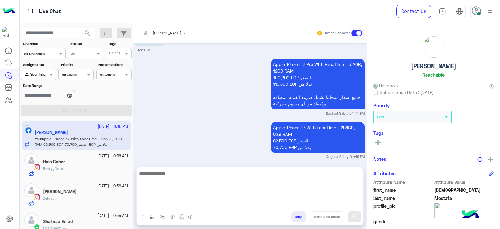
click at [91, 166] on div "Bot : Data" at bounding box center [85, 171] width 85 height 11
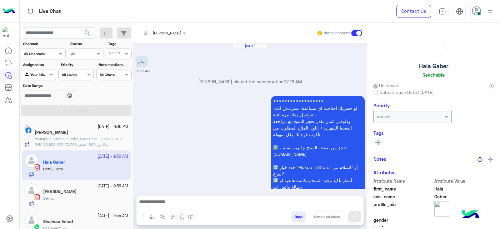
scroll to position [571, 0]
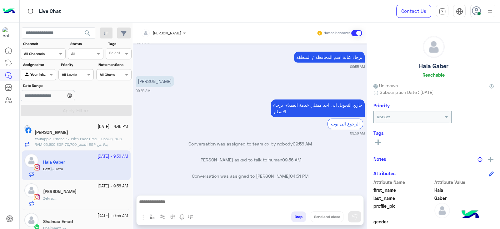
click at [96, 194] on div "Zekra Mohamed" at bounding box center [85, 192] width 85 height 7
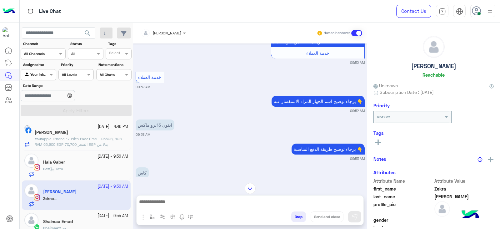
scroll to position [331, 0]
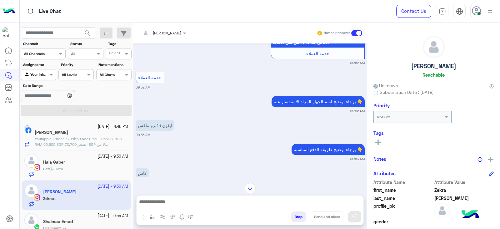
click at [312, 205] on textarea at bounding box center [250, 202] width 227 height 9
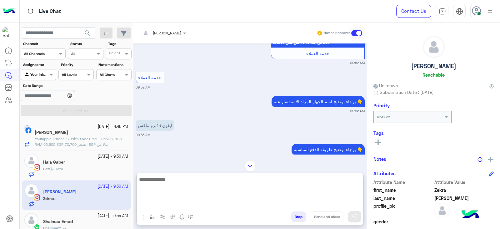
paste textarea "**********"
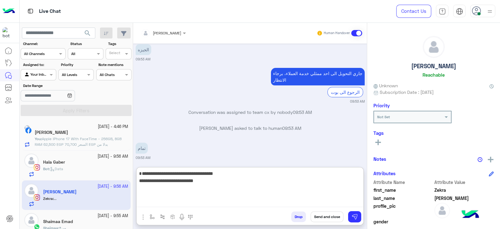
scroll to position [555, 0]
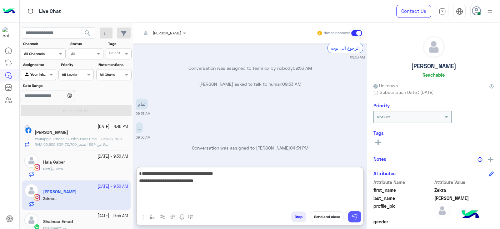
type textarea "**********"
click at [355, 211] on button at bounding box center [354, 216] width 13 height 11
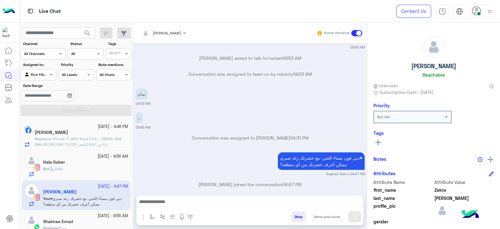
scroll to position [573, 0]
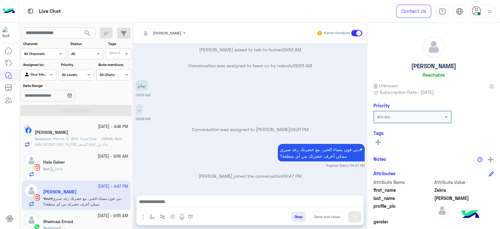
paste textarea "**********"
click at [319, 204] on textarea at bounding box center [250, 202] width 227 height 9
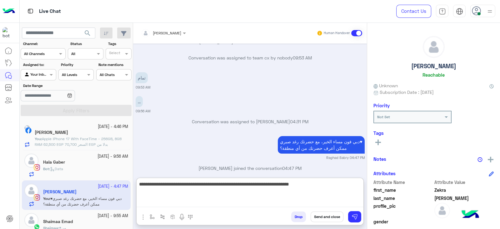
scroll to position [0, 0]
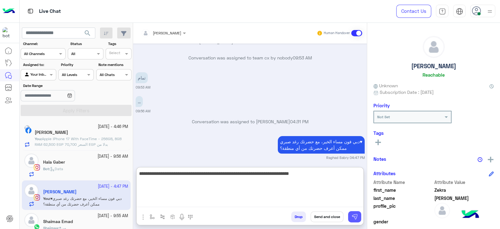
type textarea "**********"
click at [356, 218] on img at bounding box center [355, 217] width 6 height 6
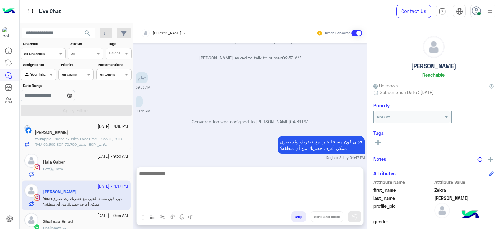
scroll to position [603, 0]
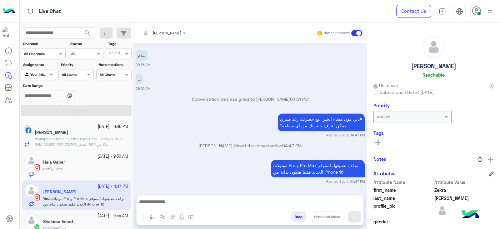
click at [70, 169] on div "Bot : Data" at bounding box center [85, 171] width 85 height 11
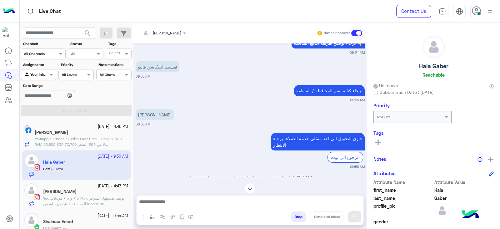
scroll to position [493, 0]
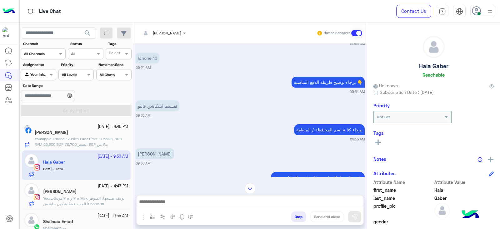
click at [340, 142] on small "09:55 AM" at bounding box center [250, 139] width 229 height 5
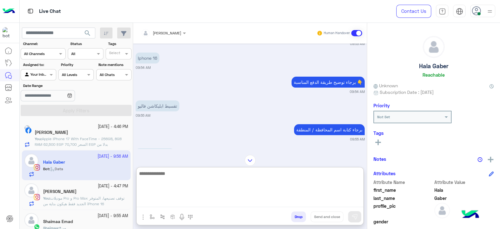
paste textarea "**********"
type textarea "**********"
click at [356, 217] on img at bounding box center [355, 217] width 6 height 6
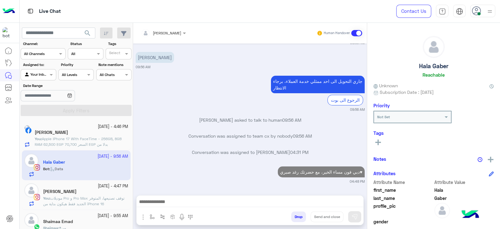
click at [339, 204] on textarea at bounding box center [250, 202] width 227 height 9
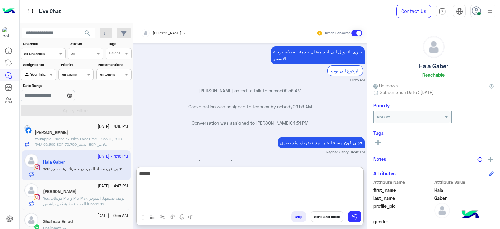
scroll to position [639, 0]
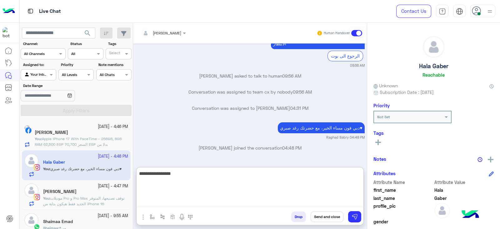
type textarea "**********"
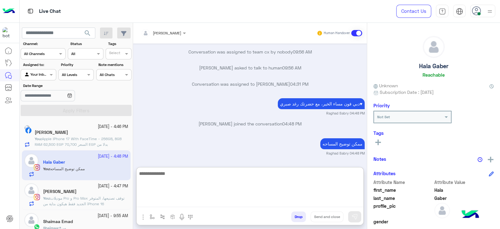
type textarea "*"
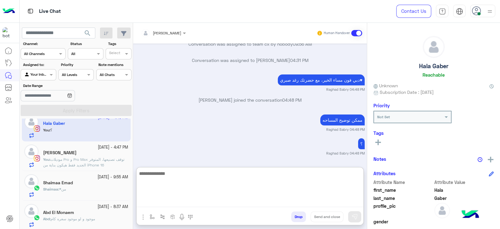
scroll to position [40, 0]
click at [82, 185] on div "Shaimaa : *من" at bounding box center [85, 190] width 85 height 11
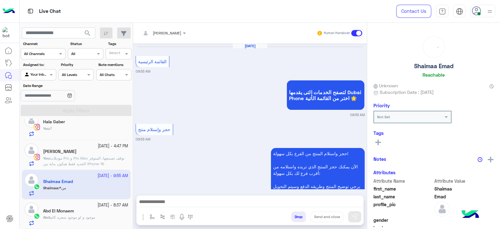
scroll to position [491, 0]
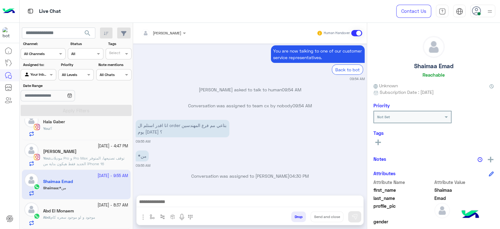
click at [91, 219] on p "Abd : موجود و لو موجود سعره كام" at bounding box center [69, 217] width 52 height 6
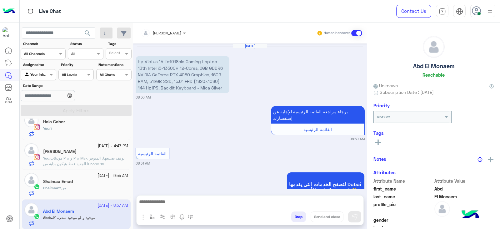
scroll to position [610, 0]
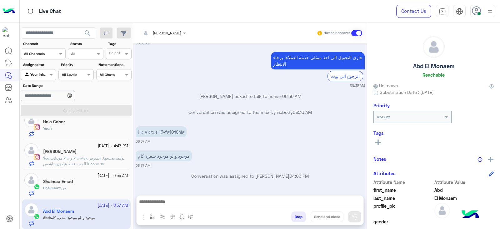
click at [96, 183] on div "Shaimaa Emad" at bounding box center [85, 182] width 85 height 7
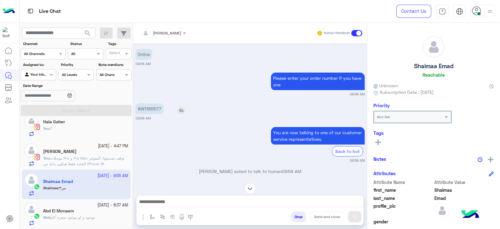
scroll to position [402, 0]
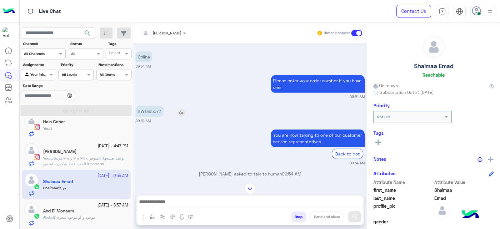
click at [152, 114] on p "#W1365577" at bounding box center [150, 111] width 28 height 11
drag, startPoint x: 152, startPoint y: 114, endPoint x: 178, endPoint y: 124, distance: 27.8
click at [178, 117] on img at bounding box center [182, 113] width 8 height 8
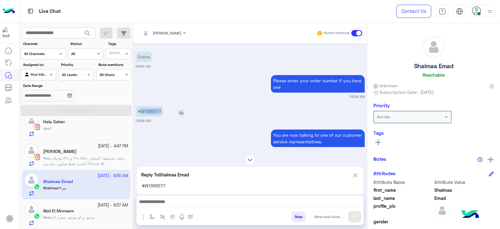
copy p "W1365577"
click at [355, 176] on img at bounding box center [355, 175] width 7 height 8
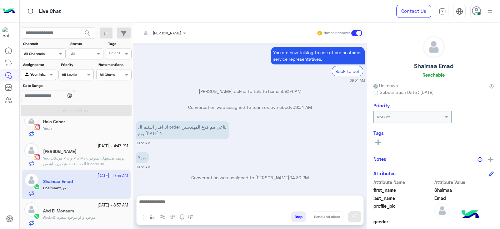
scroll to position [491, 0]
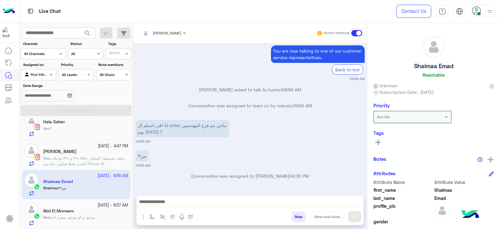
paste textarea "**********"
click at [329, 203] on textarea at bounding box center [250, 202] width 227 height 9
type textarea "**********"
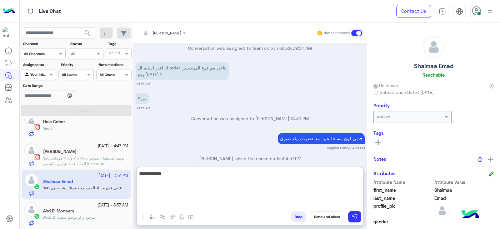
scroll to position [559, 0]
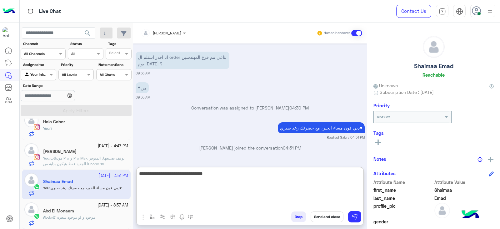
click at [333, 173] on textarea "**********" at bounding box center [250, 188] width 227 height 38
type textarea "**********"
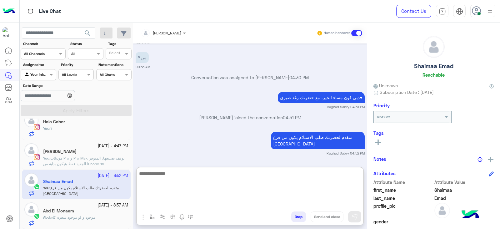
click at [103, 153] on div "Zekra Mohamed" at bounding box center [85, 152] width 85 height 7
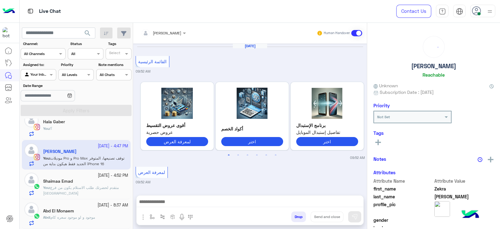
scroll to position [457, 0]
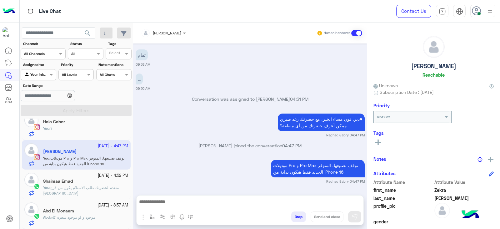
click at [252, 144] on p "Raghad Sabry joined the conversation 04:47 PM" at bounding box center [250, 145] width 229 height 7
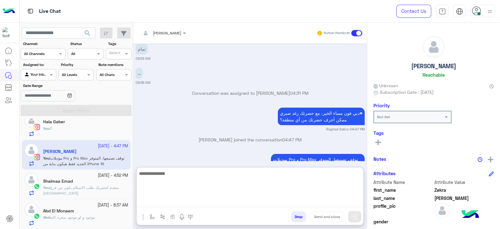
paste textarea "**********"
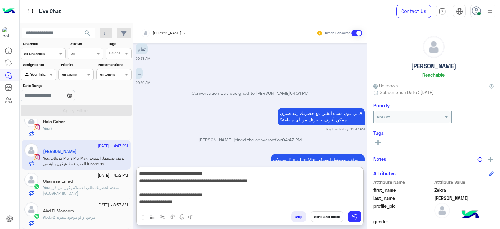
scroll to position [47, 0]
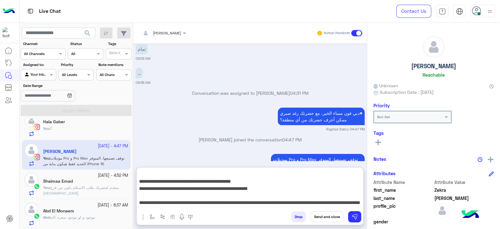
type textarea "**********"
click at [335, 216] on button "Send and close" at bounding box center [327, 216] width 33 height 11
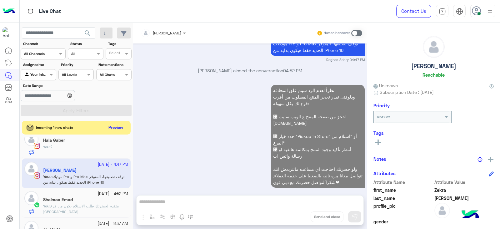
scroll to position [589, 0]
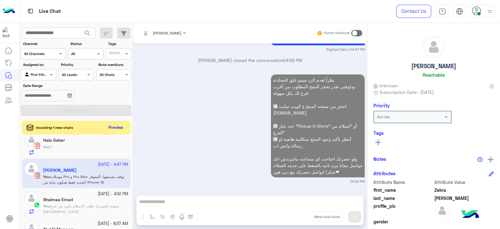
click at [92, 203] on p "You : متقدم لحضرتك طلب الاستلام يكون من فرع مول مصر" at bounding box center [85, 208] width 85 height 11
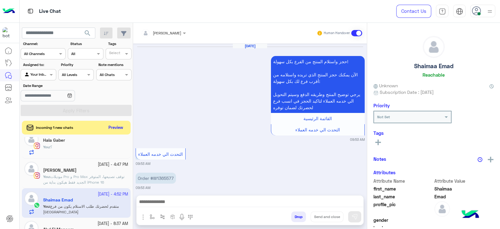
scroll to position [464, 0]
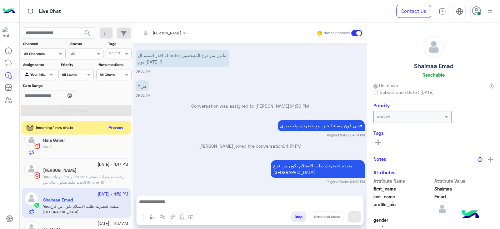
click at [104, 126] on div "Incoming 1 new chats Preview" at bounding box center [76, 128] width 109 height 14
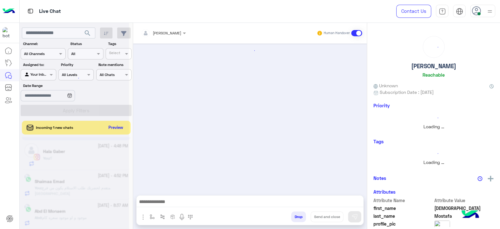
click at [106, 127] on div at bounding box center [74, 117] width 109 height 229
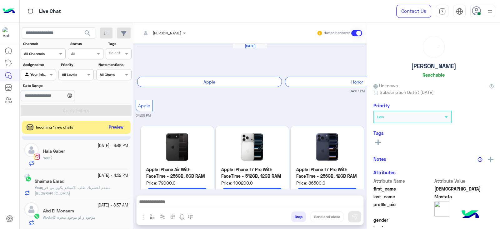
scroll to position [562, 0]
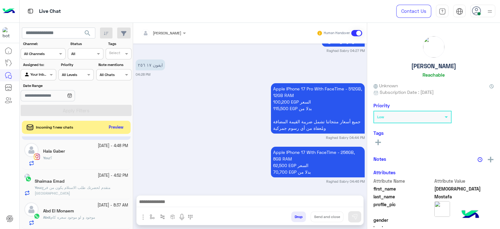
click at [110, 128] on button "Preview" at bounding box center [116, 127] width 19 height 8
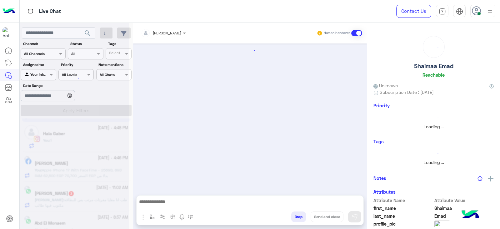
scroll to position [40, 0]
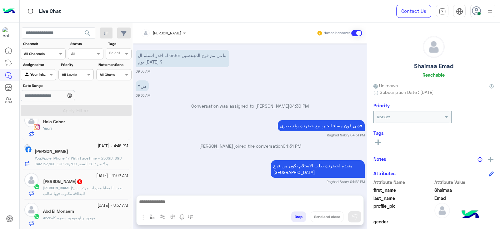
click at [96, 160] on p "You : Apple IPhone 17 With FaceTime - 256GB, 8GB RAM 62,500 EGP السعر 70,700 EG…" at bounding box center [81, 160] width 93 height 11
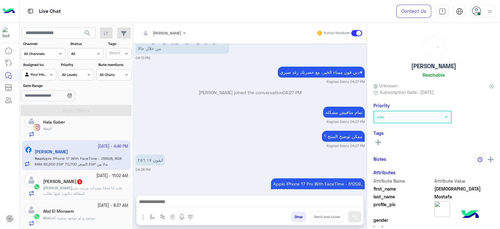
scroll to position [40, 0]
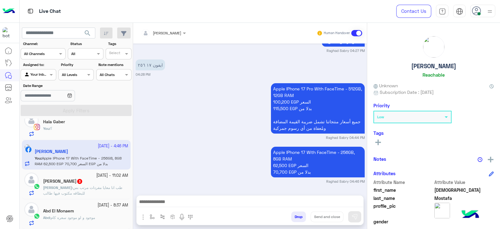
drag, startPoint x: 285, startPoint y: 197, endPoint x: 286, endPoint y: 201, distance: 4.3
click at [286, 201] on textarea at bounding box center [250, 202] width 227 height 9
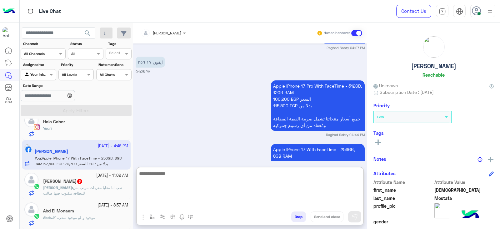
paste textarea "**********"
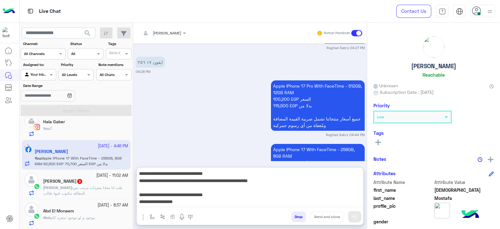
scroll to position [47, 0]
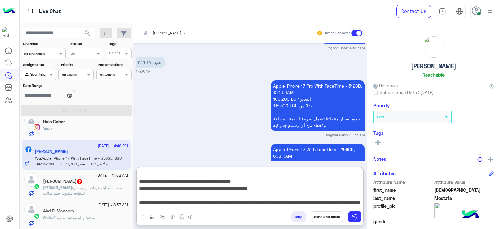
type textarea "**********"
click at [330, 214] on button "Send and close" at bounding box center [327, 216] width 33 height 11
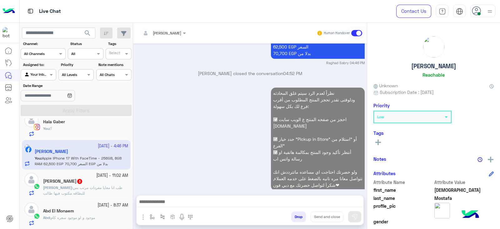
scroll to position [694, 0]
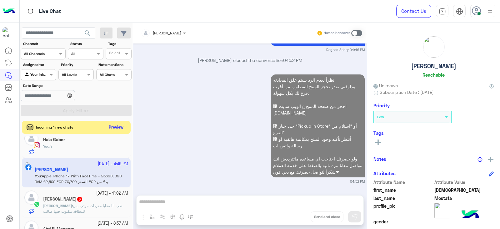
click at [117, 126] on button "Preview" at bounding box center [116, 127] width 19 height 8
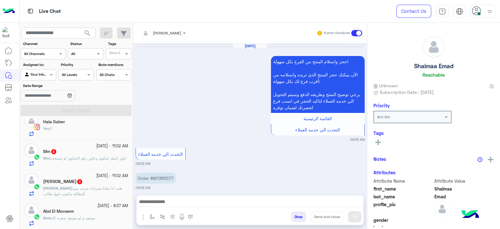
scroll to position [464, 0]
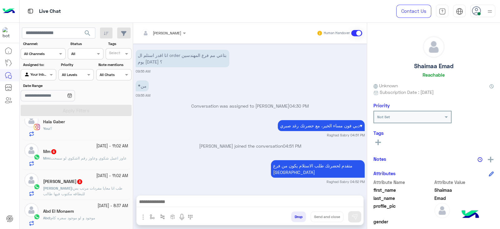
click at [101, 209] on div "Abd El Monaem" at bounding box center [85, 212] width 85 height 7
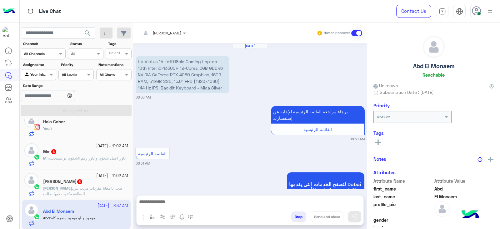
scroll to position [610, 0]
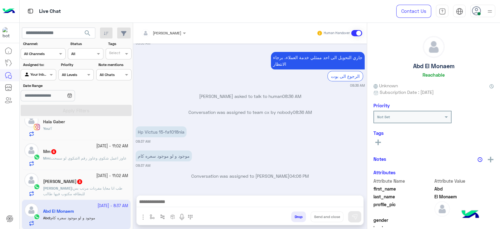
click at [84, 32] on span "search" at bounding box center [88, 33] width 8 height 8
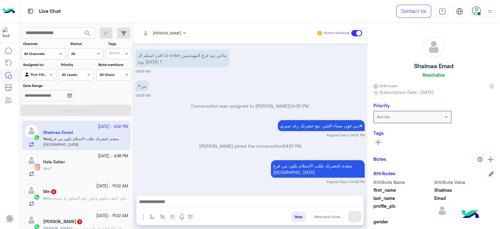
click at [89, 29] on button "search" at bounding box center [87, 34] width 15 height 13
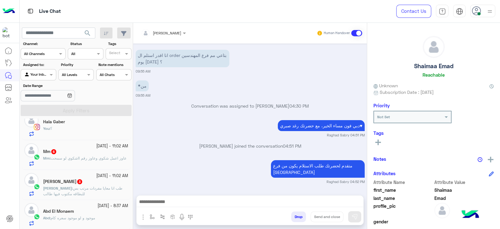
scroll to position [41, 0]
click at [108, 217] on div "Abd : موجود و لو موجود سعره كام" at bounding box center [85, 219] width 85 height 11
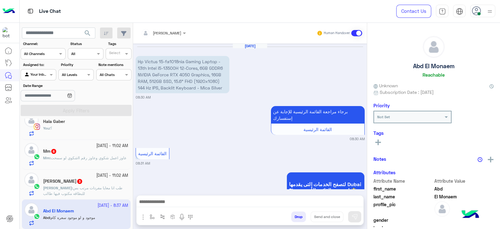
scroll to position [610, 0]
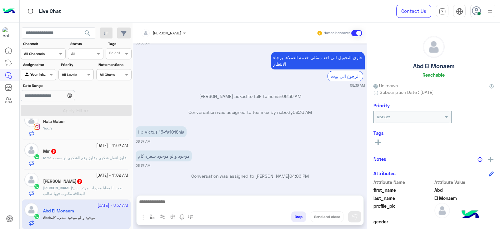
click at [88, 31] on span "search" at bounding box center [88, 33] width 8 height 8
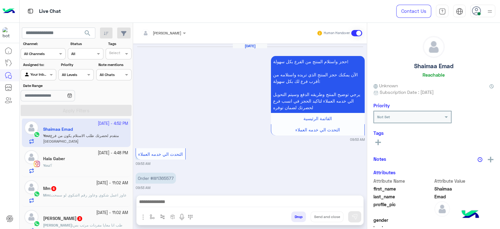
scroll to position [464, 0]
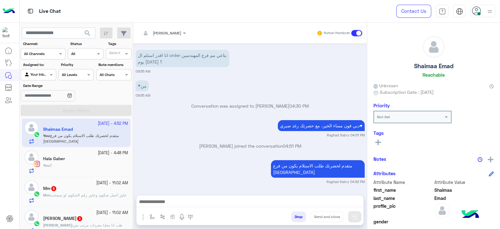
click at [325, 143] on p "Raghad Sabry joined the conversation 04:51 PM" at bounding box center [250, 146] width 229 height 7
click at [299, 199] on textarea at bounding box center [250, 202] width 227 height 9
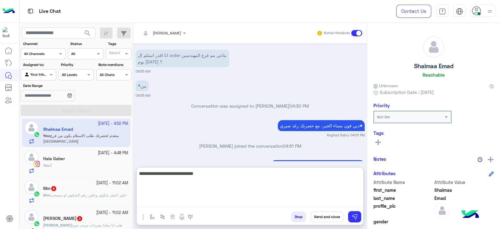
type textarea "**********"
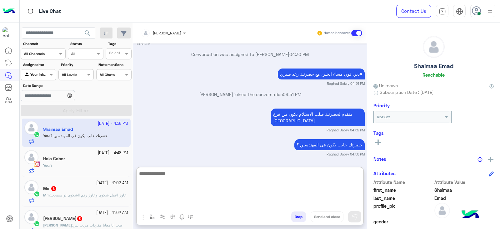
click at [88, 162] on div "Hala Gaber" at bounding box center [85, 159] width 85 height 7
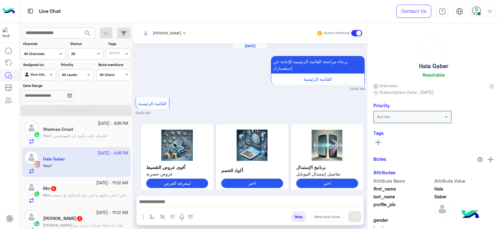
scroll to position [462, 0]
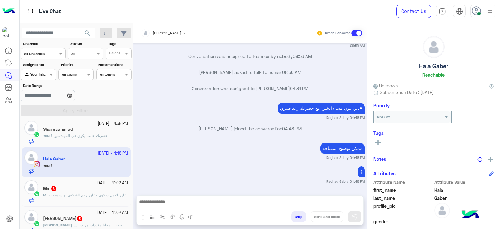
click at [271, 174] on div "؟ Raghad Sabry 04:48 PM" at bounding box center [250, 174] width 229 height 19
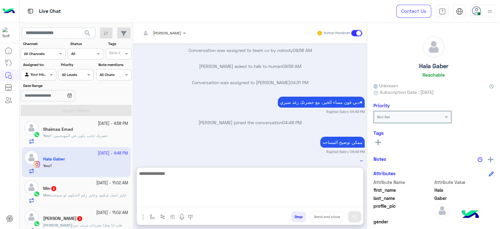
paste textarea "**********"
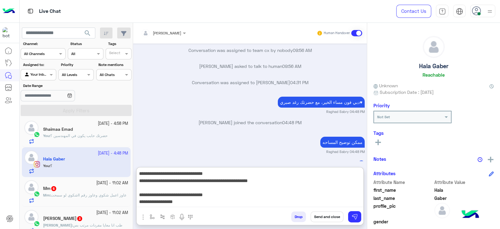
scroll to position [47, 0]
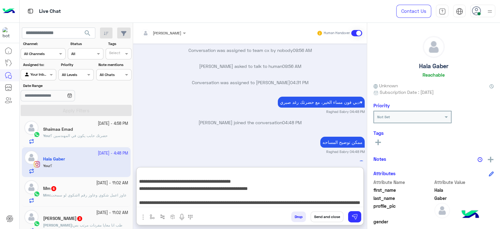
type textarea "**********"
drag, startPoint x: 330, startPoint y: 214, endPoint x: 323, endPoint y: 214, distance: 6.6
click at [330, 214] on button "Send and close" at bounding box center [327, 216] width 33 height 11
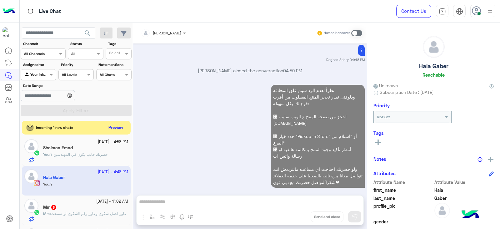
scroll to position [594, 0]
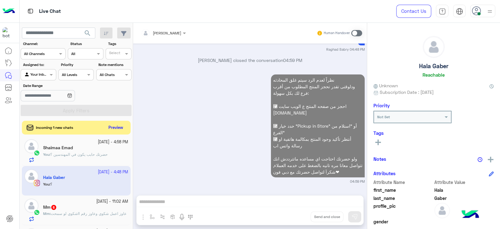
click at [98, 141] on small "26 September - 4:58 PM" at bounding box center [113, 142] width 30 height 6
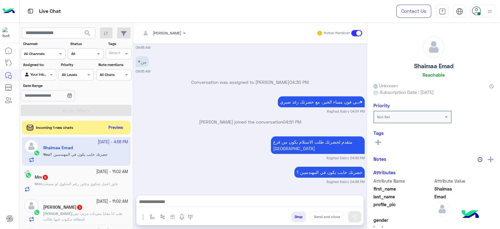
scroll to position [395, 0]
click at [262, 173] on div "حضرتك حابب يكون في المهندسين ؟" at bounding box center [312, 172] width 106 height 11
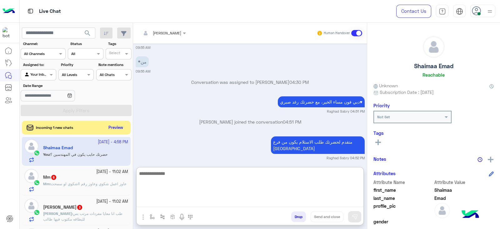
paste textarea "**********"
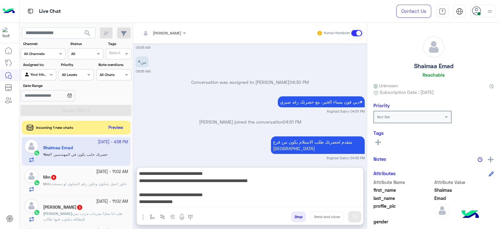
scroll to position [47, 0]
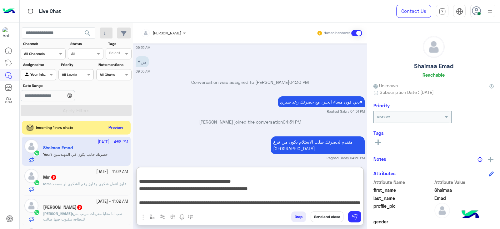
type textarea "**********"
click at [324, 215] on button "Send and close" at bounding box center [327, 216] width 33 height 11
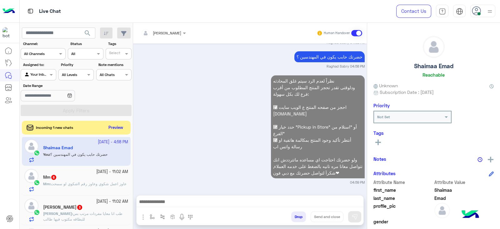
scroll to position [527, 0]
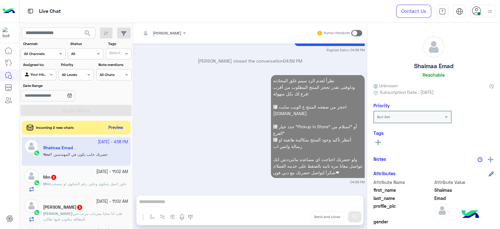
click at [95, 180] on div "Mm 6" at bounding box center [85, 177] width 85 height 7
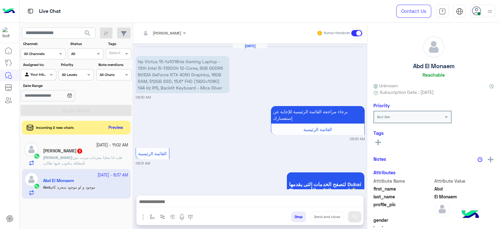
scroll to position [1368, 0]
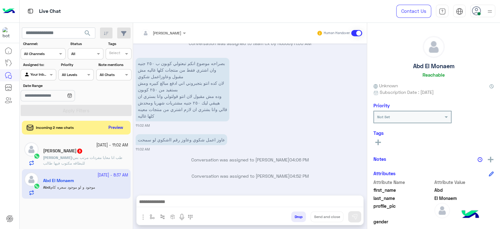
click at [86, 33] on span "search" at bounding box center [88, 33] width 8 height 8
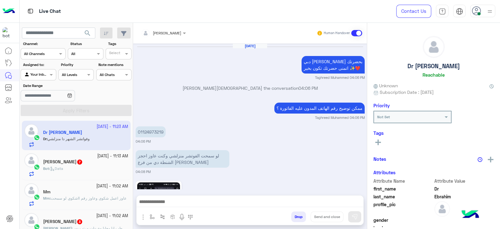
scroll to position [614, 0]
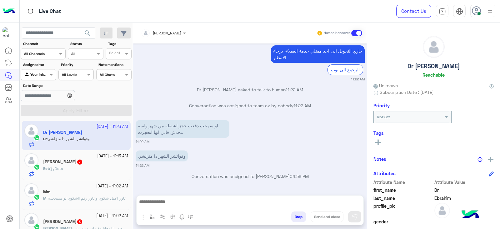
click at [93, 172] on div "Bot : Data" at bounding box center [85, 171] width 85 height 11
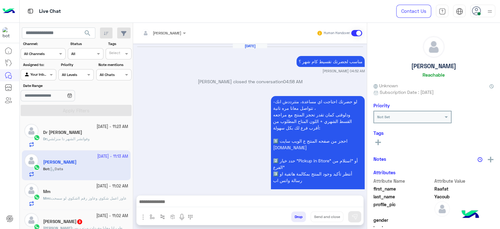
scroll to position [798, 0]
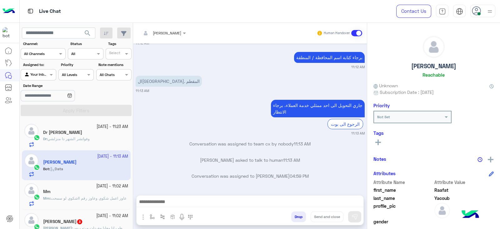
click at [80, 140] on span "وفواتشر الشهر دا منزلشي" at bounding box center [69, 138] width 42 height 5
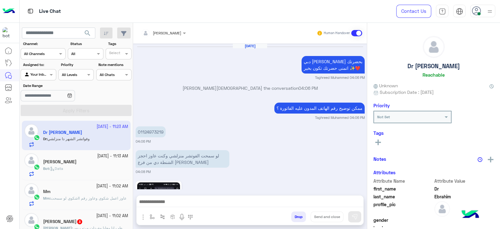
scroll to position [614, 0]
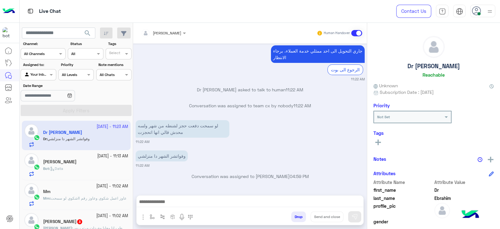
click at [96, 163] on div "Raafat Yacoub" at bounding box center [85, 162] width 85 height 7
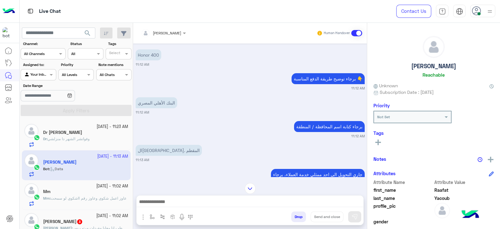
scroll to position [681, 0]
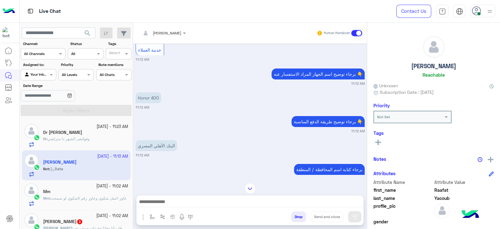
click at [103, 134] on div "Dr Ebrahim" at bounding box center [85, 133] width 85 height 7
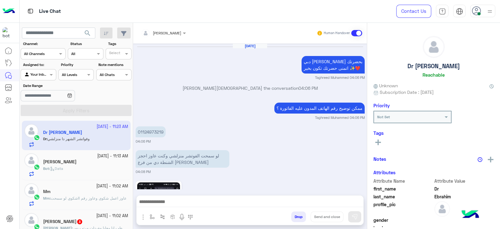
scroll to position [614, 0]
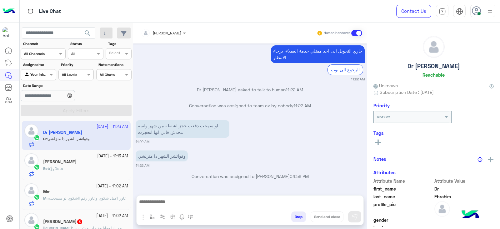
click at [101, 163] on div "Raafat Yacoub" at bounding box center [85, 162] width 85 height 7
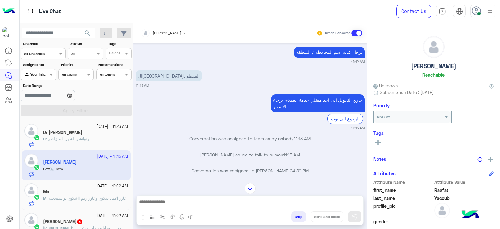
scroll to position [720, 0]
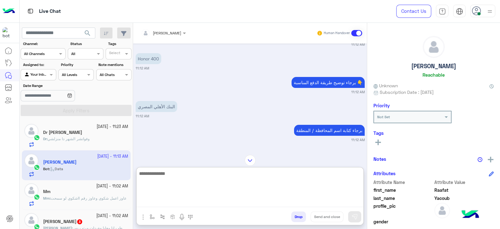
paste textarea "**********"
type textarea "**********"
click at [353, 214] on img at bounding box center [355, 217] width 6 height 6
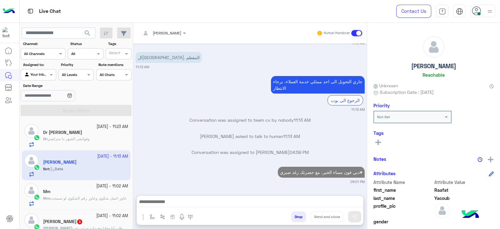
click at [340, 204] on textarea at bounding box center [250, 202] width 227 height 9
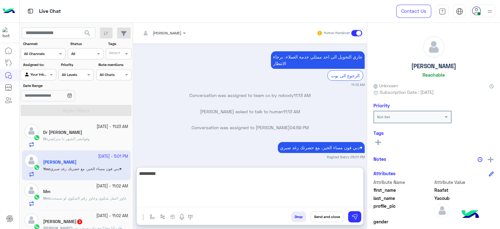
scroll to position [866, 0]
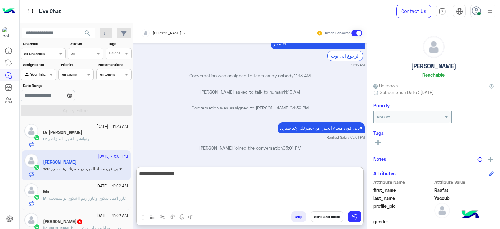
type textarea "**********"
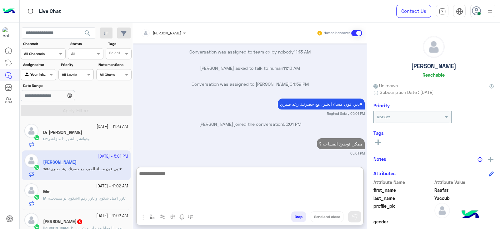
click at [102, 209] on div "26 September - 11:02 AM Mm Mm : عاوز اعمل شكوي وعاوز رقم ااشكوي لو سمحت" at bounding box center [76, 195] width 109 height 30
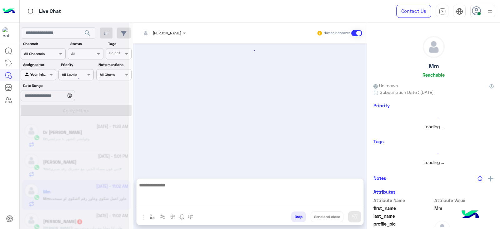
click at [97, 199] on div at bounding box center [74, 117] width 109 height 229
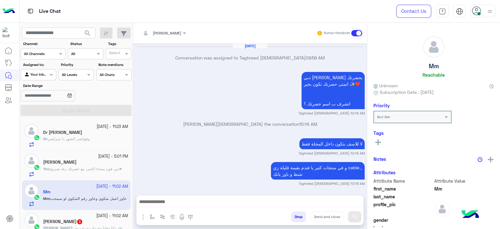
scroll to position [623, 0]
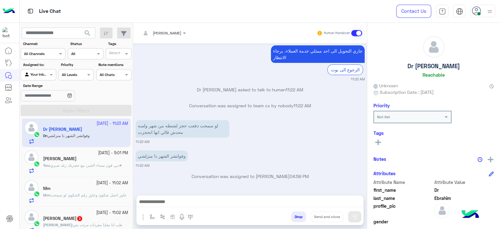
scroll to position [41, 0]
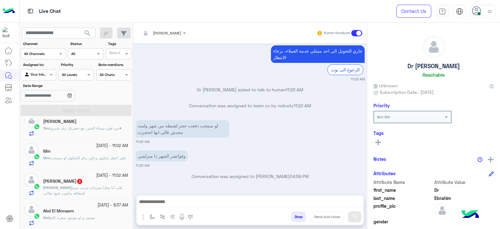
click at [89, 186] on span "طب انا معايا مفردات مرتب بس للبطاقه مكتوب فيها طالب" at bounding box center [82, 190] width 79 height 10
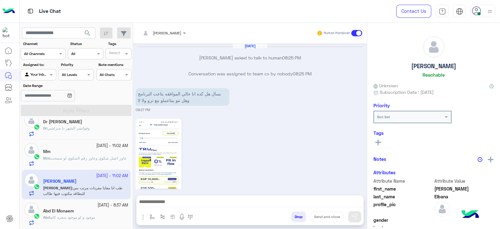
scroll to position [700, 0]
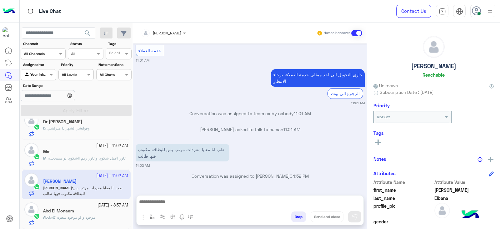
click at [87, 34] on span "search" at bounding box center [88, 33] width 8 height 8
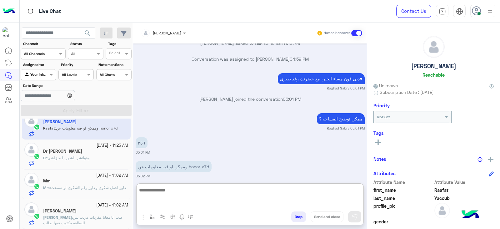
scroll to position [757, 0]
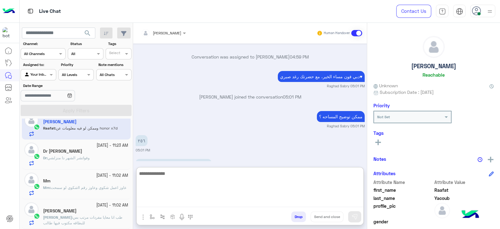
paste textarea "**********"
click at [167, 184] on textarea "**********" at bounding box center [250, 188] width 227 height 38
click at [177, 180] on textarea "**********" at bounding box center [250, 188] width 227 height 38
click at [204, 190] on textarea "**********" at bounding box center [250, 188] width 227 height 38
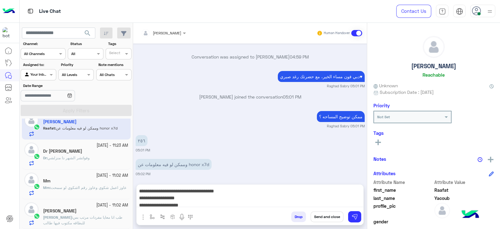
scroll to position [754, 0]
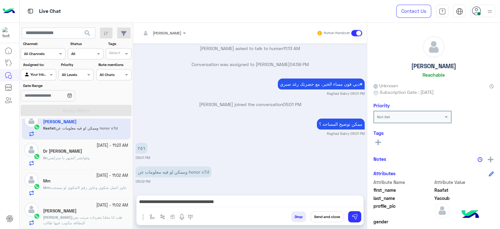
click at [264, 198] on textarea "**********" at bounding box center [250, 202] width 227 height 9
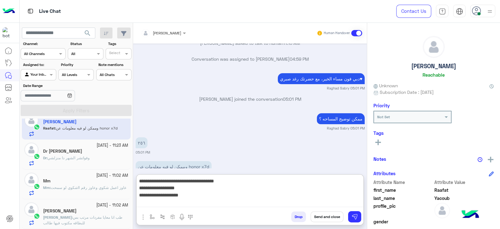
scroll to position [757, 0]
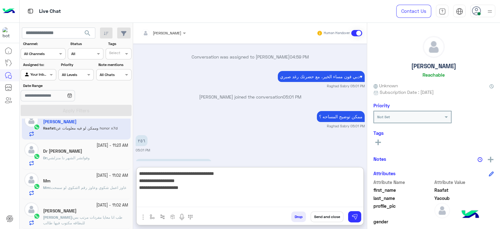
click at [158, 202] on textarea "**********" at bounding box center [250, 188] width 227 height 38
paste textarea "**********"
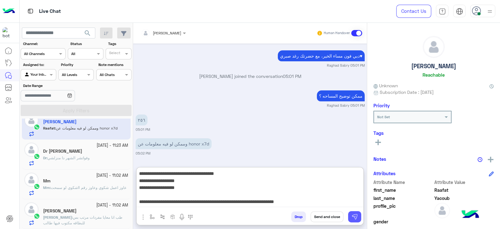
type textarea "**********"
click at [355, 216] on img at bounding box center [355, 217] width 6 height 6
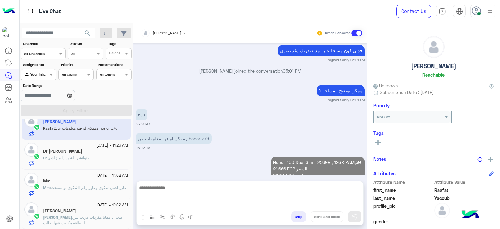
scroll to position [811, 0]
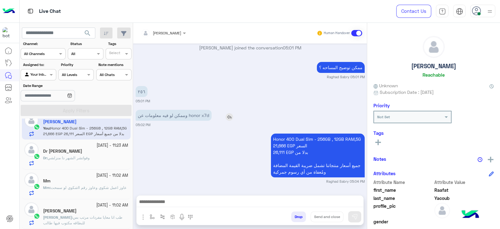
click at [231, 118] on img at bounding box center [230, 117] width 8 height 8
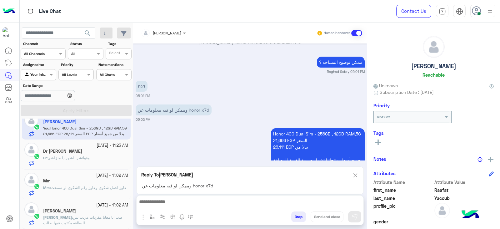
scroll to position [826, 0]
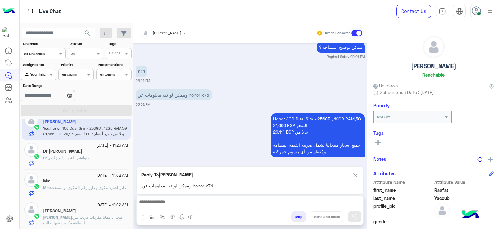
click at [269, 202] on textarea at bounding box center [250, 202] width 227 height 9
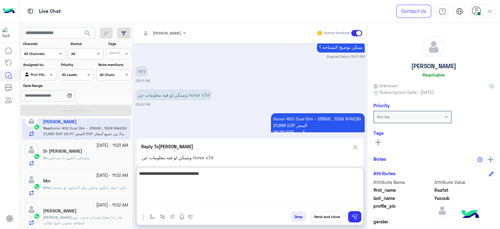
type textarea "**********"
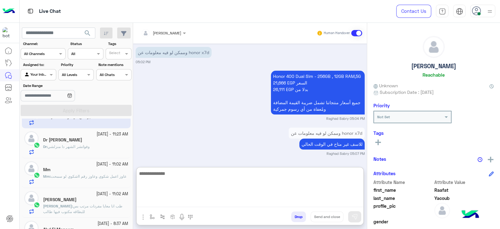
scroll to position [0, 0]
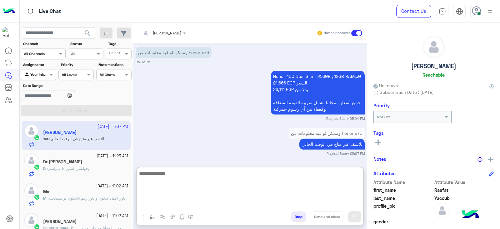
click at [75, 163] on div "Dr Ebrahim" at bounding box center [85, 162] width 85 height 7
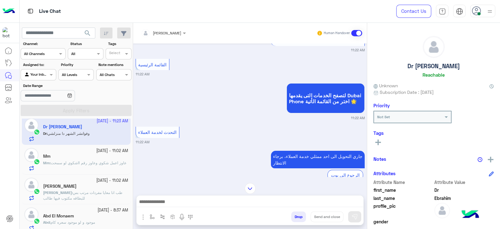
scroll to position [40, 0]
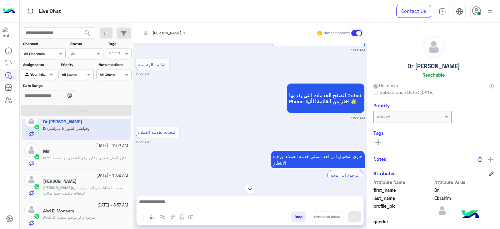
click at [84, 160] on p "Mm : عاوز اعمل شكوي وعاوز رقم ااشكوي لو سمحت" at bounding box center [84, 158] width 83 height 6
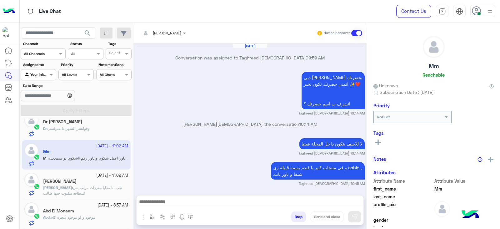
scroll to position [623, 0]
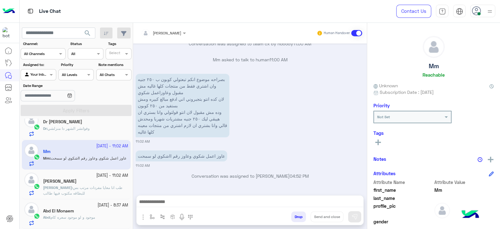
click at [94, 191] on p "Omar : طب انا معايا مفردات مرتب بس للبطاقه مكتوب فيها طالب" at bounding box center [85, 190] width 85 height 11
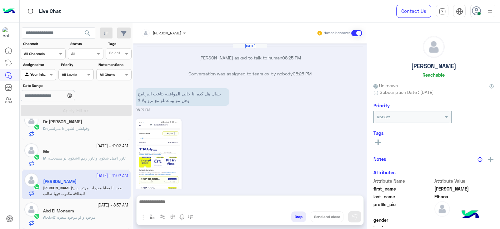
scroll to position [700, 0]
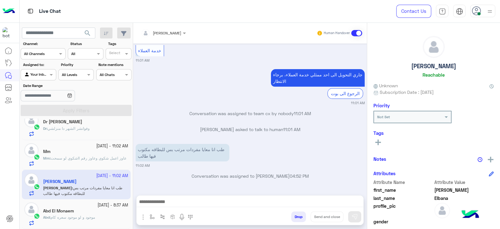
click at [85, 213] on div "Abd El Monaem" at bounding box center [85, 211] width 85 height 7
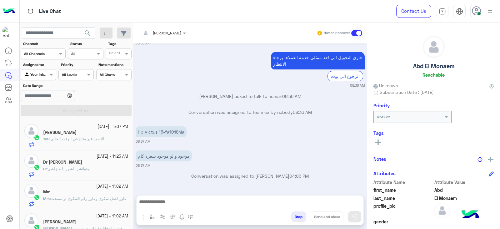
click at [105, 165] on div "Dr Ebrahim" at bounding box center [85, 162] width 85 height 7
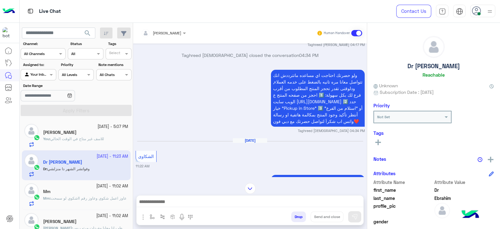
scroll to position [40, 0]
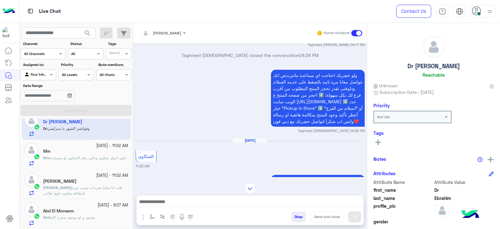
click at [96, 182] on div "Omar Elbana" at bounding box center [85, 182] width 85 height 7
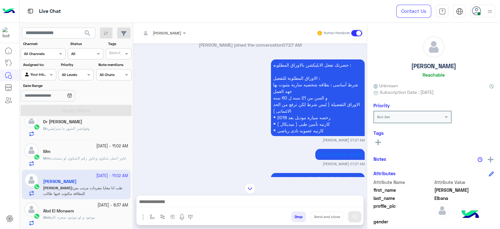
scroll to position [231, 0]
click at [234, 144] on div "Sep 25, 2025 Omar Elbana asked to talk to human 08:25 PM Conversation was assig…" at bounding box center [250, 109] width 234 height 133
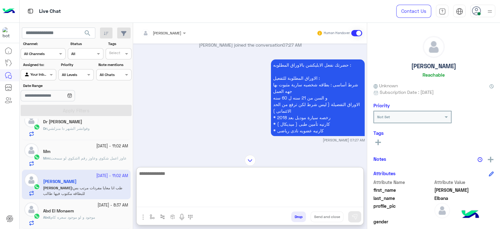
paste textarea "**********"
type textarea "**********"
click at [354, 216] on img at bounding box center [355, 217] width 6 height 6
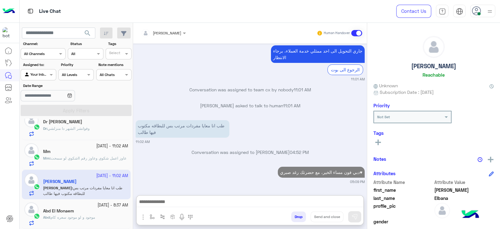
click at [344, 203] on textarea at bounding box center [250, 202] width 227 height 9
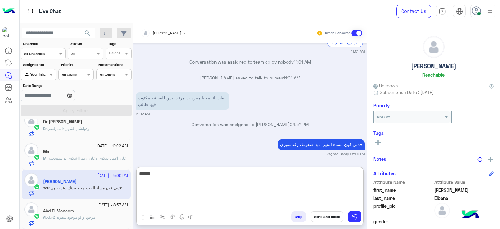
scroll to position [768, 0]
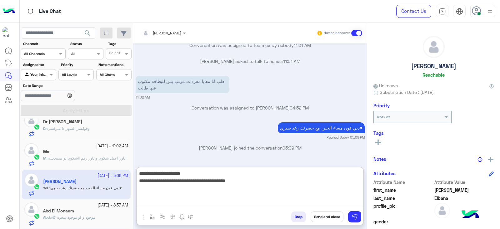
type textarea "**********"
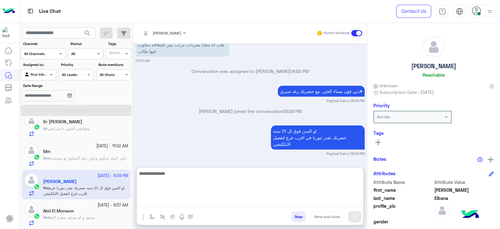
scroll to position [891, 0]
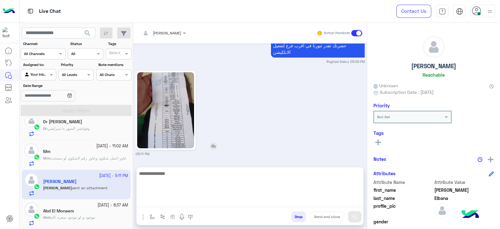
click at [153, 124] on img at bounding box center [165, 110] width 57 height 76
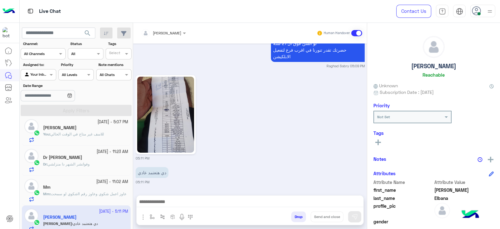
scroll to position [0, 0]
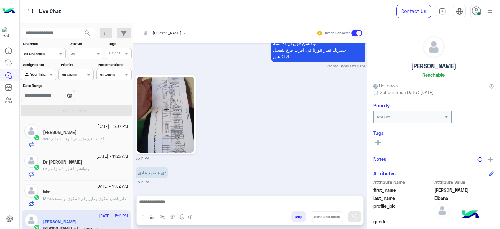
click at [221, 205] on textarea at bounding box center [250, 202] width 227 height 9
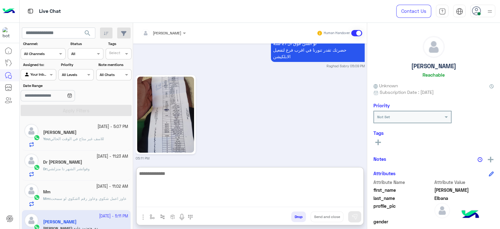
click at [99, 138] on span "للاسف غير متاح في الوقت الحالي" at bounding box center [77, 138] width 54 height 5
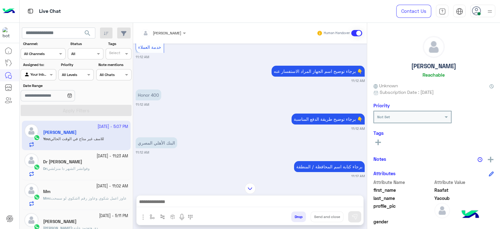
scroll to position [394, 0]
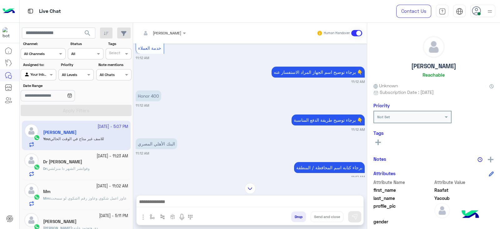
drag, startPoint x: 271, startPoint y: 194, endPoint x: 268, endPoint y: 204, distance: 9.8
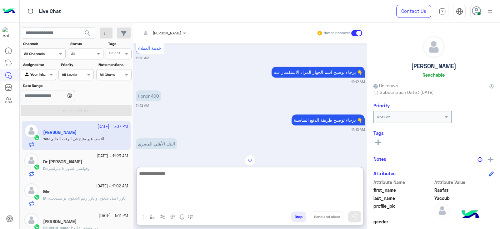
paste textarea "**********"
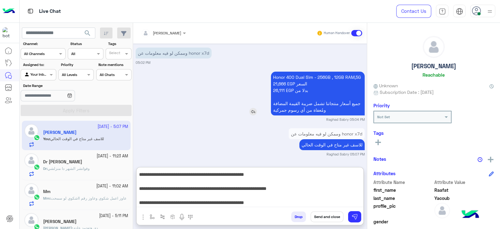
scroll to position [735, 0]
type textarea "**********"
click at [354, 219] on img at bounding box center [355, 217] width 6 height 6
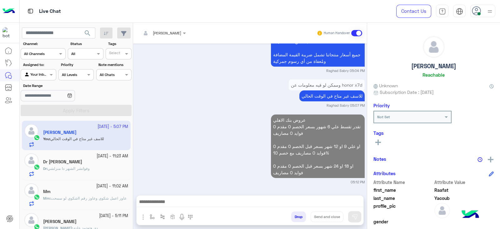
scroll to position [783, 0]
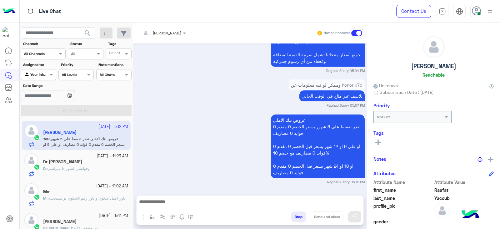
click at [323, 203] on textarea at bounding box center [250, 202] width 227 height 9
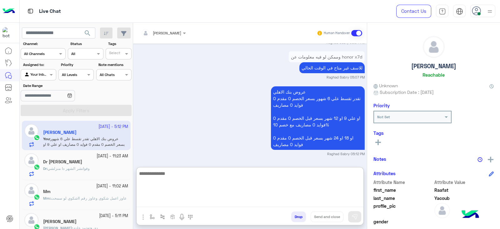
click at [426, 68] on h5 "Raafat Yacoub" at bounding box center [433, 66] width 45 height 7
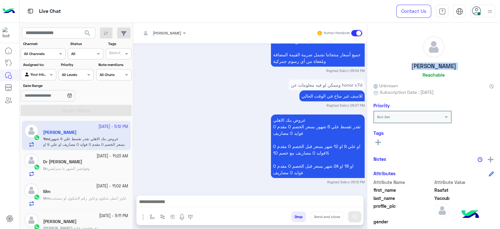
click at [426, 68] on h5 "Raafat Yacoub" at bounding box center [433, 66] width 45 height 7
copy h5 "Raafat Yacoub"
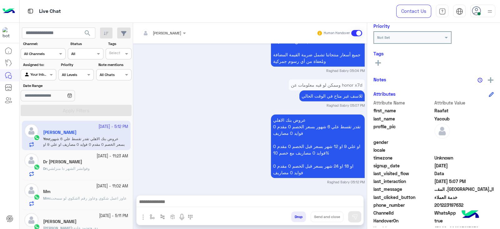
scroll to position [115, 0]
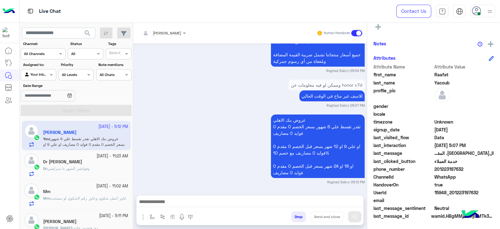
click at [441, 169] on span "201223197632" at bounding box center [465, 169] width 60 height 7
copy span "201223197632"
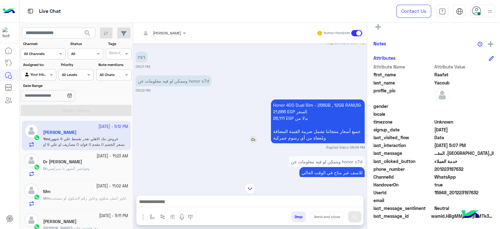
scroll to position [705, 0]
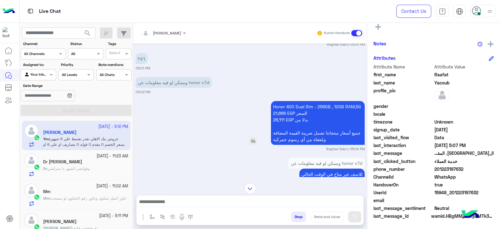
click at [285, 107] on p "Honor 400 Dual Sim - 256GB , 12GB RAM,5G 21,666 EGP السعر 26,111 EGP بدلا من جم…" at bounding box center [318, 123] width 94 height 44
copy p "Honor 400 Dual Sim - 256GB , 12GB RAM,5G"
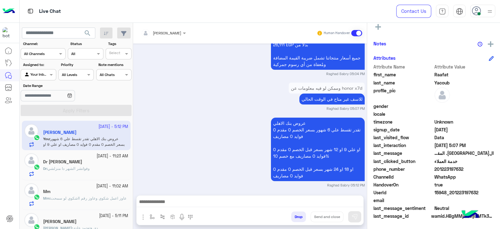
scroll to position [783, 0]
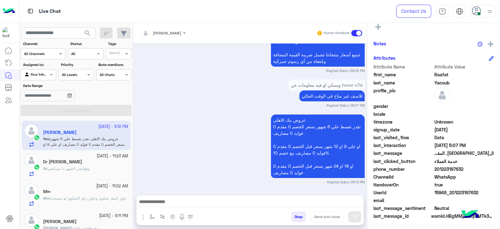
click at [286, 168] on p "عروض بنك الاهلي تقدر تقسط علي 6 شهور بسعر الخصم 0 مقدم 0 فوايد 0 مصاريف او علي …" at bounding box center [318, 145] width 94 height 63
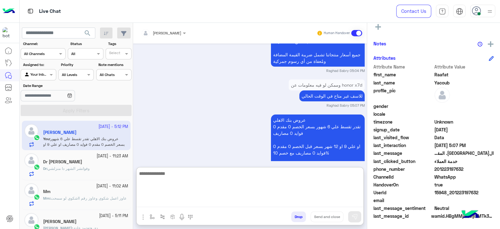
paste textarea "**********"
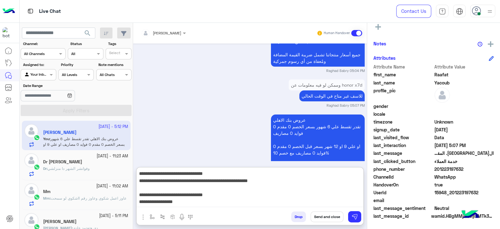
scroll to position [47, 0]
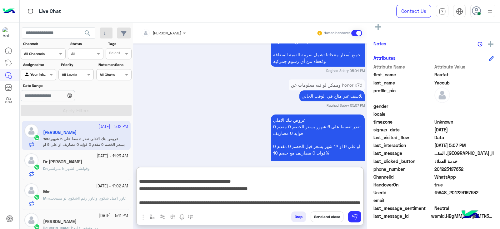
type textarea "**********"
click at [335, 218] on button "Send and close" at bounding box center [327, 216] width 33 height 11
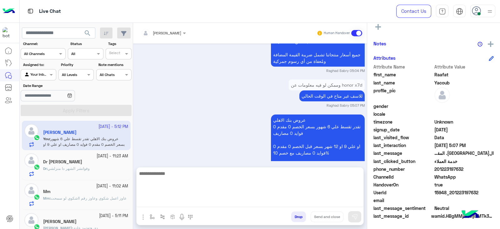
scroll to position [899, 0]
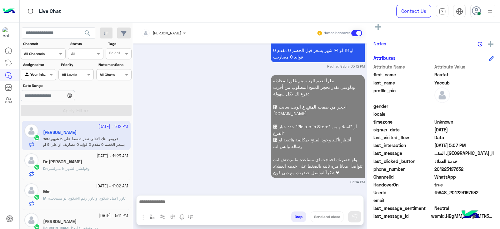
click at [96, 164] on div "Dr Ebrahim" at bounding box center [85, 162] width 85 height 7
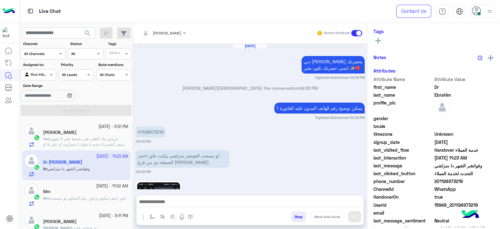
scroll to position [614, 0]
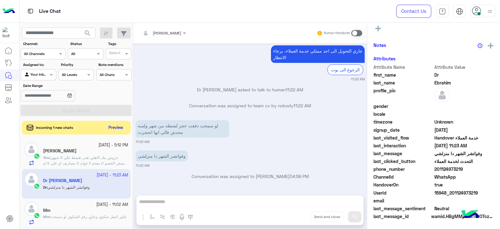
click at [98, 210] on div "Mm" at bounding box center [85, 211] width 85 height 7
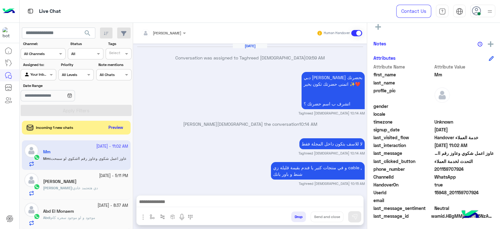
scroll to position [623, 0]
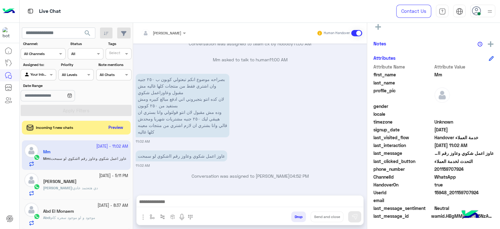
click at [102, 185] on div "Omar : دي هتعتمد عادي" at bounding box center [85, 190] width 85 height 11
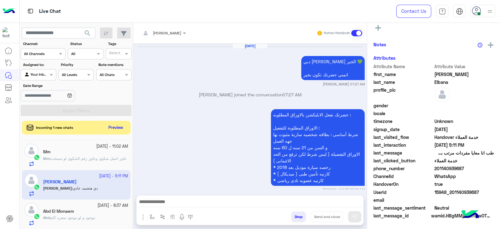
scroll to position [114, 0]
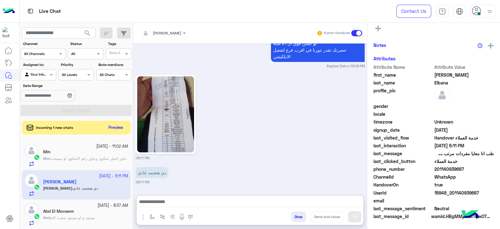
click at [248, 203] on textarea at bounding box center [250, 202] width 227 height 9
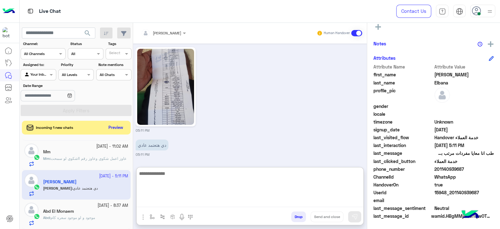
scroll to position [733, 0]
click at [249, 184] on textarea at bounding box center [250, 188] width 227 height 38
type textarea "*"
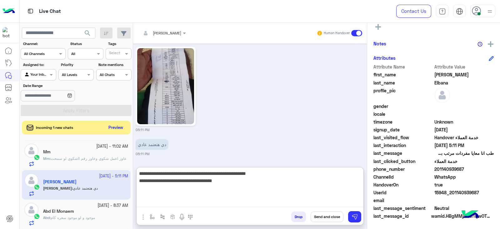
type textarea "**********"
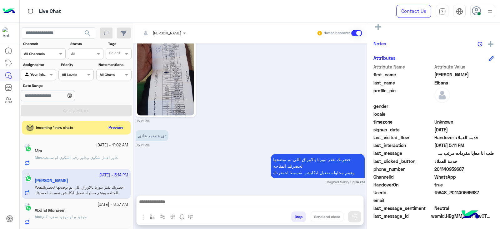
scroll to position [0, 0]
click at [352, 204] on textarea at bounding box center [250, 202] width 227 height 9
paste textarea "**********"
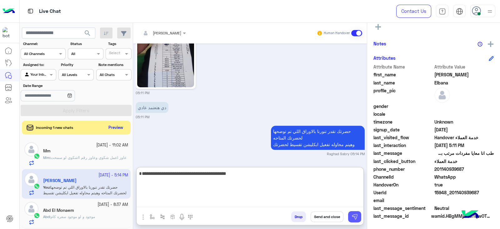
type textarea "**********"
click at [356, 215] on img at bounding box center [355, 217] width 6 height 6
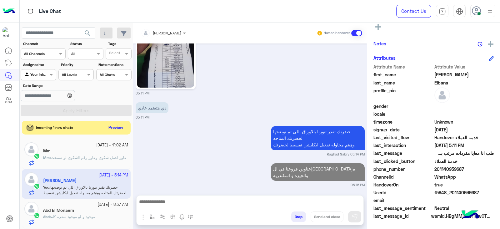
scroll to position [766, 0]
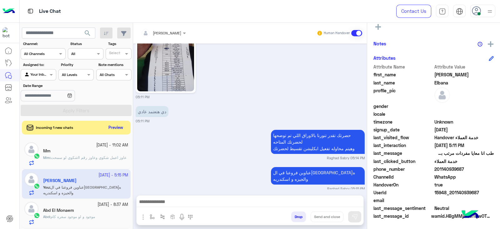
click at [330, 203] on textarea at bounding box center [250, 202] width 227 height 9
paste textarea "**********"
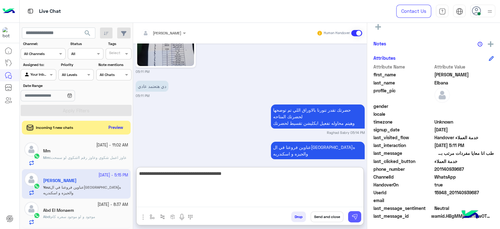
type textarea "**********"
click at [356, 214] on img at bounding box center [355, 217] width 6 height 6
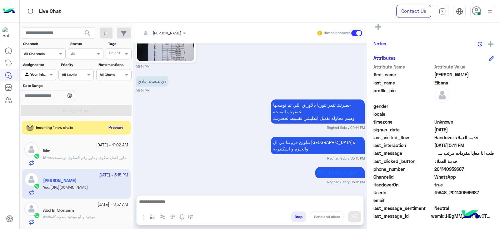
click at [284, 205] on textarea at bounding box center [250, 202] width 227 height 9
drag, startPoint x: 276, startPoint y: 203, endPoint x: 290, endPoint y: 200, distance: 14.0
click at [276, 203] on textarea at bounding box center [250, 202] width 227 height 9
paste textarea "**********"
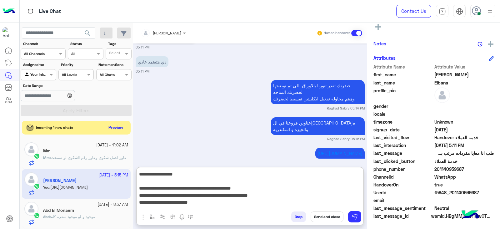
scroll to position [34, 0]
type textarea "**********"
click at [330, 216] on button "Send and close" at bounding box center [327, 216] width 33 height 11
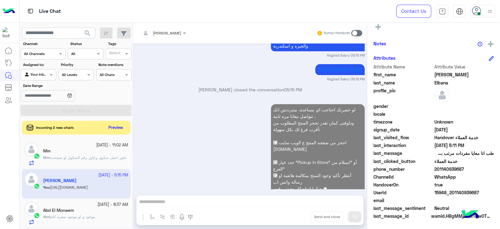
scroll to position [914, 0]
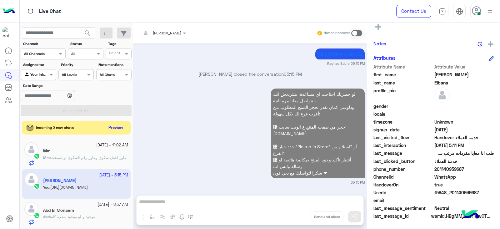
click at [95, 155] on span "عاوز اعمل شكوي وعاوز رقم ااشكوي لو سمحت" at bounding box center [89, 157] width 76 height 5
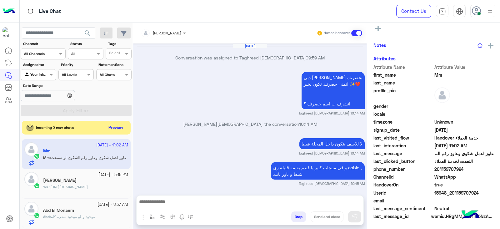
scroll to position [623, 0]
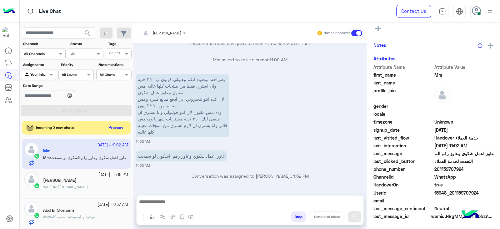
click at [107, 210] on div "Abd El Monaem" at bounding box center [85, 211] width 85 height 7
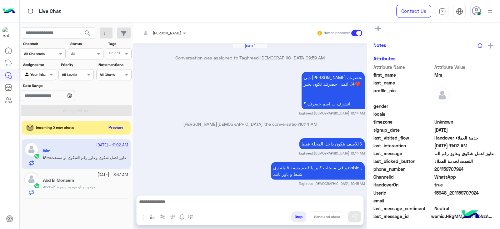
scroll to position [623, 0]
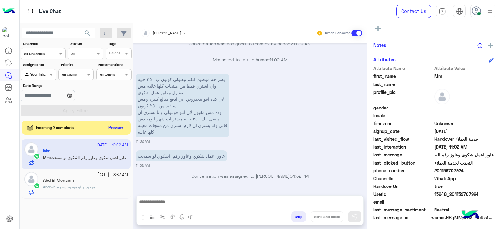
click at [116, 180] on div "Abd El Monaem" at bounding box center [85, 181] width 85 height 7
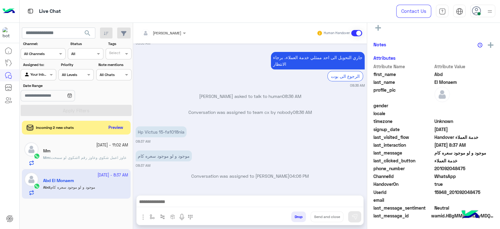
scroll to position [115, 0]
click at [119, 159] on p "Mm : عاوز اعمل شكوي وعاوز رقم ااشكوي لو سمحت" at bounding box center [84, 158] width 83 height 6
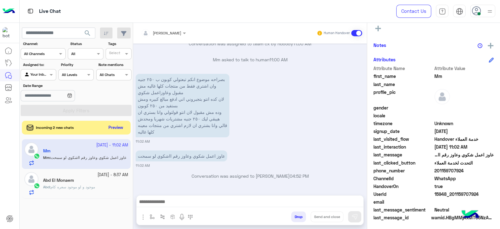
scroll to position [115, 0]
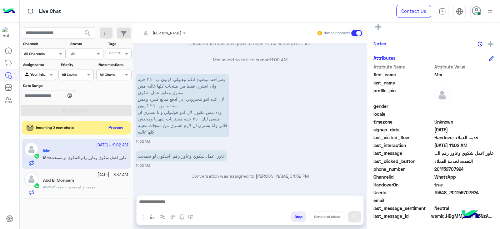
click at [85, 33] on span "search" at bounding box center [88, 33] width 8 height 8
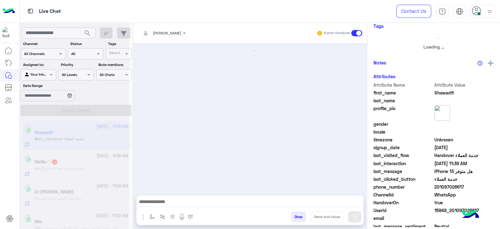
scroll to position [133, 0]
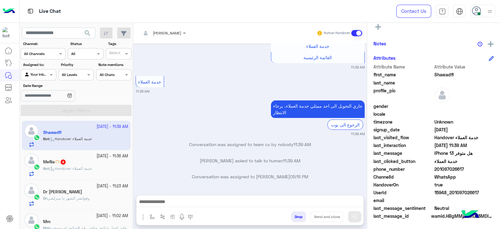
click at [106, 161] on div "MeNa🫶🏻 4" at bounding box center [85, 162] width 85 height 7
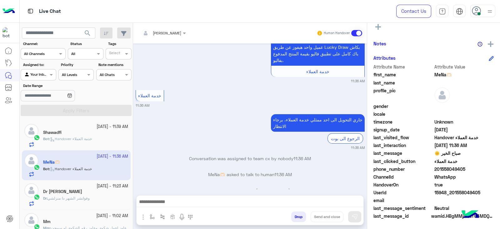
click at [341, 202] on textarea at bounding box center [250, 202] width 227 height 9
paste textarea "**********"
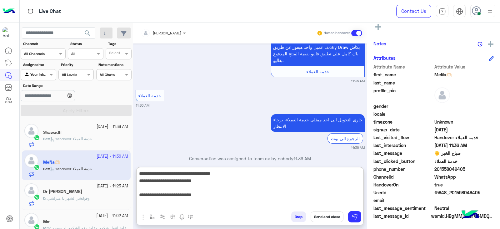
type textarea "**********"
click at [356, 215] on img at bounding box center [355, 217] width 6 height 6
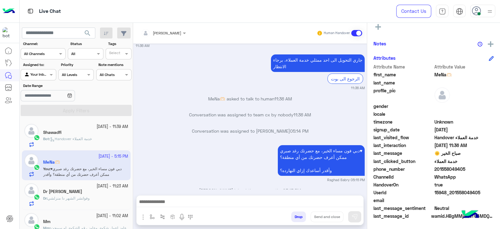
click at [103, 137] on div "Bot : Handover خدمة العملاء" at bounding box center [85, 141] width 85 height 11
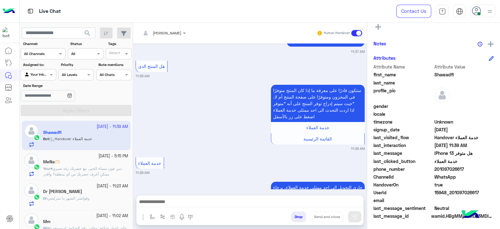
scroll to position [144, 0]
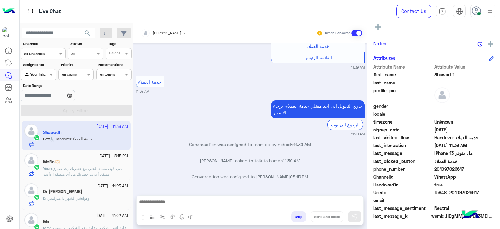
click at [101, 199] on div "Dr : وفواتشر الشهر دا منزلشي" at bounding box center [85, 200] width 85 height 11
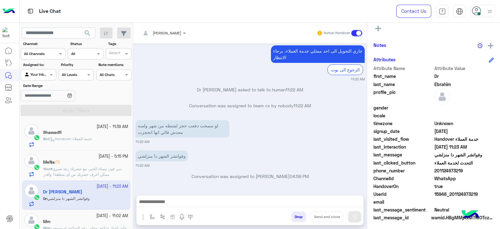
scroll to position [115, 0]
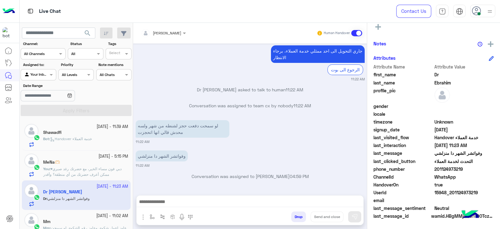
click at [91, 162] on div "MeNa🫶🏻" at bounding box center [85, 162] width 85 height 7
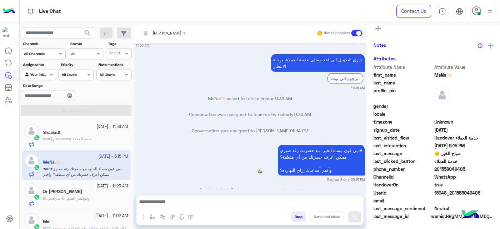
scroll to position [115, 0]
drag, startPoint x: 303, startPoint y: 138, endPoint x: 232, endPoint y: 156, distance: 73.6
click at [232, 156] on div "دبي فون مساء الخير، مع حضرتك رغد صبري♥ ممكن أعرف حضرتك من أي منطقة؟ وأقدر أساعد…" at bounding box center [250, 162] width 229 height 39
click at [97, 199] on div "Dr : وفواتشر الشهر دا منزلشي" at bounding box center [85, 200] width 85 height 11
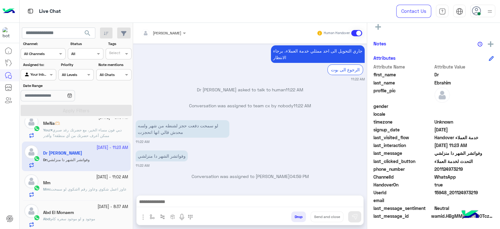
scroll to position [40, 0]
click at [92, 187] on span "عاوز اعمل شكوي وعاوز رقم ااشكوي لو سمحت" at bounding box center [89, 187] width 76 height 5
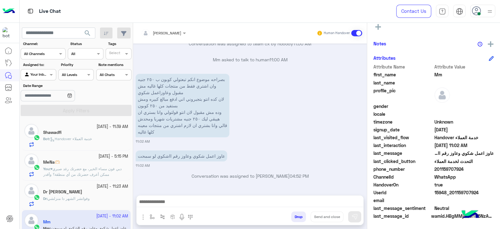
click at [97, 131] on div "Shawadfi" at bounding box center [85, 133] width 85 height 7
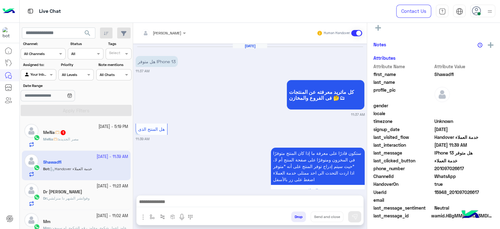
scroll to position [114, 0]
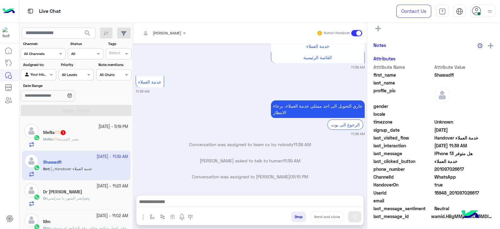
click at [99, 142] on div "MeNa🫶🏻 : مصر الجديده" at bounding box center [85, 141] width 85 height 11
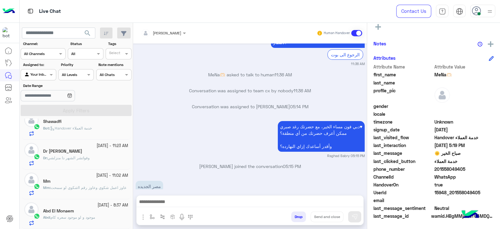
click at [105, 132] on div "Bot : Handover خدمة العملاء" at bounding box center [85, 130] width 85 height 11
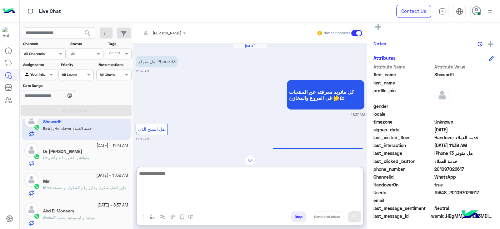
paste textarea "**********"
type textarea "**********"
click at [355, 218] on img at bounding box center [355, 217] width 6 height 6
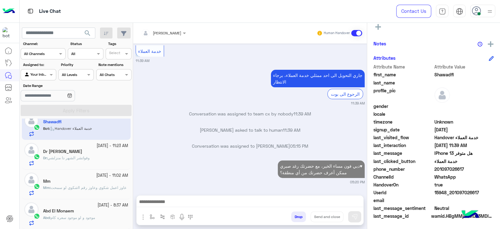
click at [336, 204] on textarea at bounding box center [250, 202] width 227 height 9
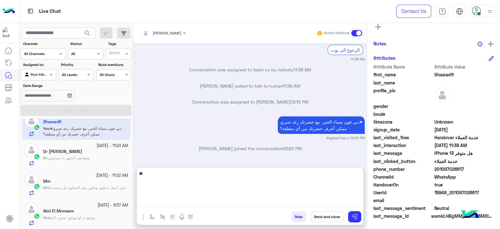
type textarea "*"
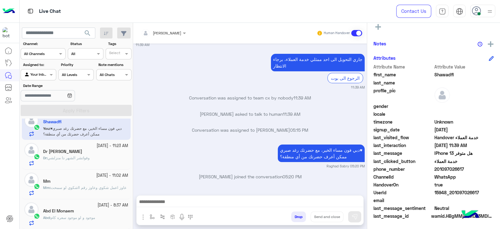
click at [319, 205] on textarea at bounding box center [250, 202] width 227 height 9
paste textarea "**********"
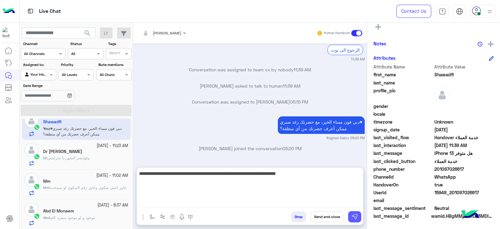
type textarea "**********"
click at [356, 216] on img at bounding box center [355, 217] width 6 height 6
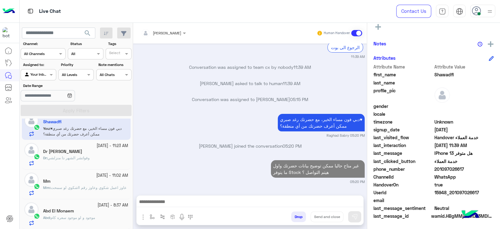
click at [342, 206] on textarea at bounding box center [250, 202] width 227 height 9
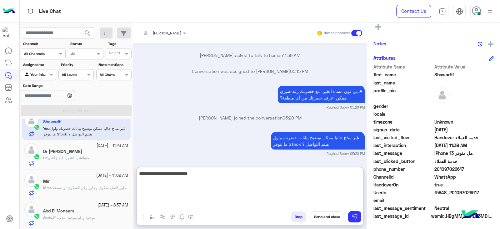
type textarea "**********"
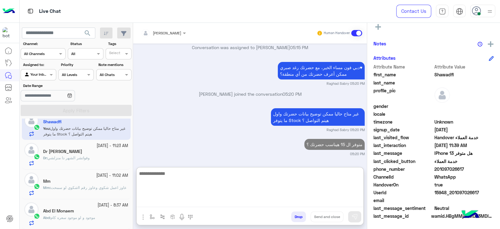
drag, startPoint x: 344, startPoint y: 205, endPoint x: 335, endPoint y: 199, distance: 10.9
drag, startPoint x: 335, startPoint y: 199, endPoint x: 98, endPoint y: 150, distance: 242.0
click at [98, 150] on div "Dr Ebrahim" at bounding box center [85, 152] width 85 height 7
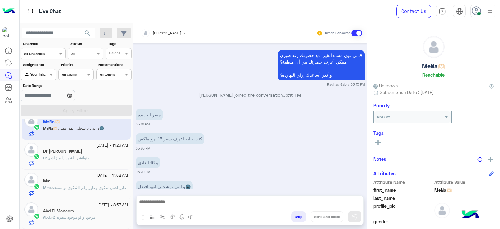
paste textarea "**********"
click at [302, 202] on textarea at bounding box center [250, 202] width 227 height 9
type textarea "**********"
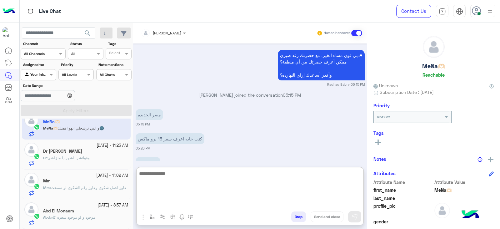
scroll to position [689, 0]
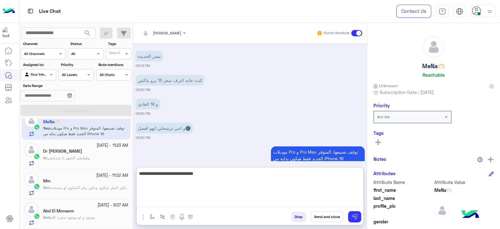
type textarea "**********"
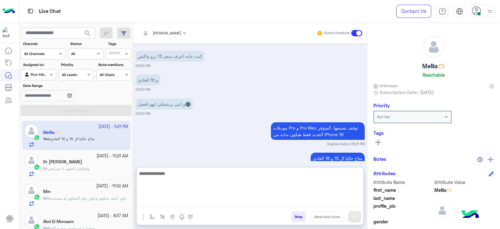
scroll to position [11, 0]
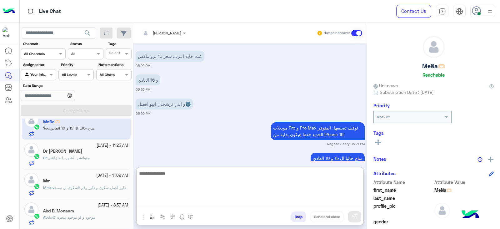
click at [97, 184] on div "Mm" at bounding box center [85, 181] width 85 height 7
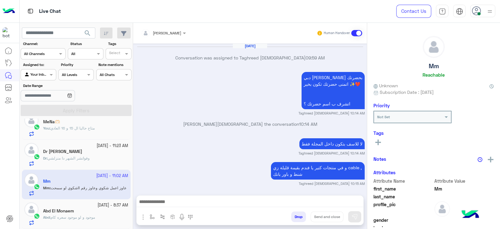
scroll to position [623, 0]
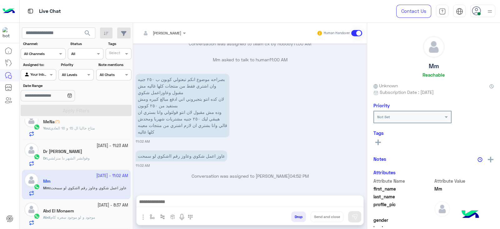
click at [92, 212] on div "Abd El Monaem" at bounding box center [85, 211] width 85 height 7
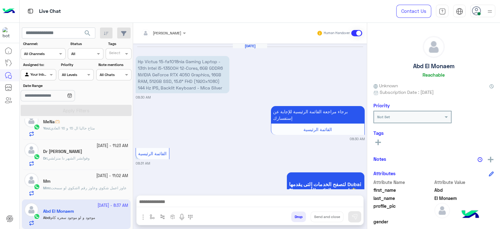
scroll to position [610, 0]
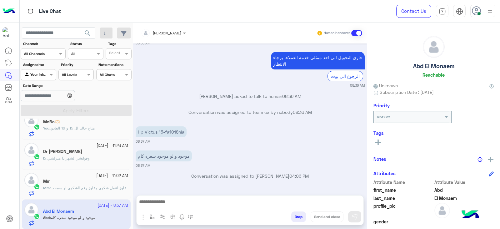
click at [101, 128] on div "You : متاح حاليا ال 15 و 16 العادي" at bounding box center [85, 130] width 85 height 11
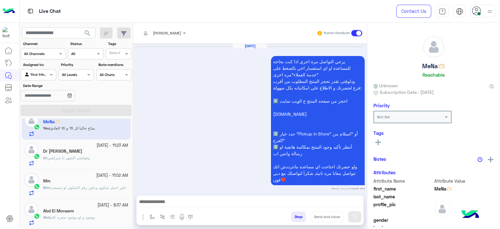
scroll to position [646, 0]
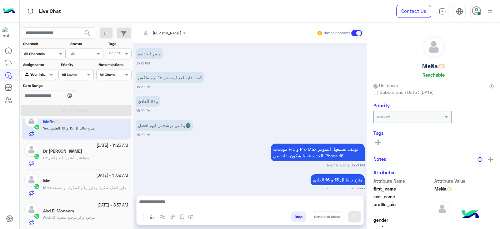
click at [88, 160] on p "Dr : وفواتشر الشهر دا منزلشي" at bounding box center [66, 158] width 47 height 6
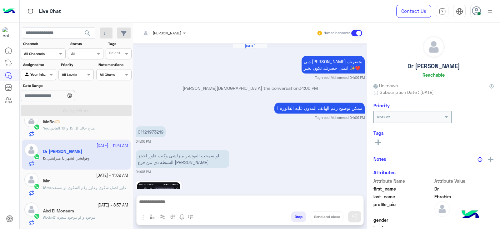
scroll to position [614, 0]
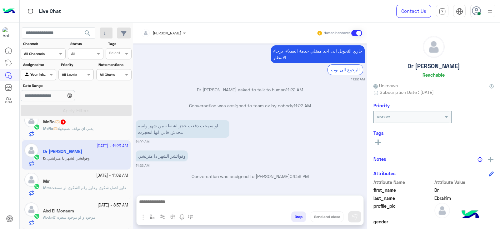
click at [93, 129] on span "يعني اي توقف تصنيعها" at bounding box center [76, 128] width 35 height 5
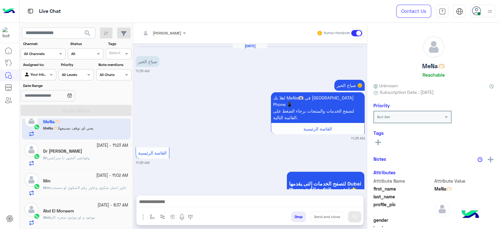
scroll to position [516, 0]
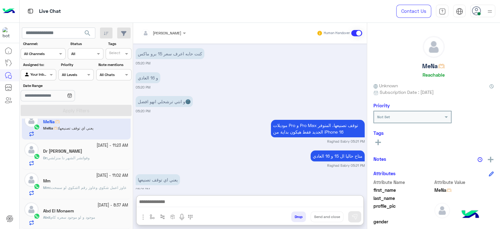
click at [279, 206] on textarea at bounding box center [250, 202] width 227 height 9
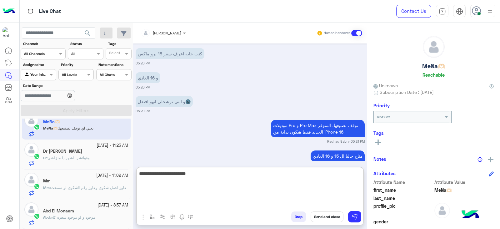
scroll to position [544, 0]
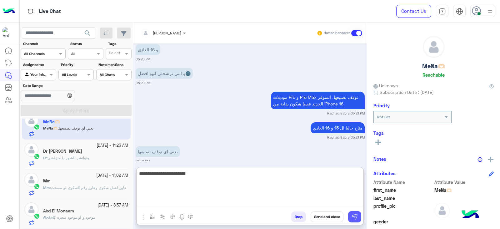
type textarea "**********"
click at [356, 216] on img at bounding box center [355, 217] width 6 height 6
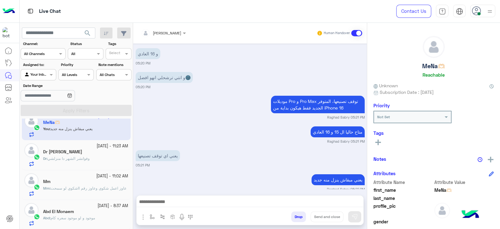
scroll to position [11, 0]
click at [90, 33] on span "search" at bounding box center [88, 33] width 8 height 8
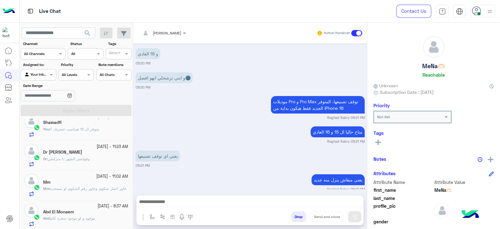
scroll to position [40, 0]
click at [91, 185] on span "عاوز اعمل شكوي وعاوز رقم ااشكوي لو سمحت" at bounding box center [89, 187] width 76 height 5
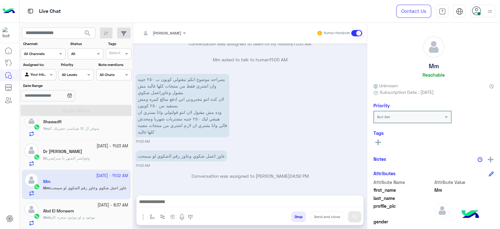
scroll to position [40, 0]
click at [85, 216] on span "موجود و لو موجود سعره كام" at bounding box center [73, 217] width 44 height 5
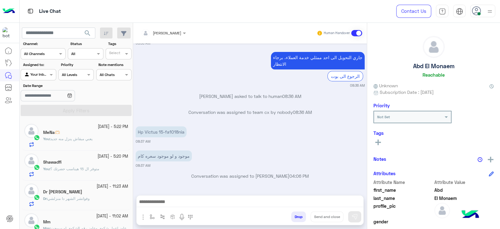
click at [102, 136] on div "You : يعني مبقاش ينزل منه جديد" at bounding box center [85, 141] width 85 height 11
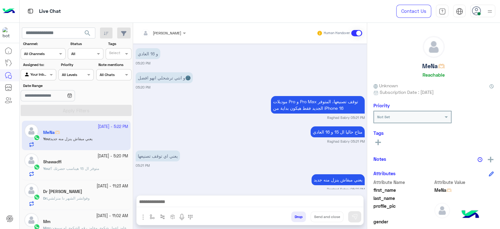
click at [101, 169] on div "You : متوفر ال 15 هيناسب حضرتك ؟" at bounding box center [85, 171] width 85 height 11
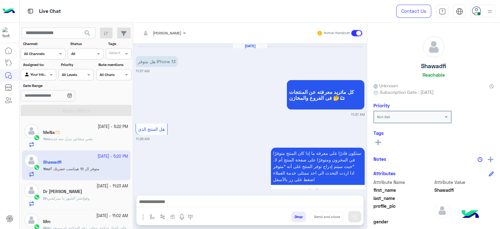
scroll to position [245, 0]
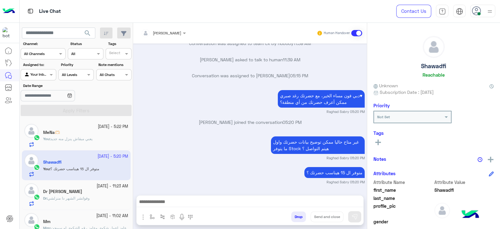
click at [97, 196] on div "Dr : وفواتشر الشهر دا منزلشي" at bounding box center [85, 200] width 85 height 11
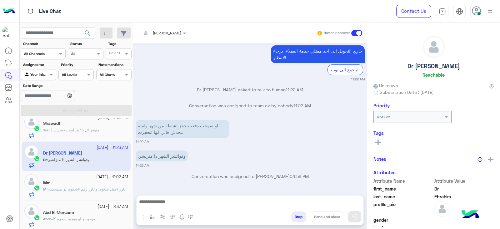
scroll to position [40, 0]
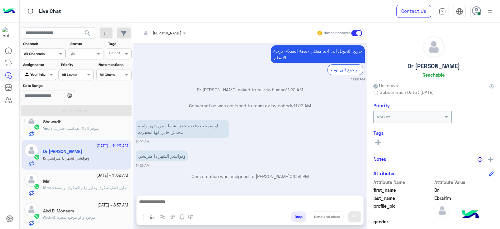
click at [97, 187] on span "عاوز اعمل شكوي وعاوز رقم ااشكوي لو سمحت" at bounding box center [89, 187] width 76 height 5
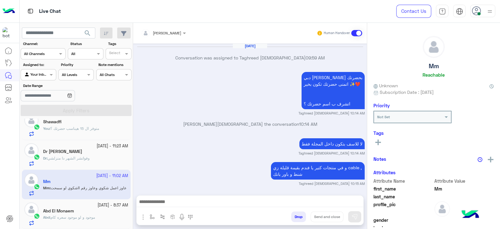
scroll to position [623, 0]
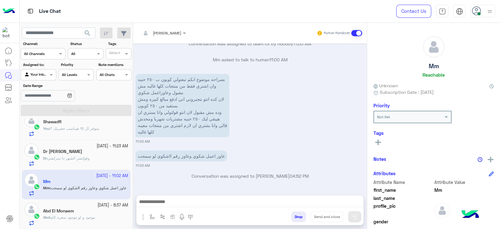
click at [95, 214] on p "Abd : موجود و لو موجود سعره كام" at bounding box center [69, 217] width 52 height 6
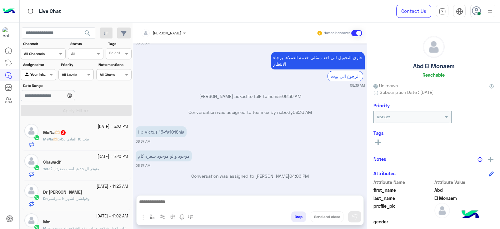
click at [98, 134] on div "MeNa🫶🏻 2" at bounding box center [85, 133] width 85 height 7
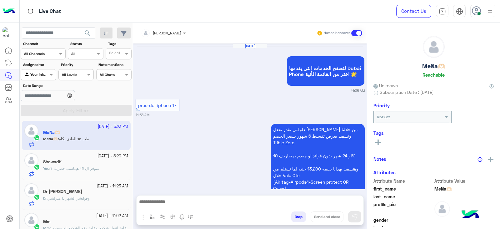
scroll to position [479, 0]
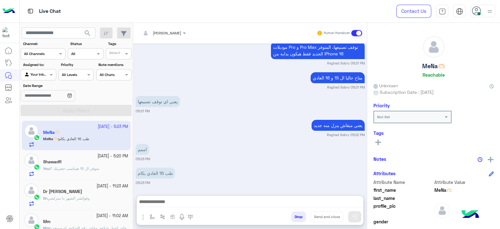
click at [281, 202] on textarea at bounding box center [250, 202] width 227 height 9
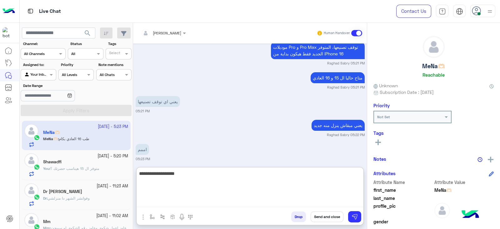
type textarea "**********"
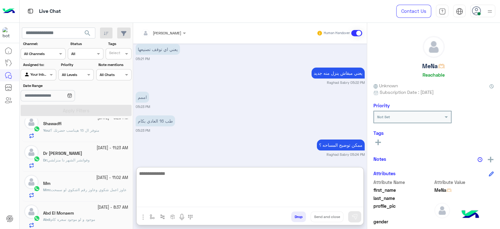
scroll to position [40, 0]
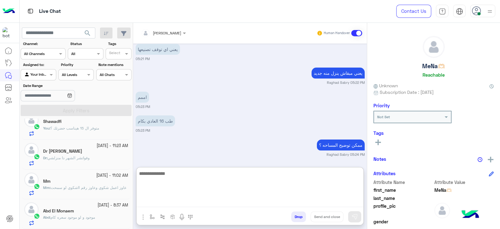
click at [92, 190] on p "Mm : عاوز اعمل شكوي وعاوز رقم ااشكوي لو سمحت" at bounding box center [84, 188] width 83 height 6
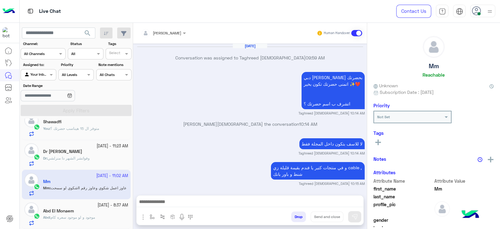
scroll to position [623, 0]
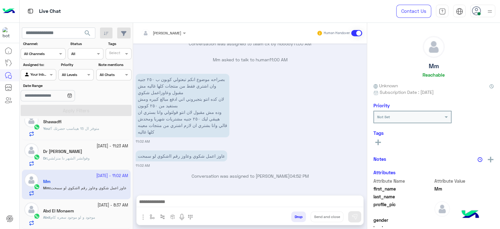
click at [91, 216] on span "موجود و لو موجود سعره كام" at bounding box center [73, 217] width 44 height 5
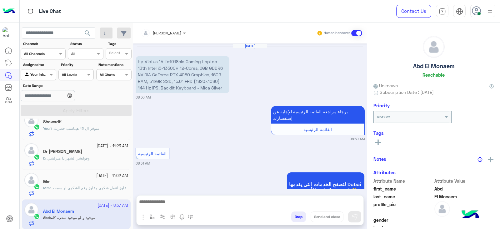
scroll to position [610, 0]
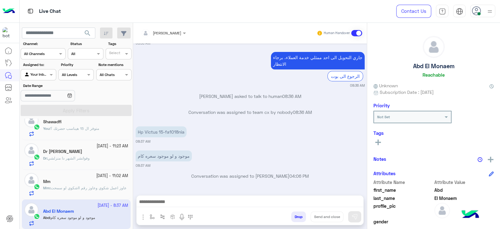
click at [83, 185] on p "Mm : عاوز اعمل شكوي وعاوز رقم ااشكوي لو سمحت" at bounding box center [84, 188] width 83 height 6
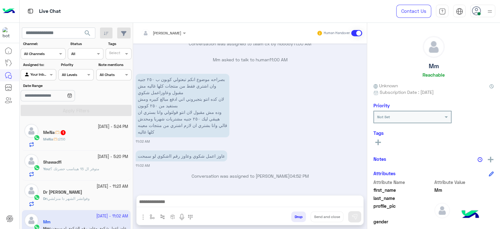
click at [103, 141] on div "MeNa🫶🏻 : 256" at bounding box center [85, 141] width 85 height 11
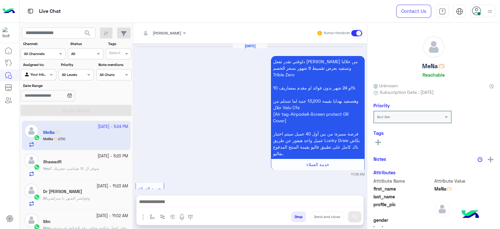
scroll to position [453, 0]
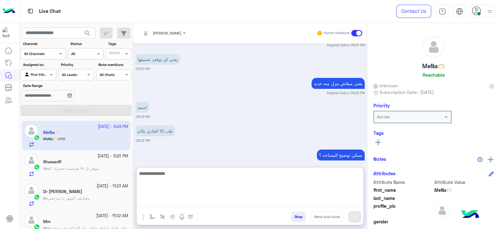
paste textarea "**********"
click at [168, 184] on textarea "**********" at bounding box center [250, 188] width 227 height 38
click at [169, 182] on textarea "**********" at bounding box center [250, 188] width 227 height 38
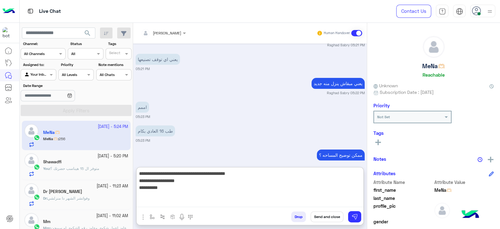
click at [180, 194] on textarea "**********" at bounding box center [250, 188] width 227 height 38
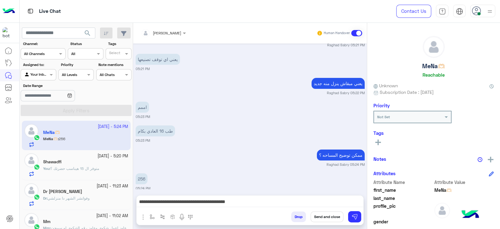
click at [289, 200] on textarea "**********" at bounding box center [250, 202] width 227 height 9
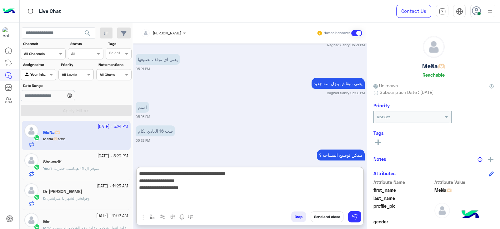
click at [162, 199] on textarea "**********" at bounding box center [250, 188] width 227 height 38
paste textarea "**********"
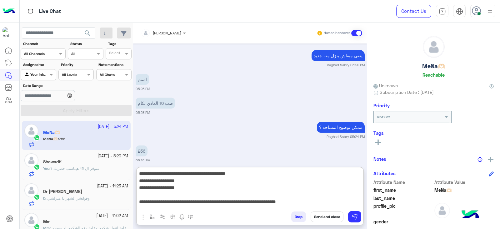
type textarea "**********"
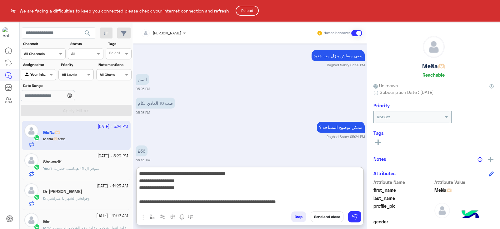
click at [191, 185] on html "We are facing a difficulties to keep you connected please check your internet c…" at bounding box center [250, 114] width 500 height 229
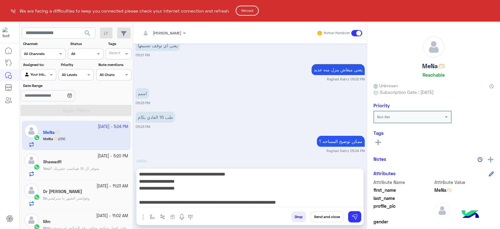
scroll to position [453, 0]
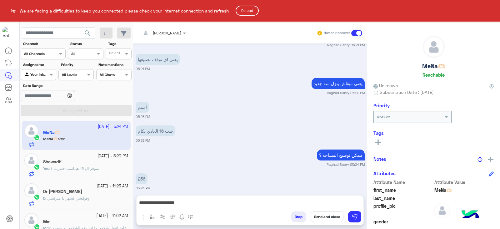
drag, startPoint x: 191, startPoint y: 185, endPoint x: 397, endPoint y: 77, distance: 233.0
click at [397, 77] on html "We are facing a difficulties to keep you connected please check your internet c…" at bounding box center [250, 114] width 500 height 229
click at [352, 218] on html "We are facing a difficulties to keep you connected please check your internet c…" at bounding box center [250, 114] width 500 height 229
click at [249, 204] on html "We are facing a difficulties to keep you connected please check your internet c…" at bounding box center [250, 114] width 500 height 229
click at [247, 202] on html "We are facing a difficulties to keep you connected please check your internet c…" at bounding box center [250, 114] width 500 height 229
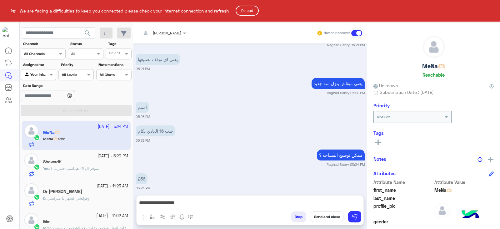
click at [247, 202] on html "We are facing a difficulties to keep you connected please check your internet c…" at bounding box center [250, 114] width 500 height 229
click at [174, 205] on html "We are facing a difficulties to keep you connected please check your internet c…" at bounding box center [250, 114] width 500 height 229
click at [174, 204] on html "We are facing a difficulties to keep you connected please check your internet c…" at bounding box center [250, 114] width 500 height 229
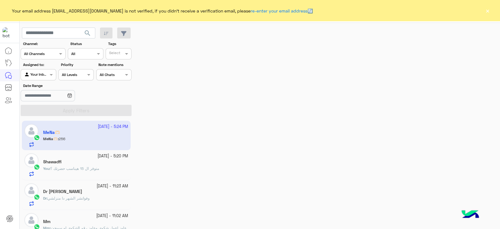
scroll to position [453, 0]
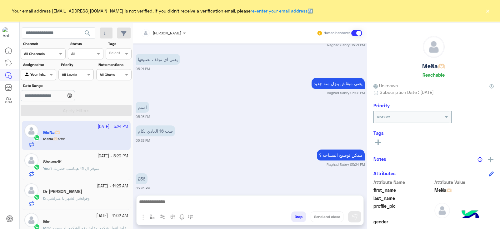
click at [494, 15] on div "Your email address raghadsabry@gmail.com is not verified, if you didn't receive…" at bounding box center [250, 10] width 500 height 21
click at [488, 11] on button "×" at bounding box center [488, 11] width 6 height 6
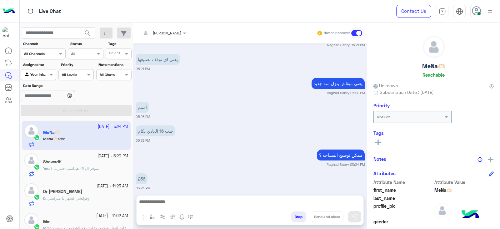
click at [242, 196] on div at bounding box center [250, 203] width 227 height 16
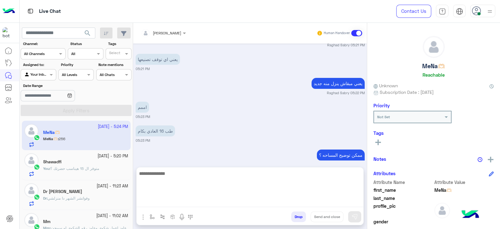
click at [234, 203] on textarea at bounding box center [250, 188] width 227 height 38
paste textarea "**********"
click at [169, 180] on textarea "**********" at bounding box center [250, 188] width 227 height 38
click at [168, 184] on textarea "**********" at bounding box center [250, 188] width 227 height 38
click at [171, 179] on textarea "**********" at bounding box center [250, 188] width 227 height 38
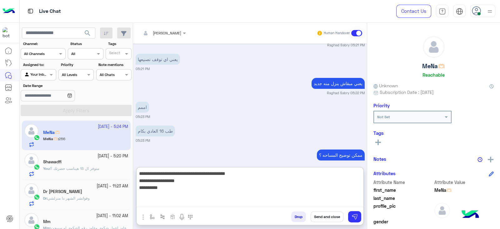
click at [175, 193] on textarea "**********" at bounding box center [250, 188] width 227 height 38
type textarea "**********"
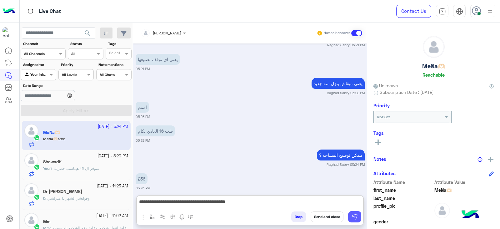
click at [357, 214] on img at bounding box center [355, 217] width 6 height 6
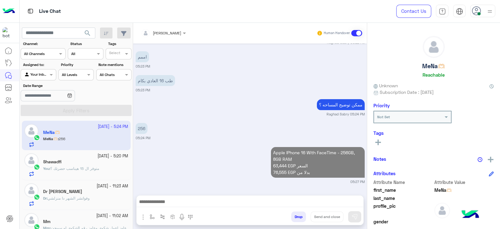
scroll to position [497, 0]
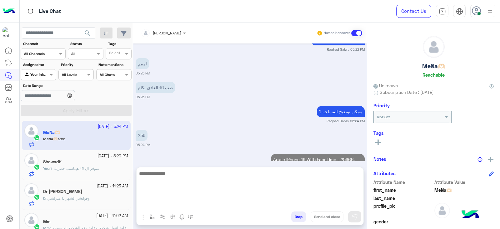
paste textarea "**********"
click at [325, 204] on textarea "**********" at bounding box center [250, 188] width 227 height 38
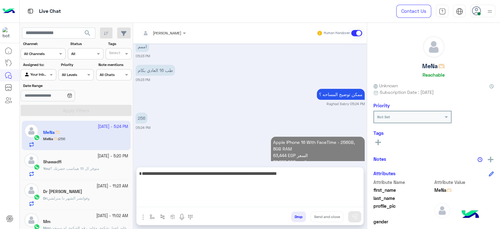
scroll to position [0, 0]
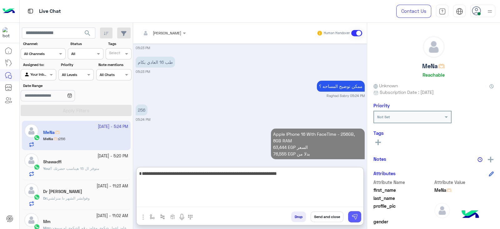
type textarea "**********"
click at [356, 215] on img at bounding box center [355, 217] width 6 height 6
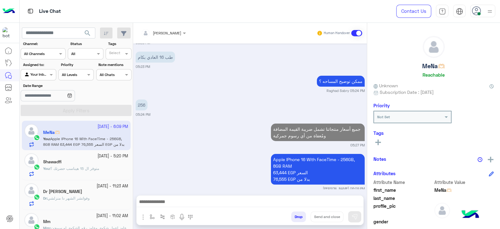
click at [90, 164] on div "Shawadfi" at bounding box center [85, 162] width 85 height 7
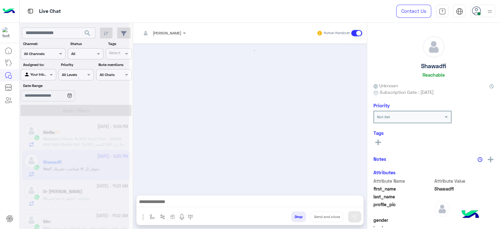
scroll to position [245, 0]
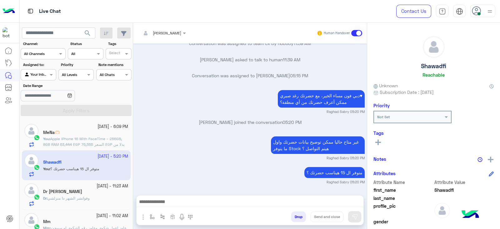
click at [296, 203] on textarea at bounding box center [250, 202] width 227 height 9
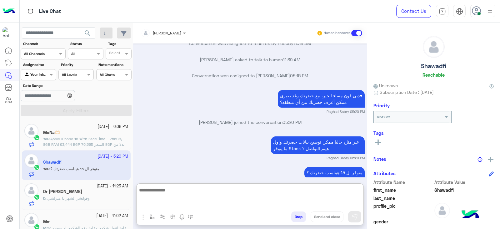
paste textarea "**********"
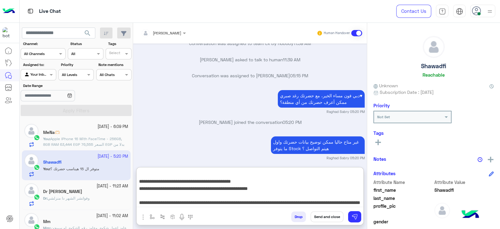
scroll to position [48, 0]
type textarea "**********"
click at [324, 215] on button "Send and close" at bounding box center [327, 216] width 33 height 11
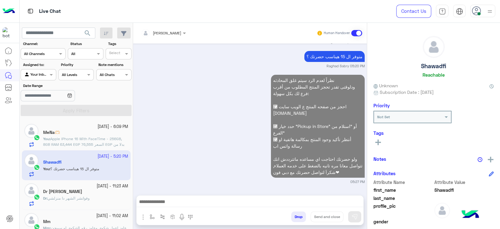
scroll to position [377, 0]
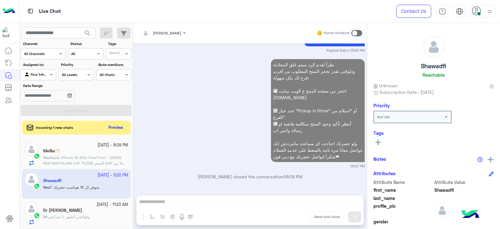
click at [67, 214] on span "وفواتشر الشهر دا منزلشي" at bounding box center [69, 216] width 42 height 5
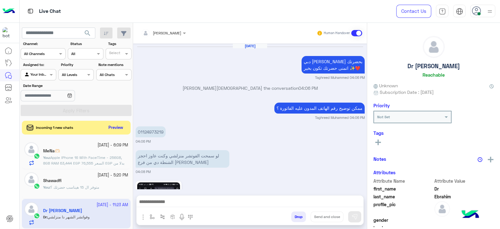
scroll to position [614, 0]
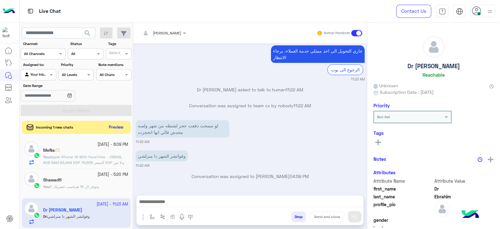
click at [119, 128] on button "Preview" at bounding box center [116, 127] width 19 height 8
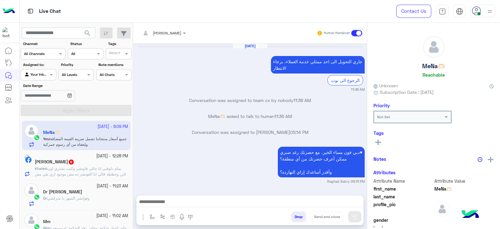
scroll to position [383, 0]
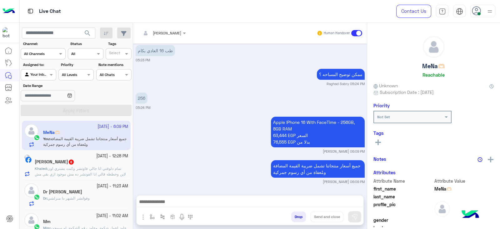
click at [102, 161] on div "Khaled Mohamed Eldakhly 6" at bounding box center [81, 162] width 93 height 7
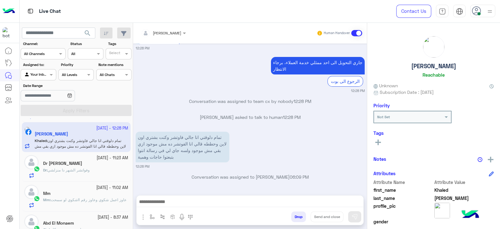
scroll to position [40, 0]
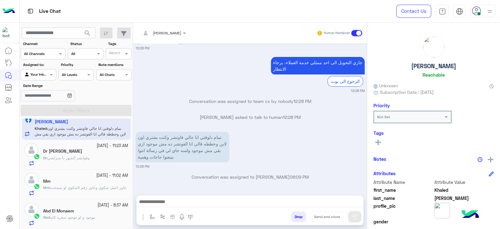
click at [109, 214] on div "26 September - 8:37 AM Abd El Monaem Abd : موجود و لو موجود سعره كام" at bounding box center [85, 213] width 85 height 23
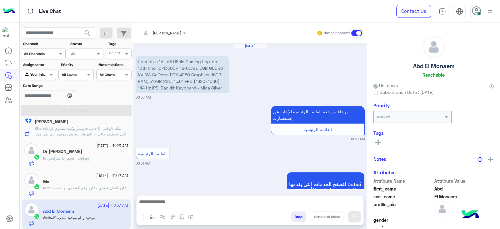
scroll to position [610, 0]
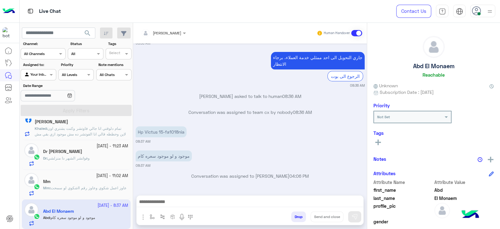
click at [290, 212] on div "Drop Send and close" at bounding box center [281, 218] width 166 height 14
click at [293, 207] on textarea at bounding box center [250, 202] width 227 height 9
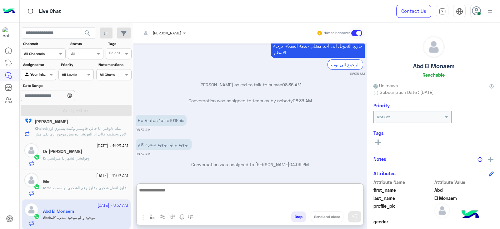
paste textarea "**********"
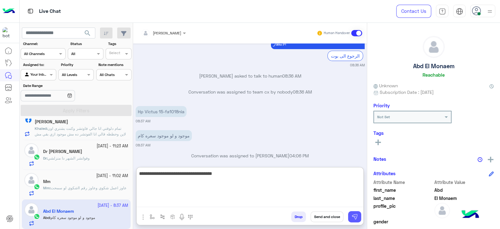
type textarea "**********"
click at [354, 218] on img at bounding box center [355, 217] width 6 height 6
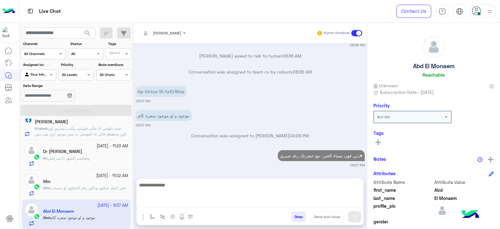
scroll to position [634, 0]
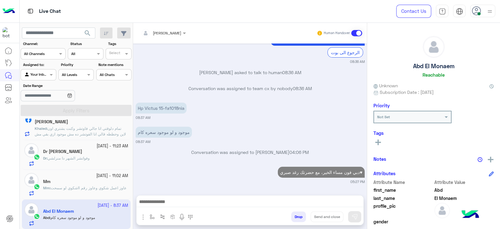
click at [321, 129] on div "موجود و لو موجود سعره كام 08:37 AM" at bounding box center [250, 134] width 229 height 19
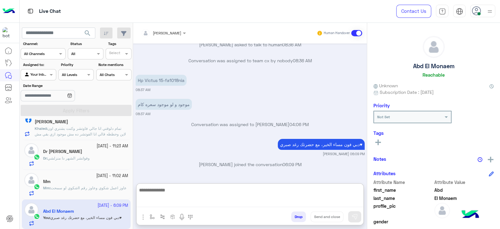
click at [317, 201] on textarea at bounding box center [250, 196] width 227 height 21
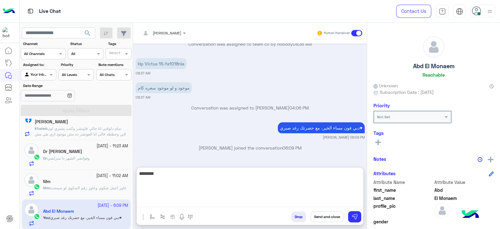
type textarea "*******"
